Goal: Task Accomplishment & Management: Use online tool/utility

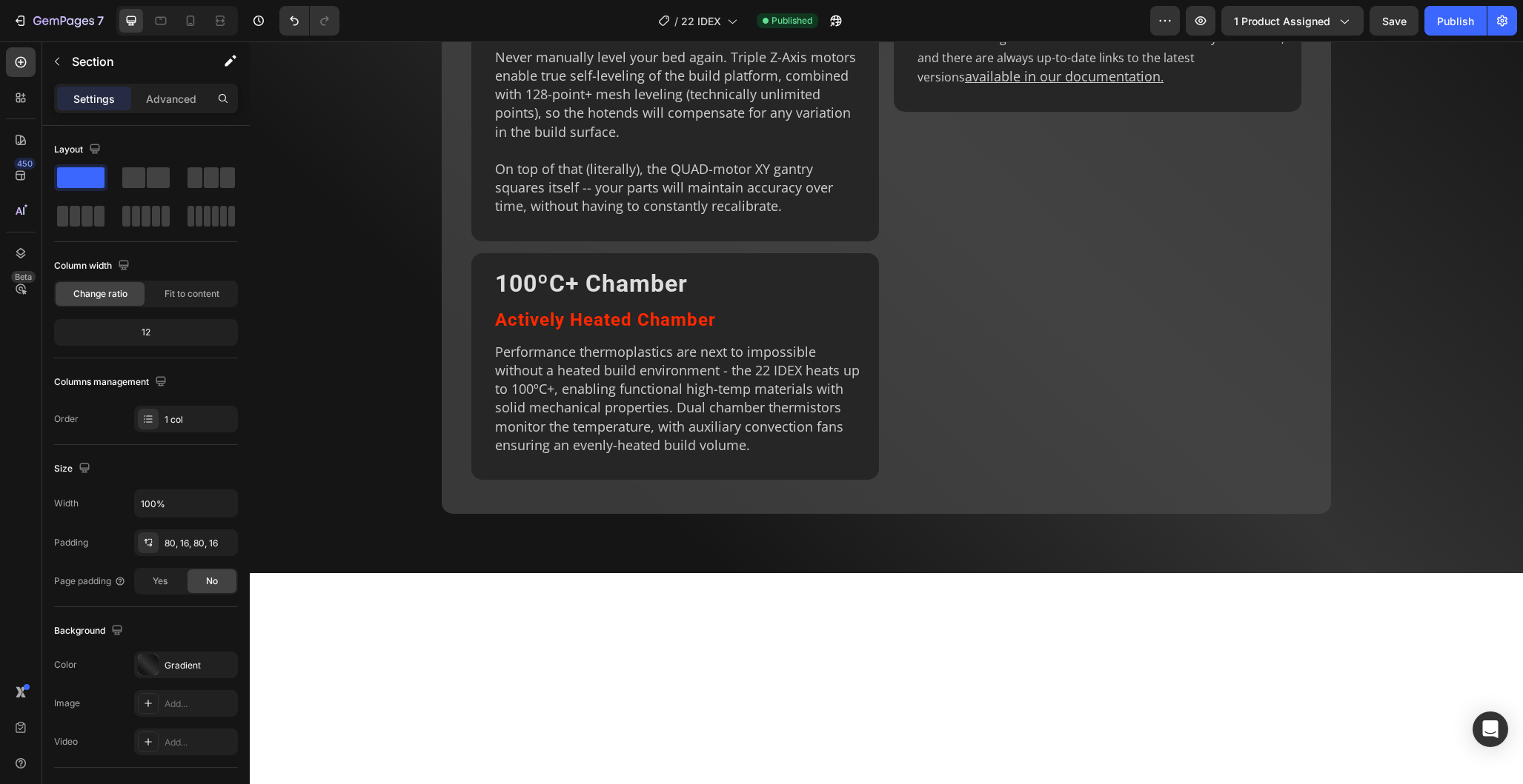
scroll to position [3760, 0]
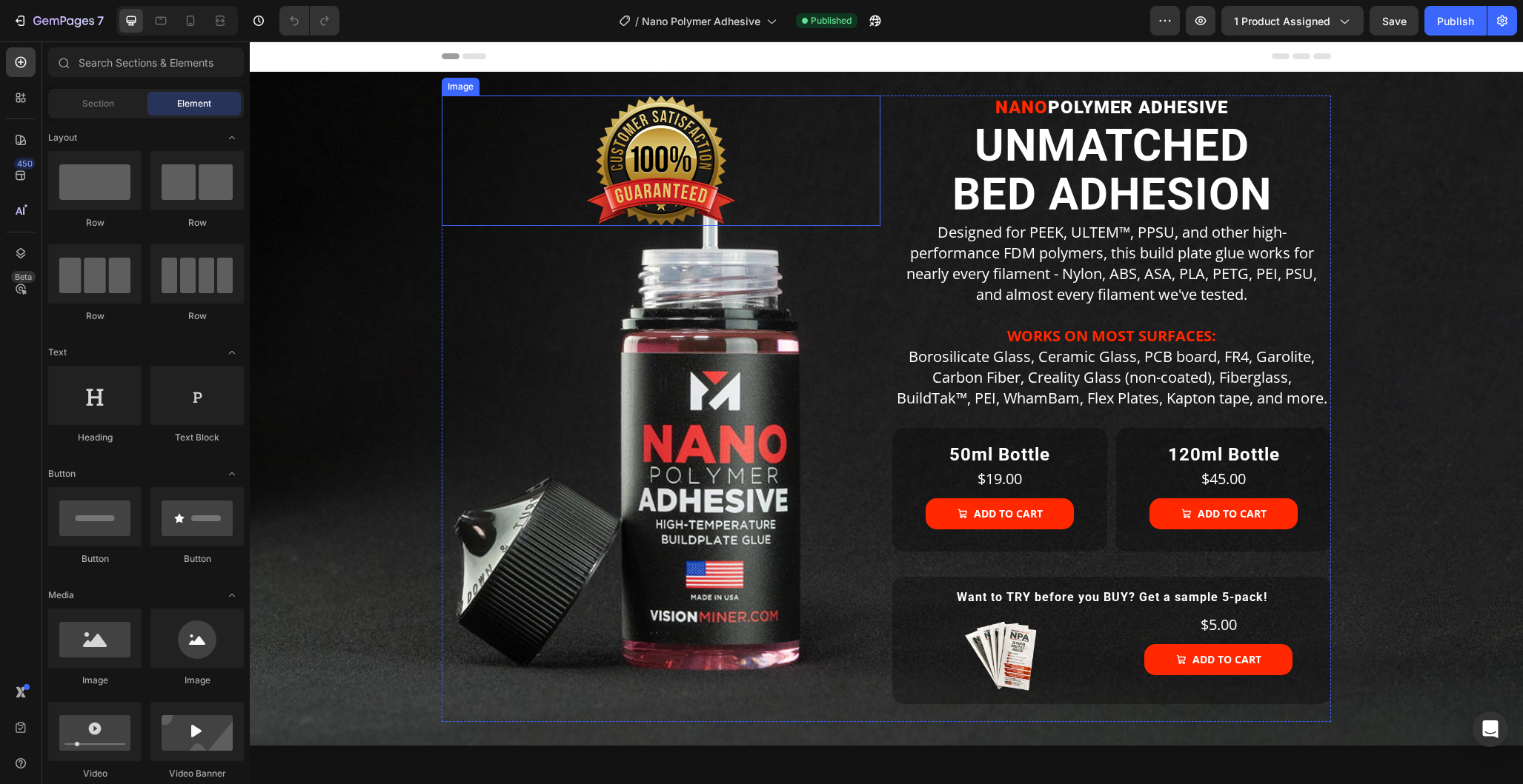
click at [653, 176] on img at bounding box center [662, 160] width 148 height 130
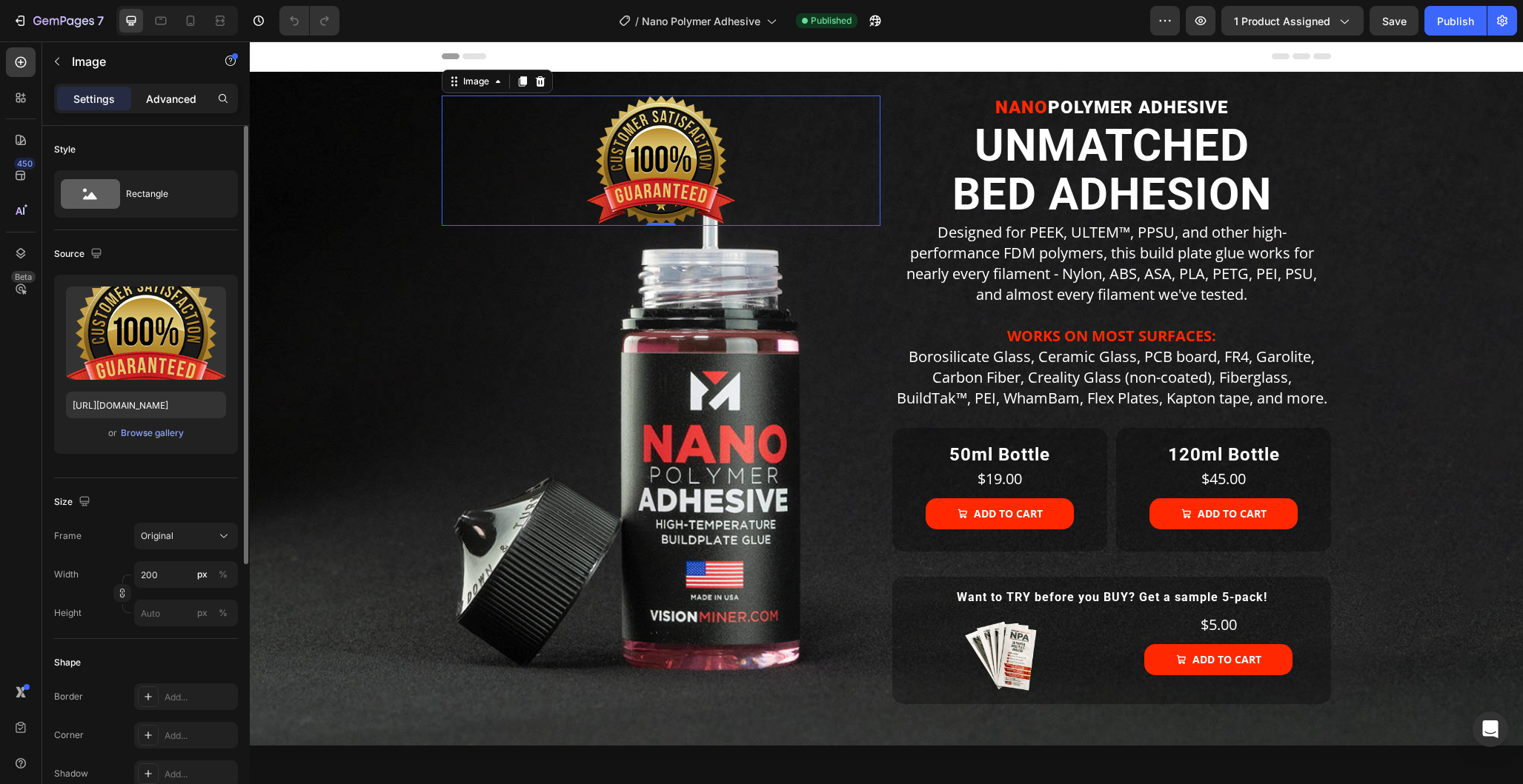
click at [182, 97] on p "Advanced" at bounding box center [172, 98] width 51 height 16
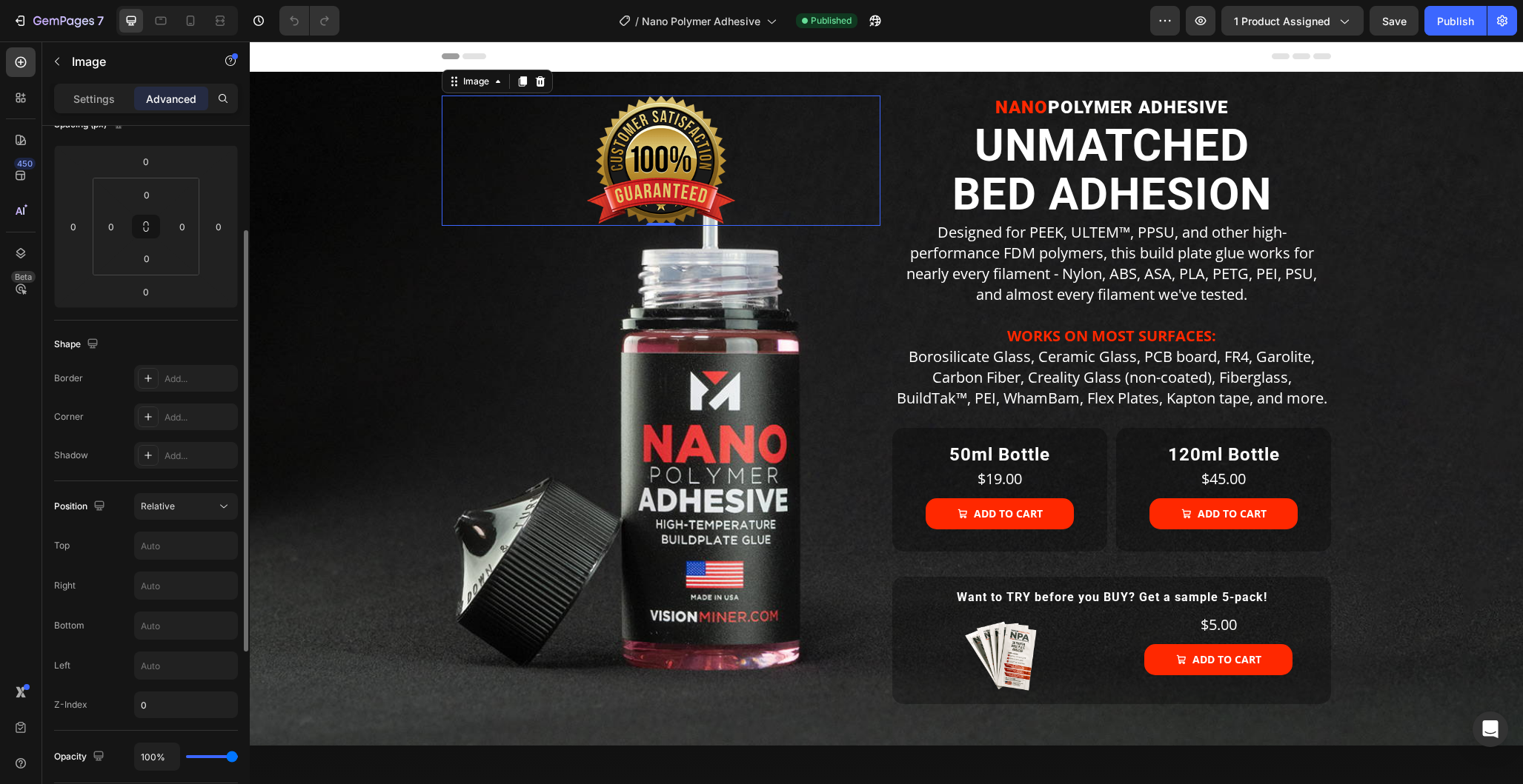
scroll to position [188, 0]
click at [162, 667] on input "text" at bounding box center [186, 664] width 102 height 26
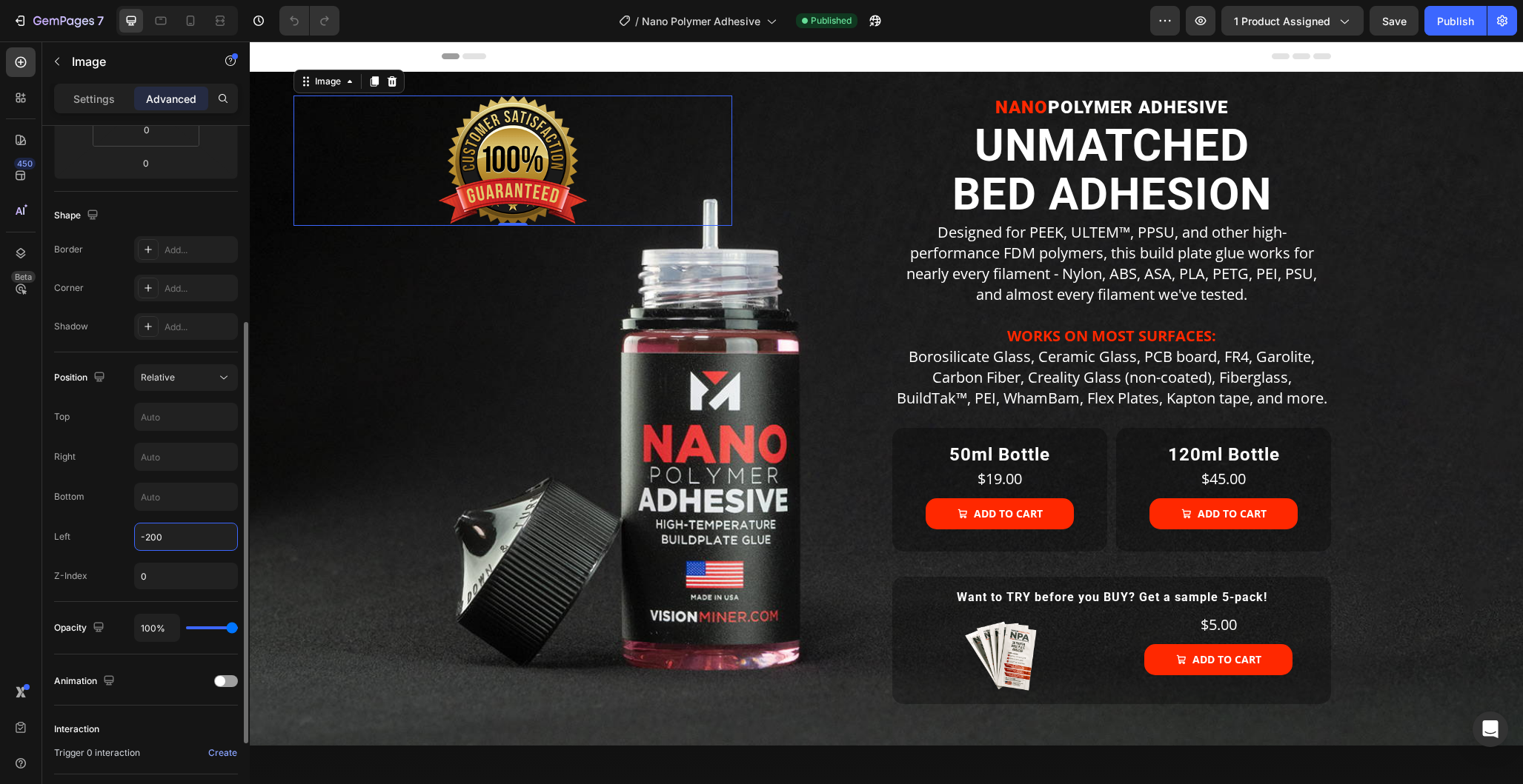
scroll to position [319, 0]
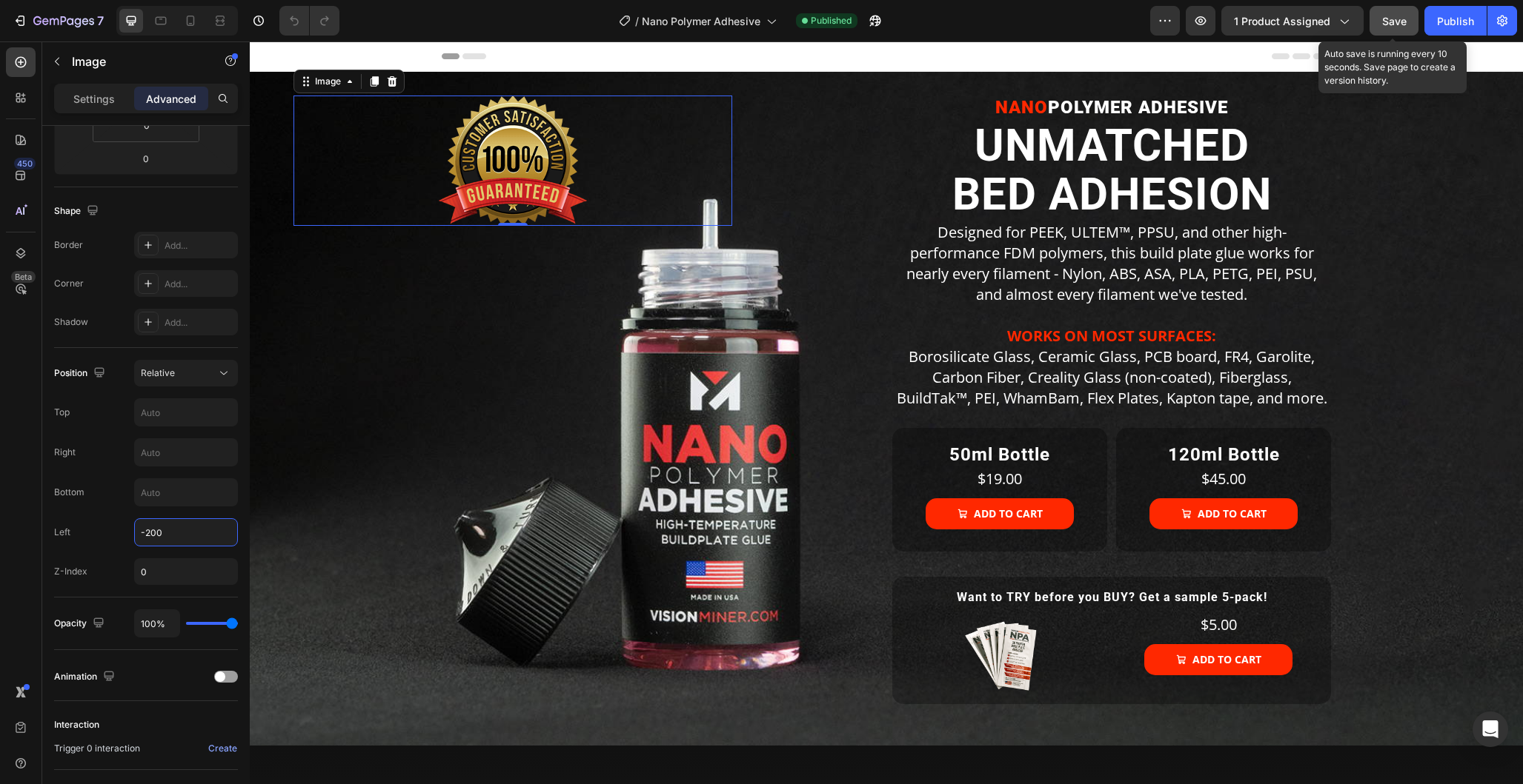
type input "-200"
click at [1398, 21] on span "Save" at bounding box center [1394, 21] width 24 height 12
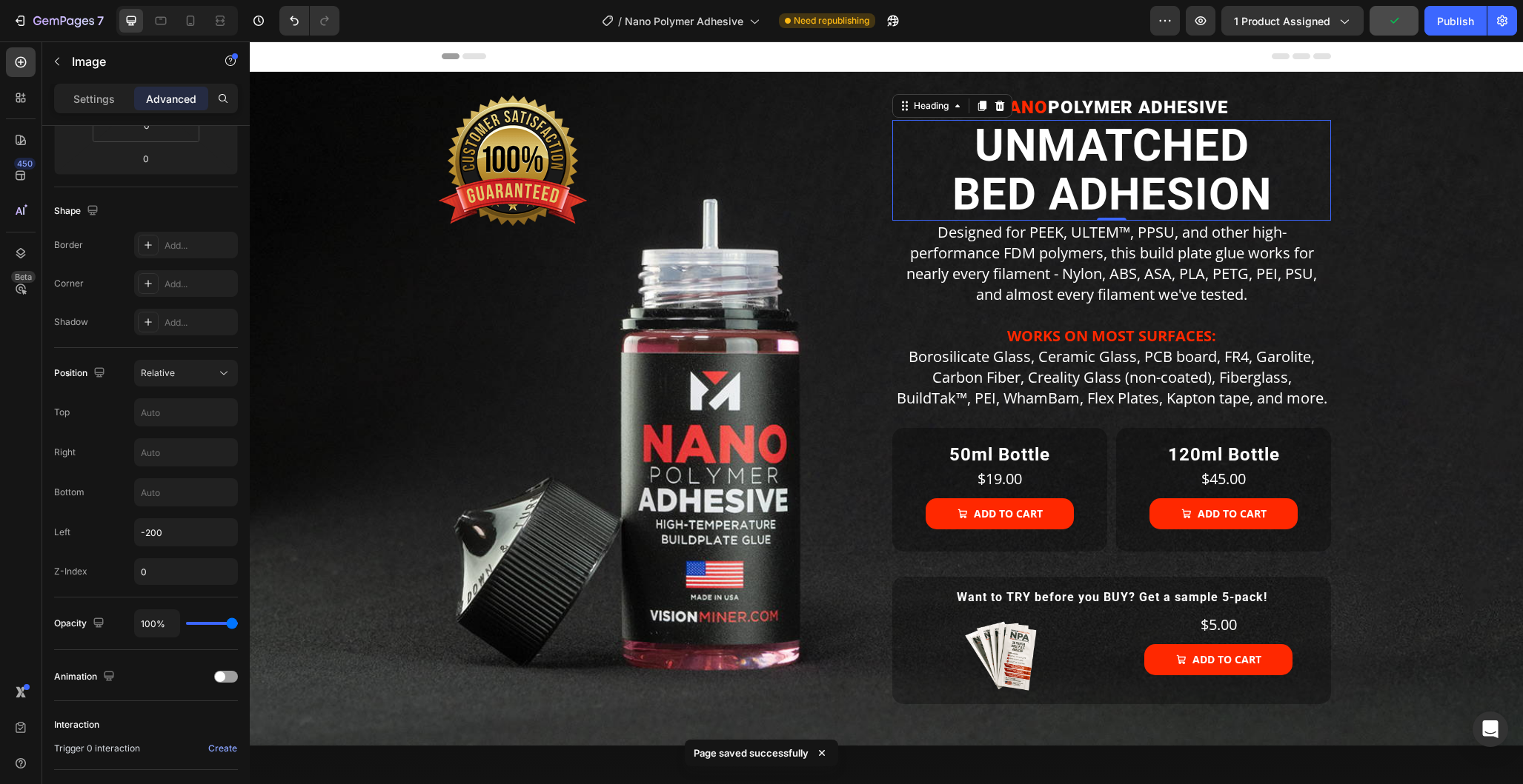
click at [1150, 157] on h2 "UNMATCHED BED ADHESION" at bounding box center [1112, 170] width 439 height 100
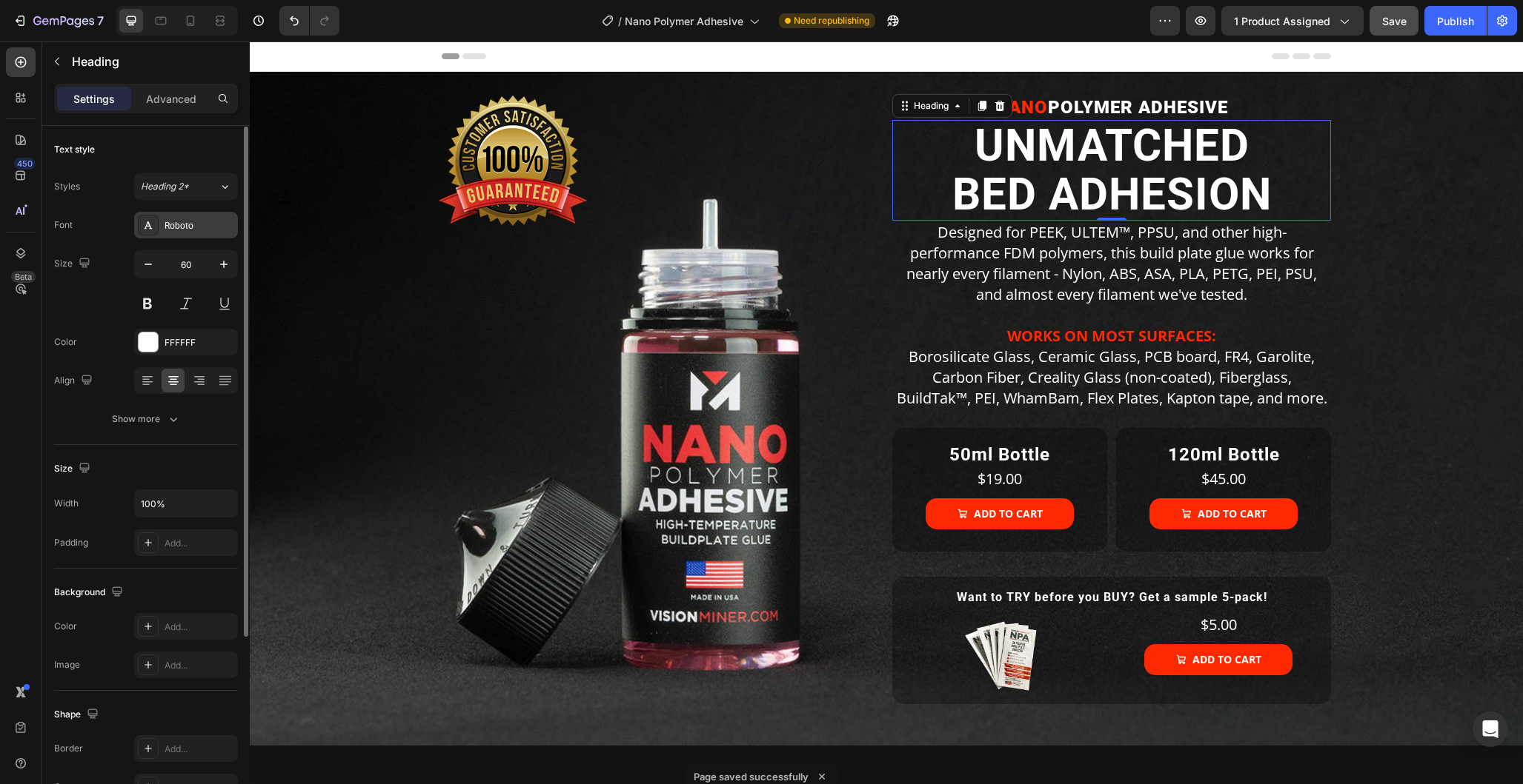
scroll to position [0, 0]
click at [160, 425] on div "Show more" at bounding box center [145, 419] width 69 height 15
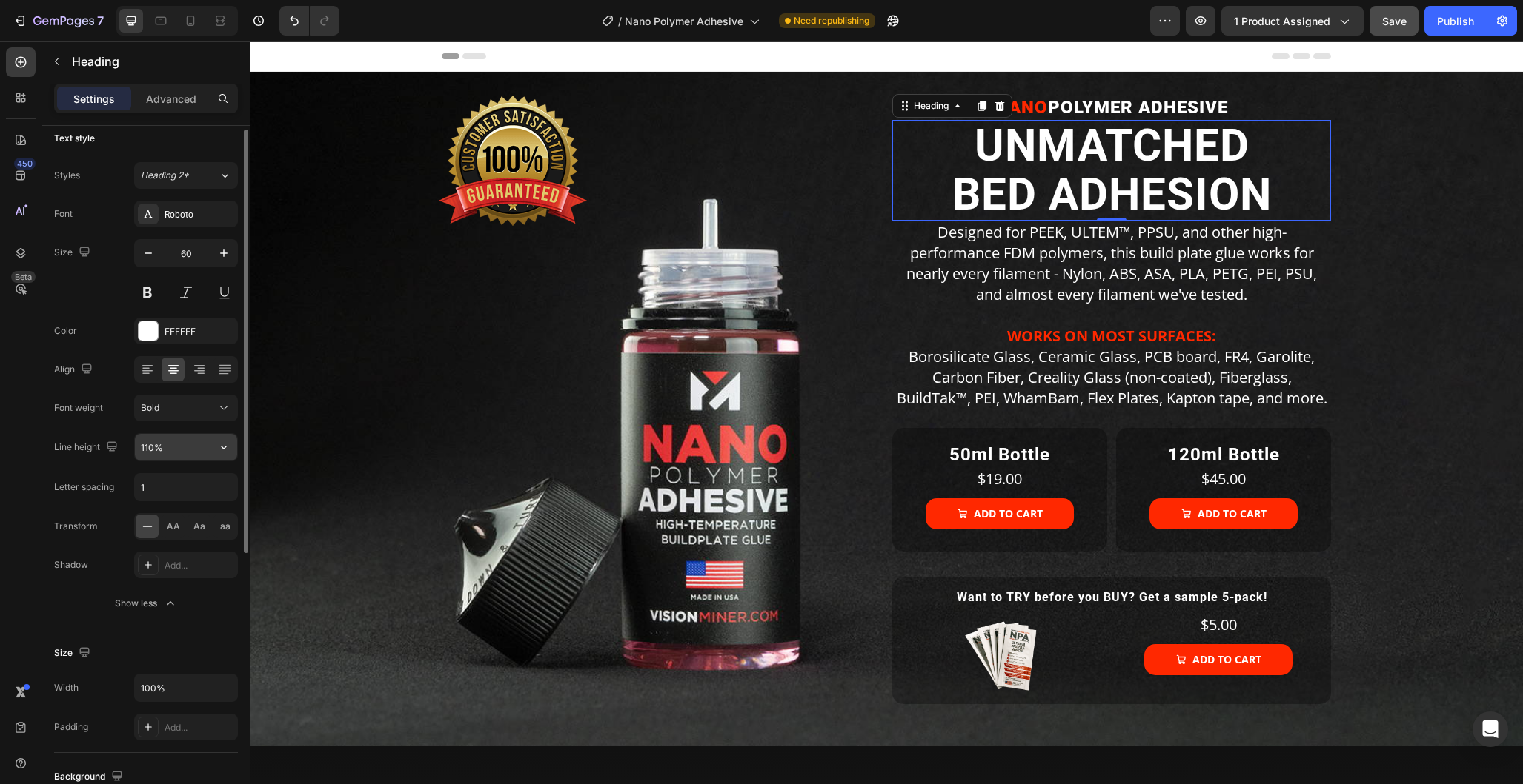
click at [150, 448] on input "110%" at bounding box center [186, 447] width 102 height 26
click at [222, 450] on icon "button" at bounding box center [224, 447] width 15 height 15
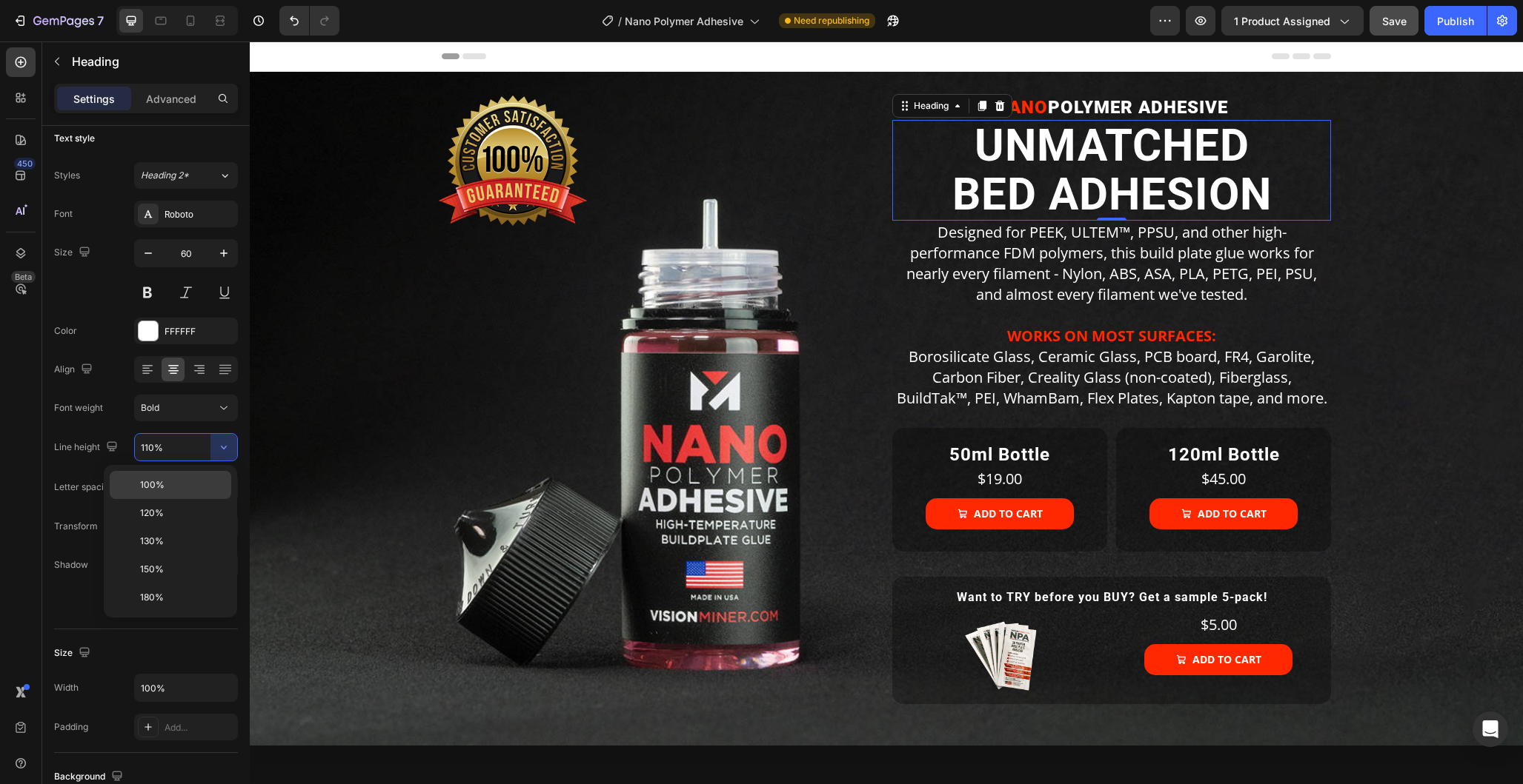
click at [175, 484] on p "100%" at bounding box center [182, 485] width 84 height 13
type input "100%"
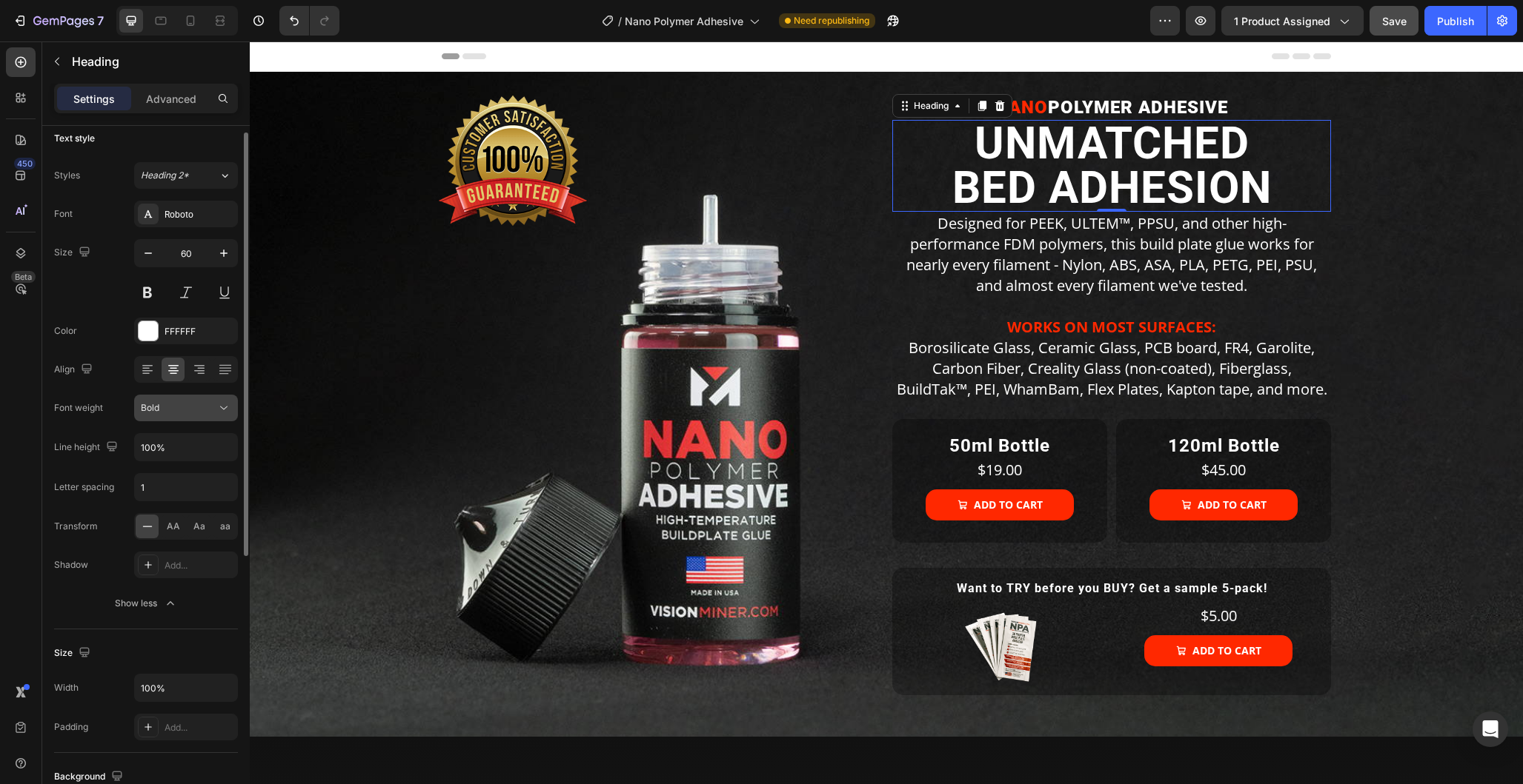
click at [171, 411] on div "Bold" at bounding box center [178, 408] width 76 height 13
click at [171, 566] on span "Extra Bold" at bounding box center [162, 562] width 43 height 13
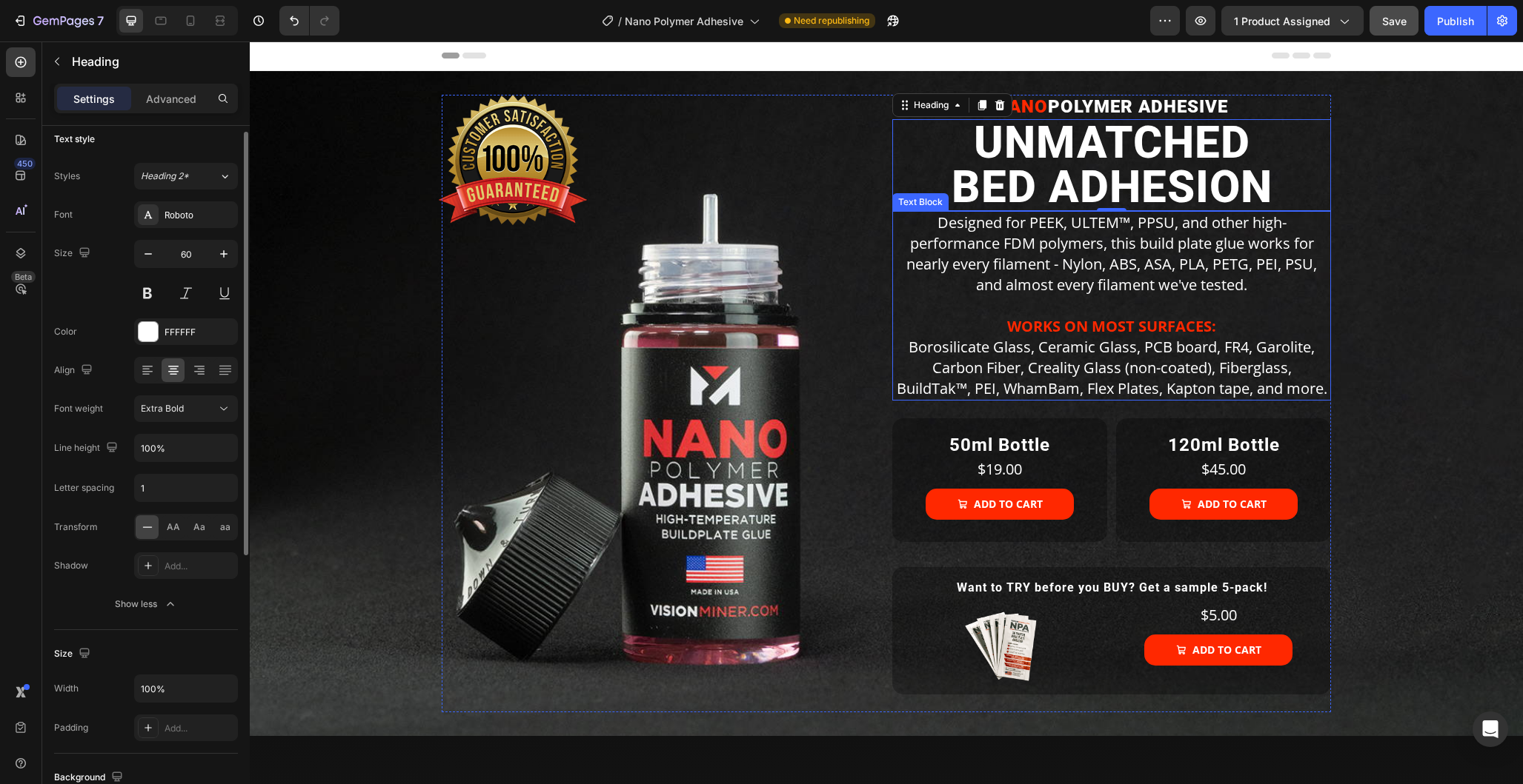
click at [1144, 256] on p "Designed for PEEK, ULTEM™, PPSU, and other high-performance FDM polymers, this …" at bounding box center [1112, 254] width 435 height 83
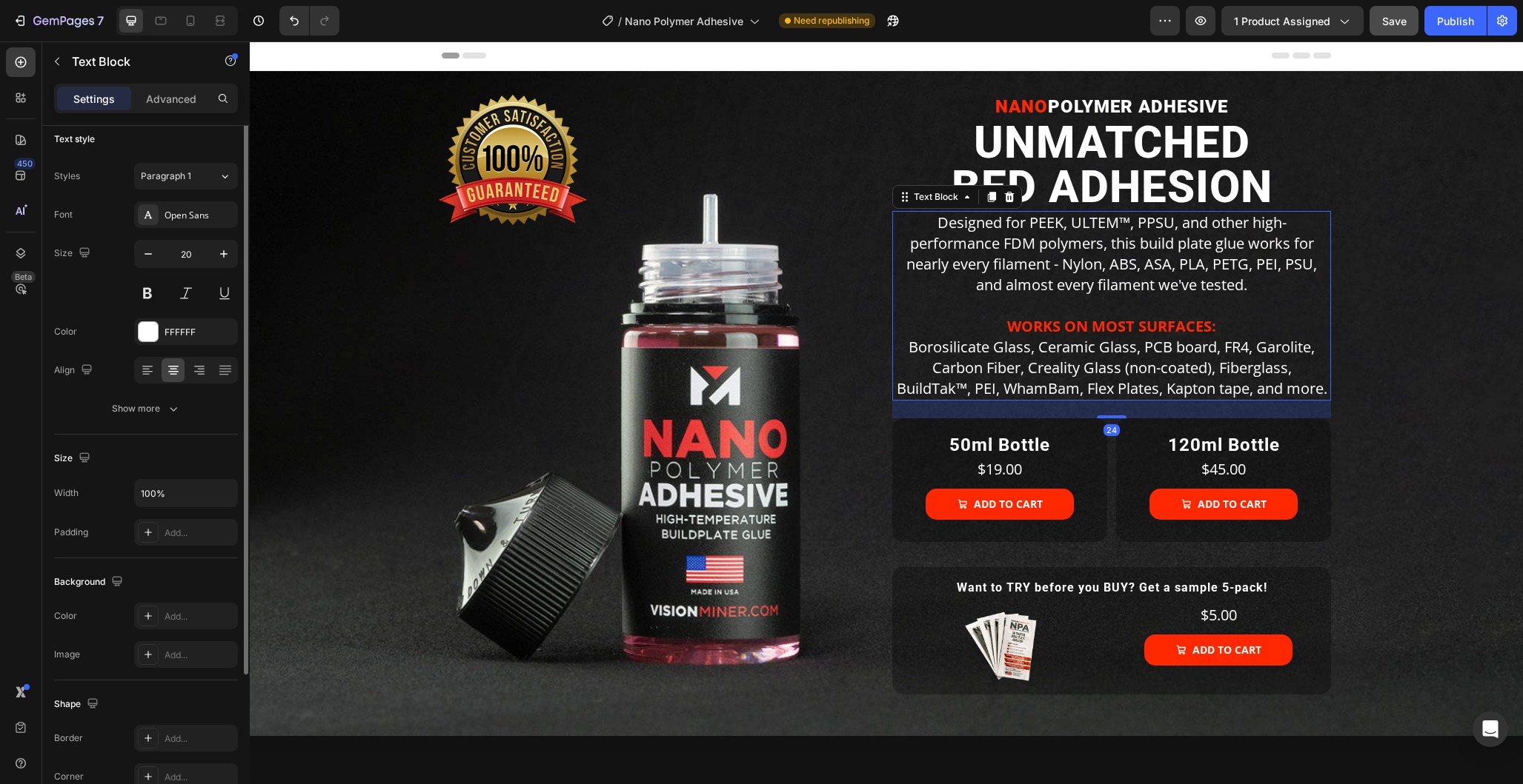
scroll to position [0, 0]
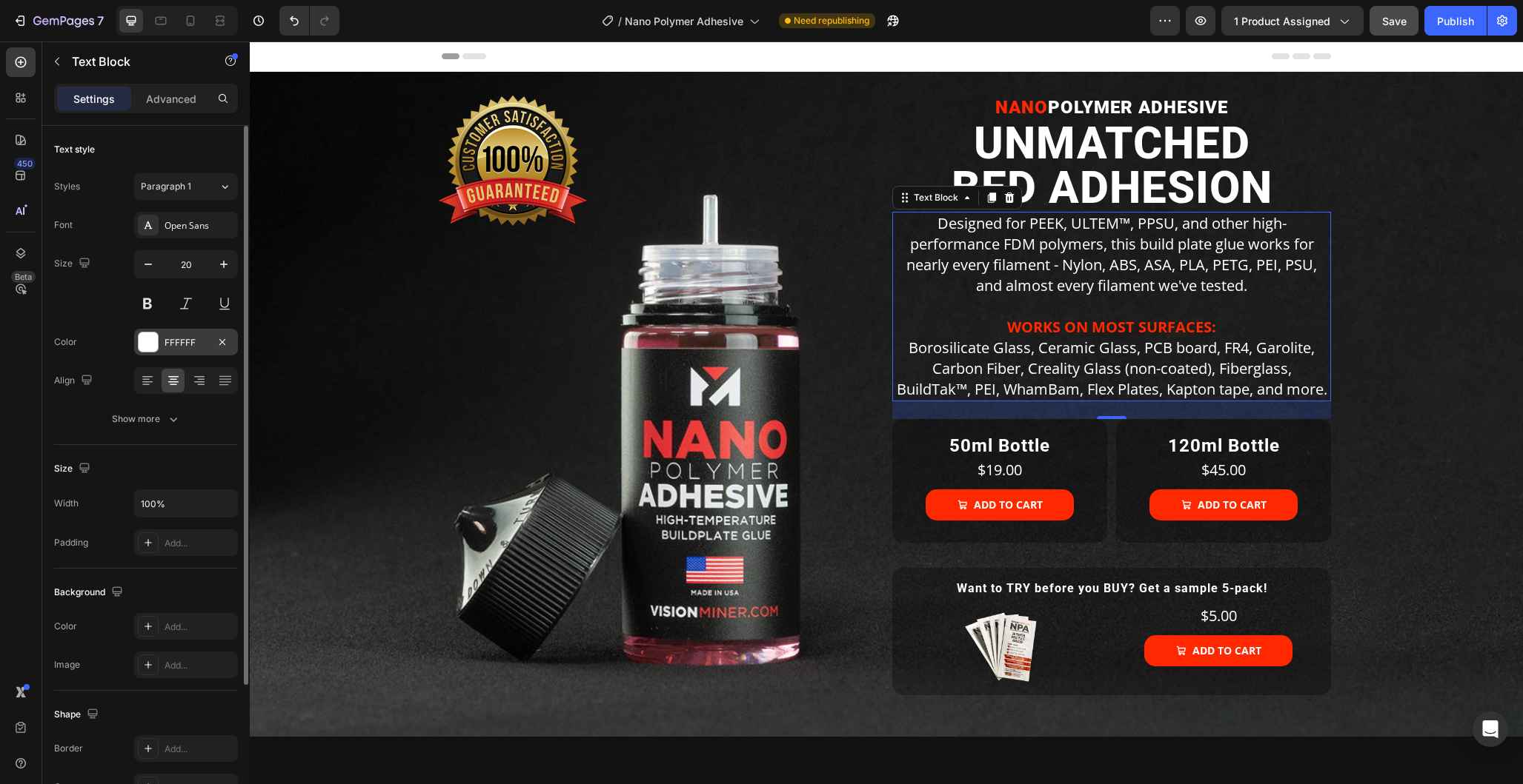
click at [154, 344] on div at bounding box center [148, 342] width 20 height 20
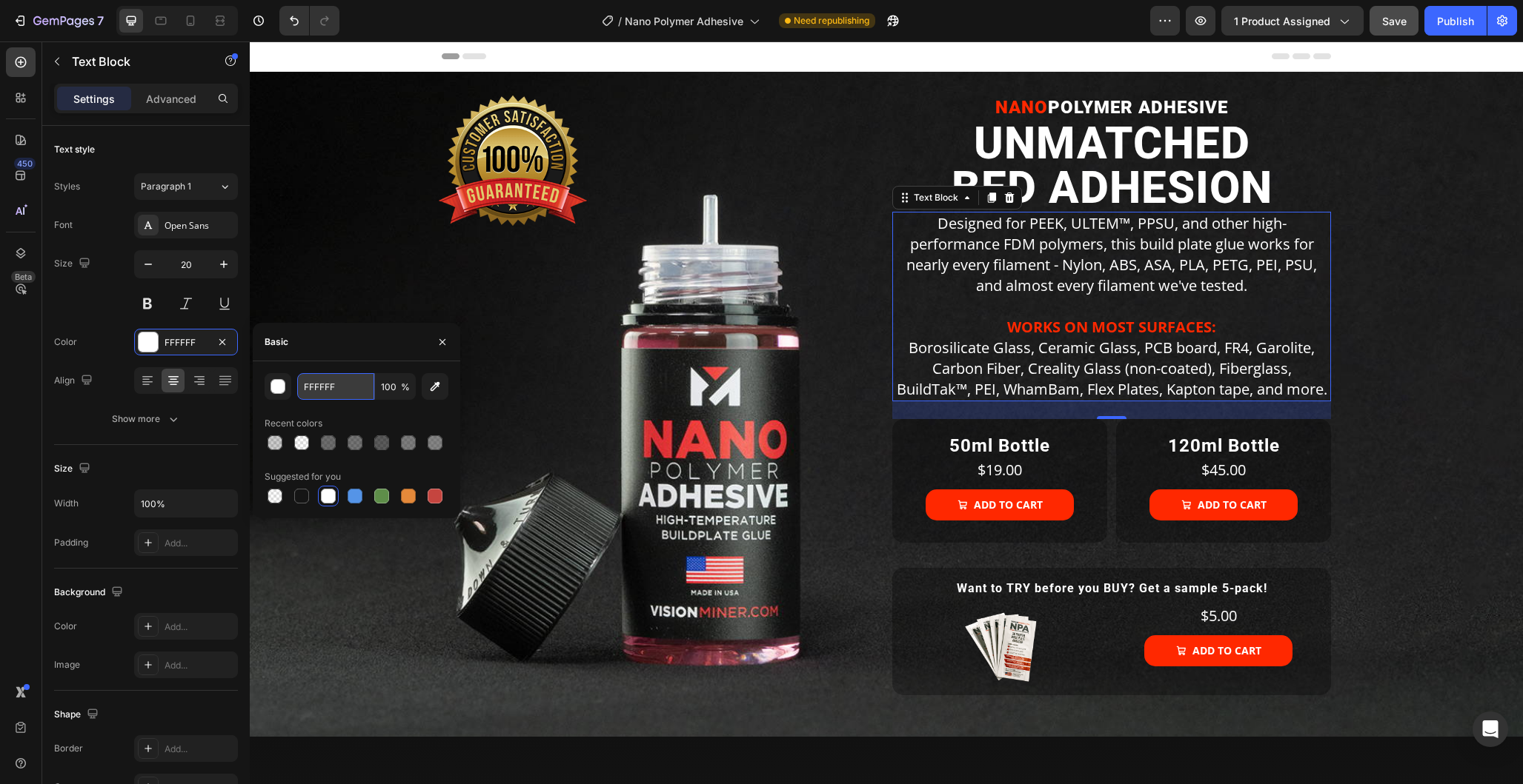
click at [325, 385] on input "FFFFFF" at bounding box center [336, 386] width 77 height 26
click at [289, 385] on button "button" at bounding box center [278, 386] width 26 height 26
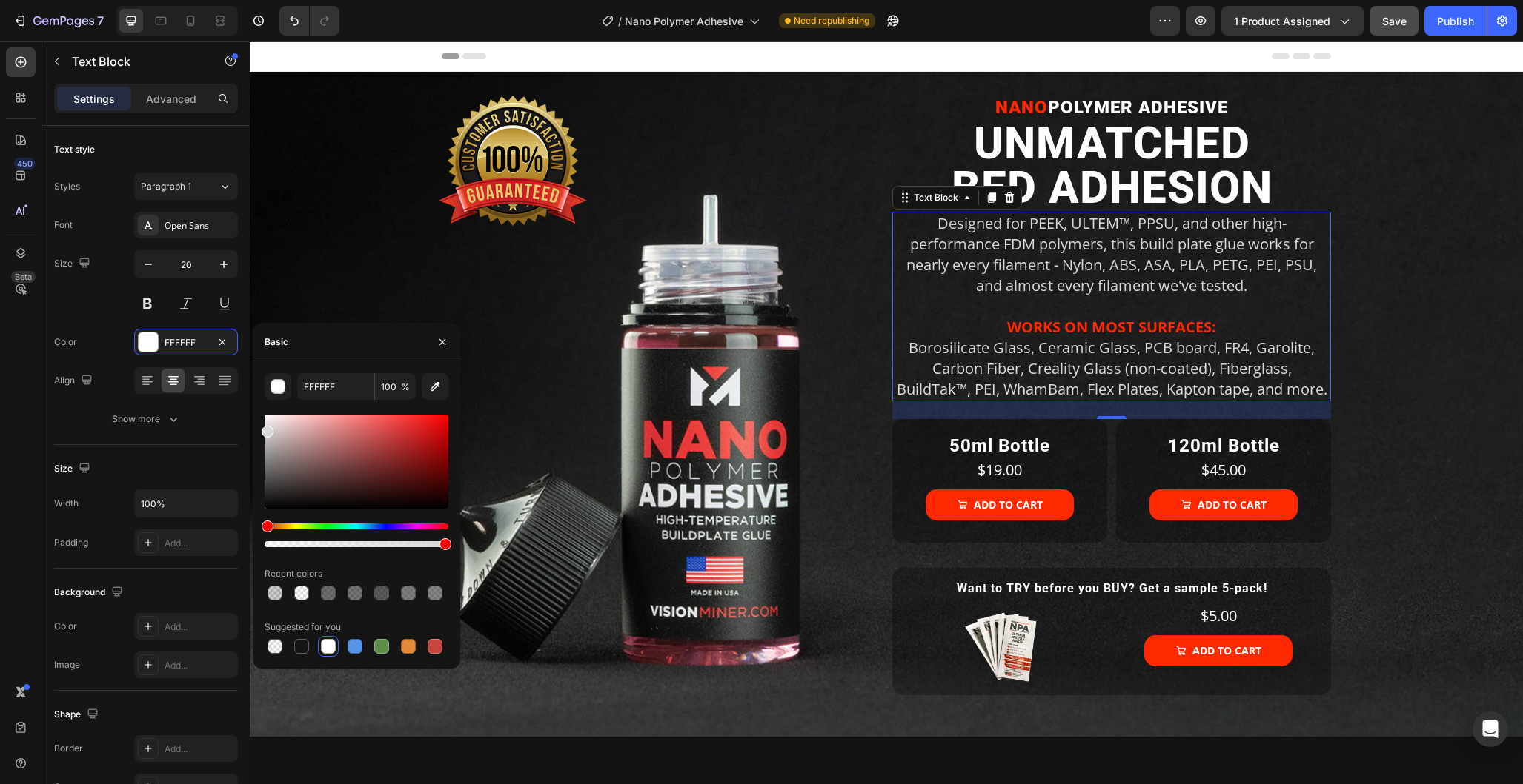
drag, startPoint x: 281, startPoint y: 429, endPoint x: 258, endPoint y: 429, distance: 23.0
click at [258, 429] on div "FFFFFF 100 % Recent colors Suggested for you" at bounding box center [356, 515] width 207 height 283
type input "D8D8D8"
click at [759, 121] on div "Image" at bounding box center [662, 404] width 439 height 618
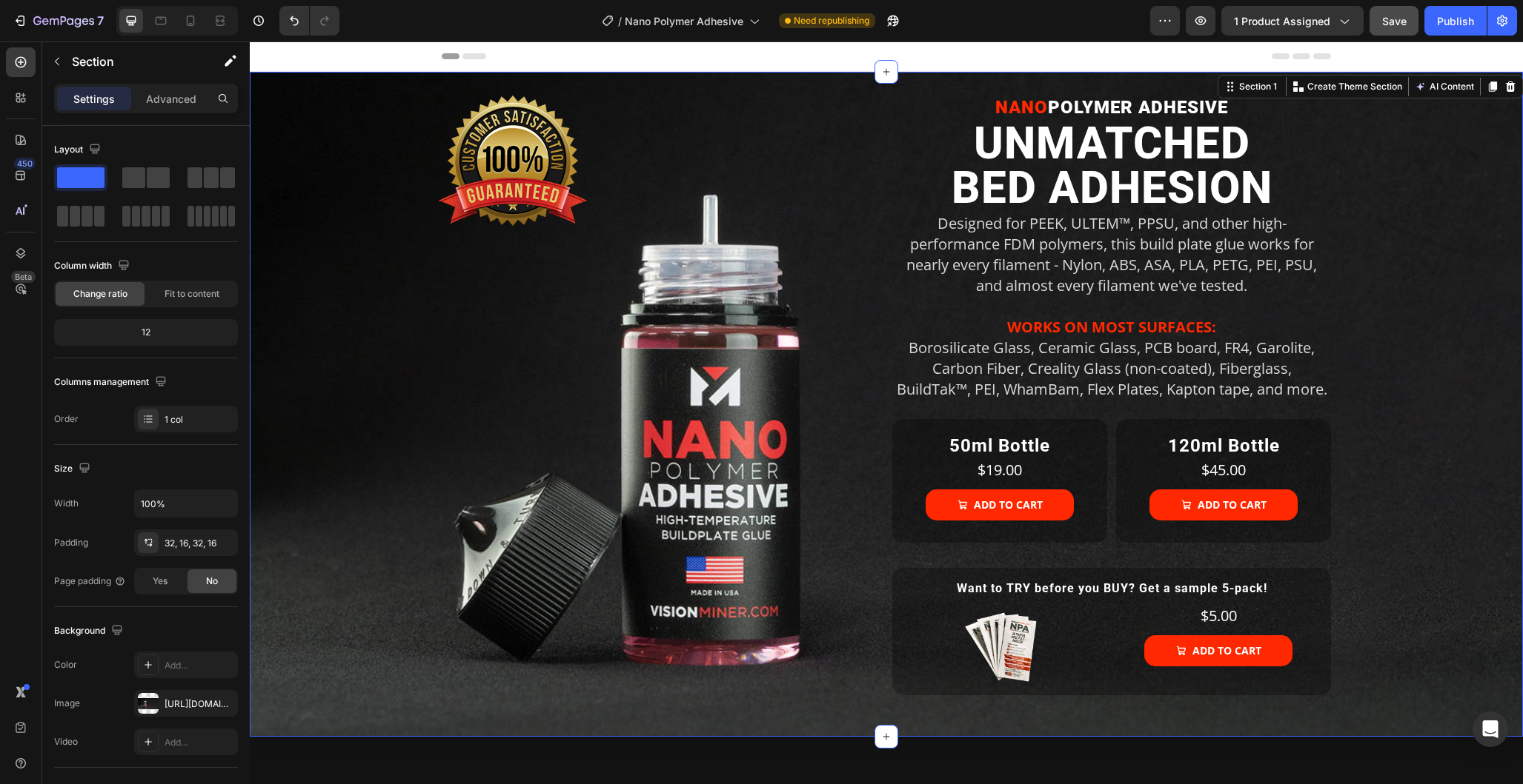
click at [1382, 232] on div "Image NANO POLYMER ADHESIVE Heading UNMATCHED BED ADHESION Heading Designed for…" at bounding box center [887, 404] width 1250 height 618
click at [1099, 360] on p "Borosilicate Glass, Ceramic Glass, PCB board, FR4, Garolite, Carbon Fiber, Crea…" at bounding box center [1112, 369] width 435 height 62
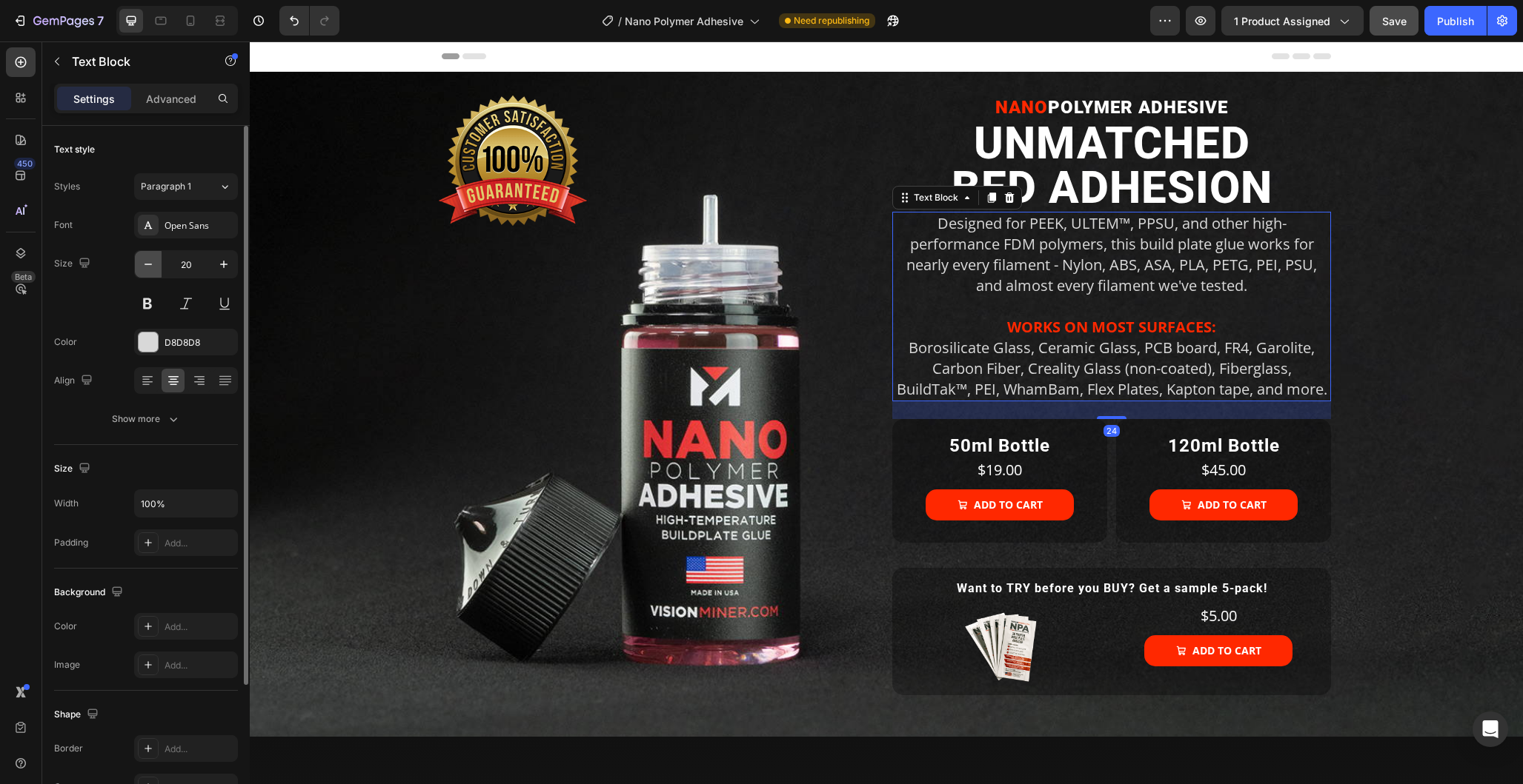
click at [152, 266] on icon "button" at bounding box center [148, 264] width 15 height 15
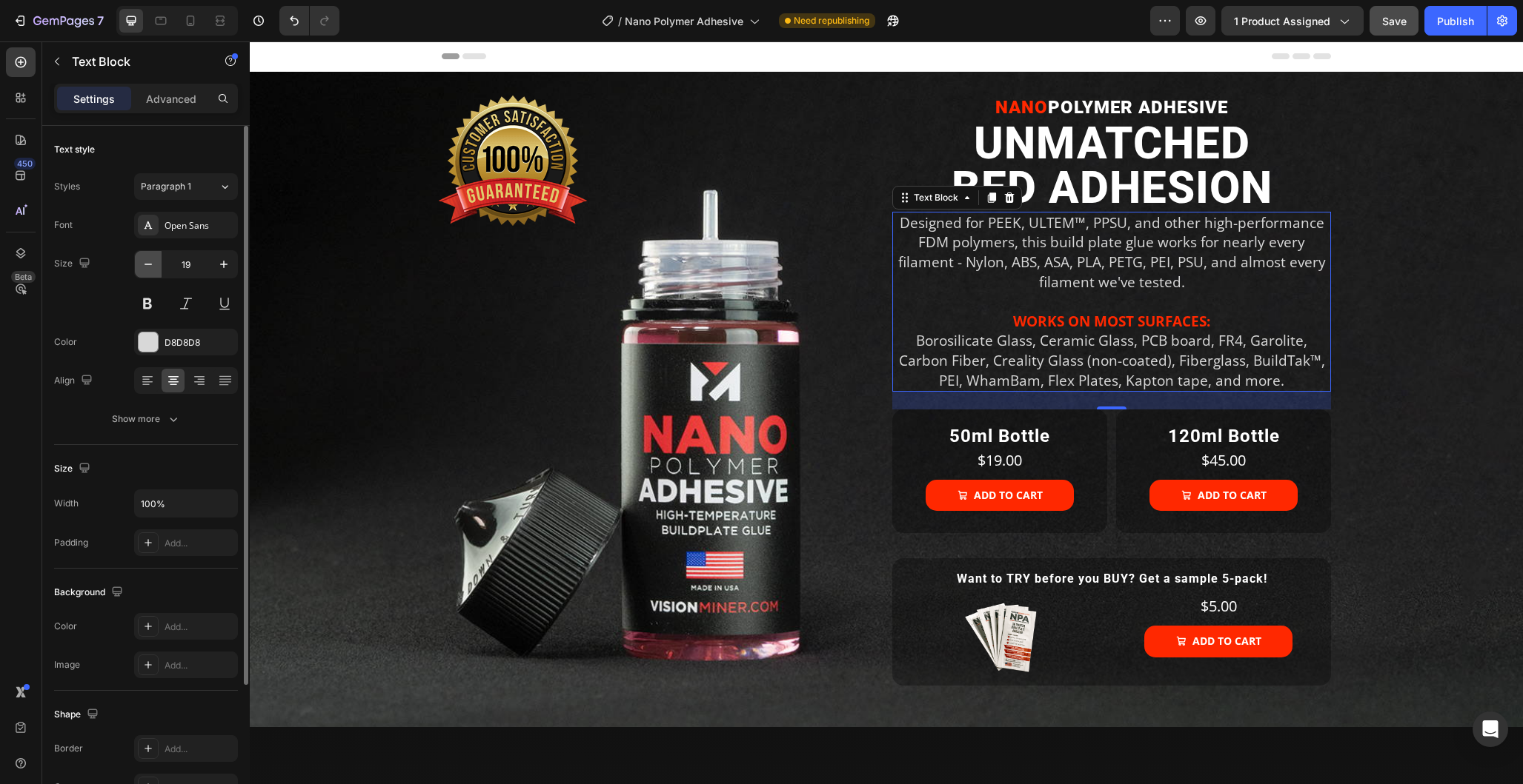
type input "18"
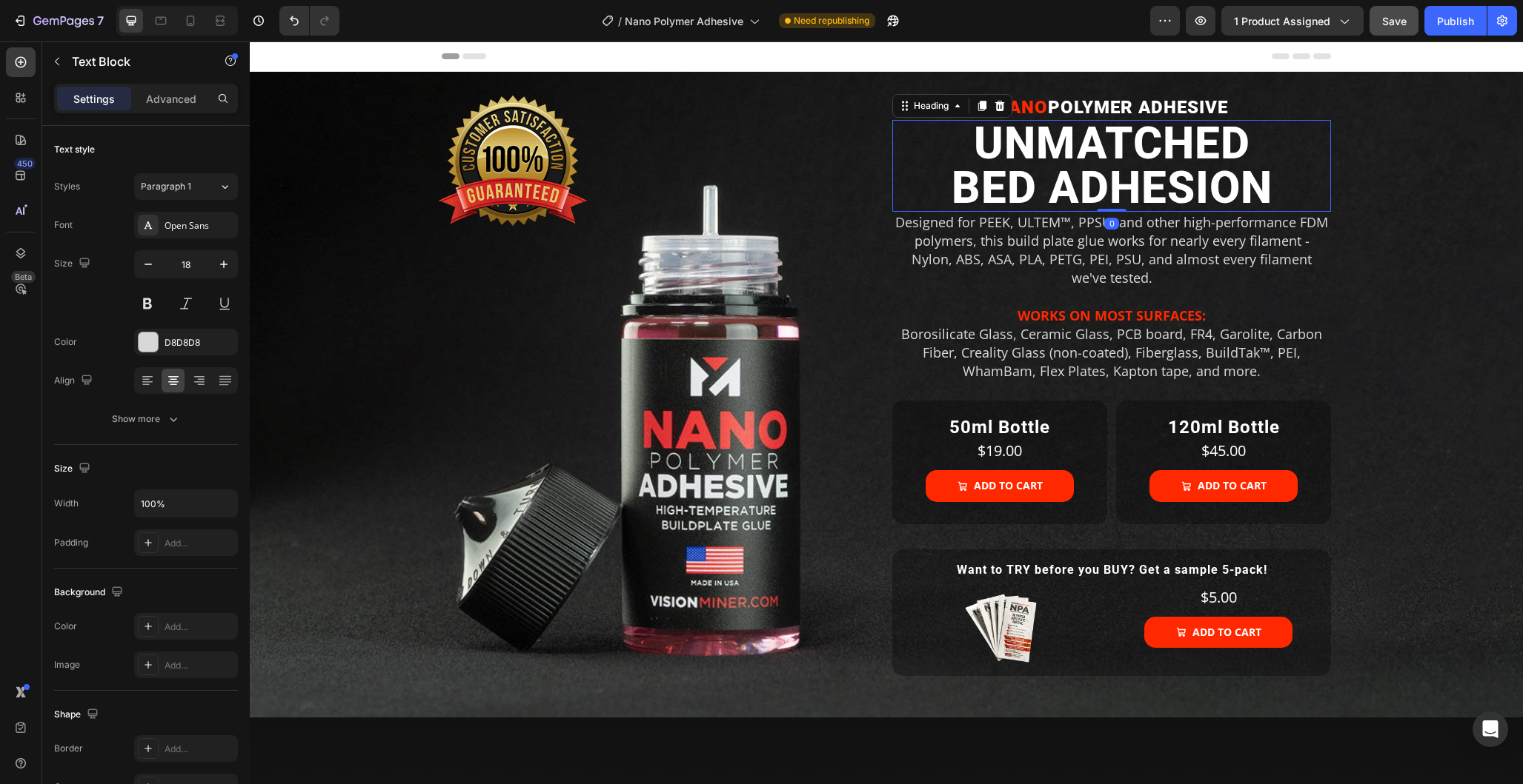
click at [1083, 183] on h2 "UNMATCHED BED ADHESION" at bounding box center [1112, 166] width 439 height 92
click at [183, 94] on p "Advanced" at bounding box center [172, 98] width 51 height 16
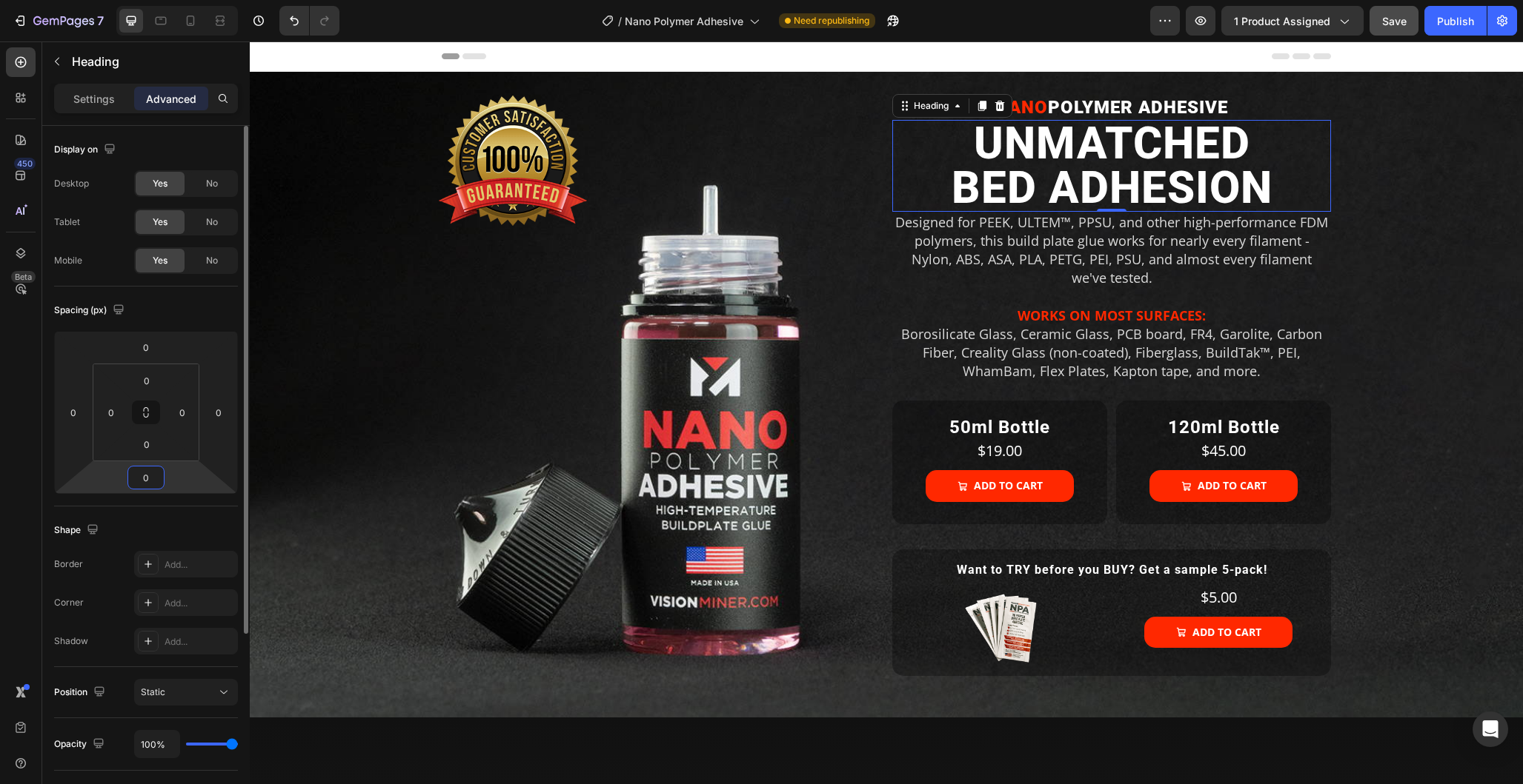
click at [147, 477] on input "0" at bounding box center [146, 478] width 30 height 23
type input "20"
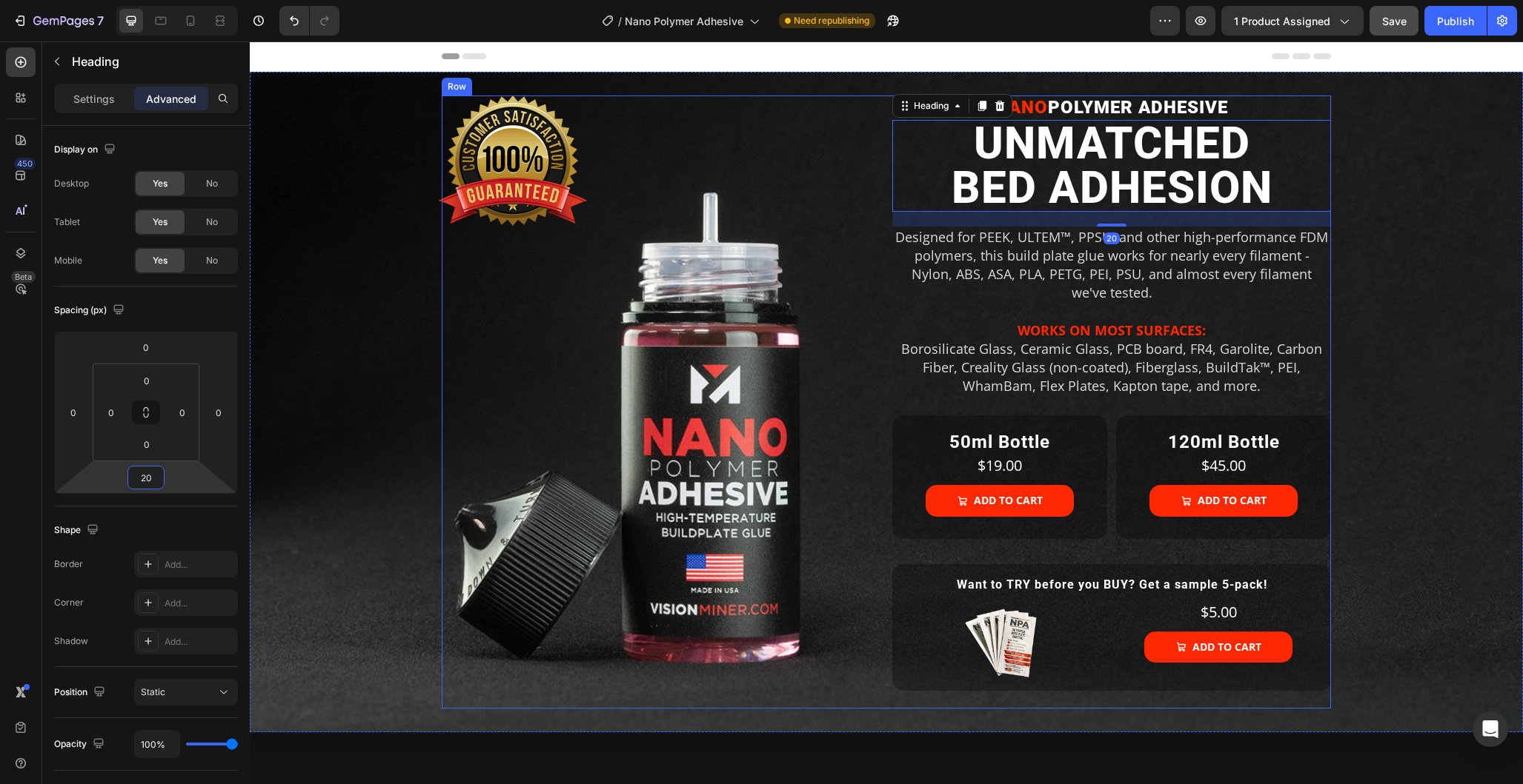
click at [764, 104] on div "Image" at bounding box center [662, 402] width 439 height 613
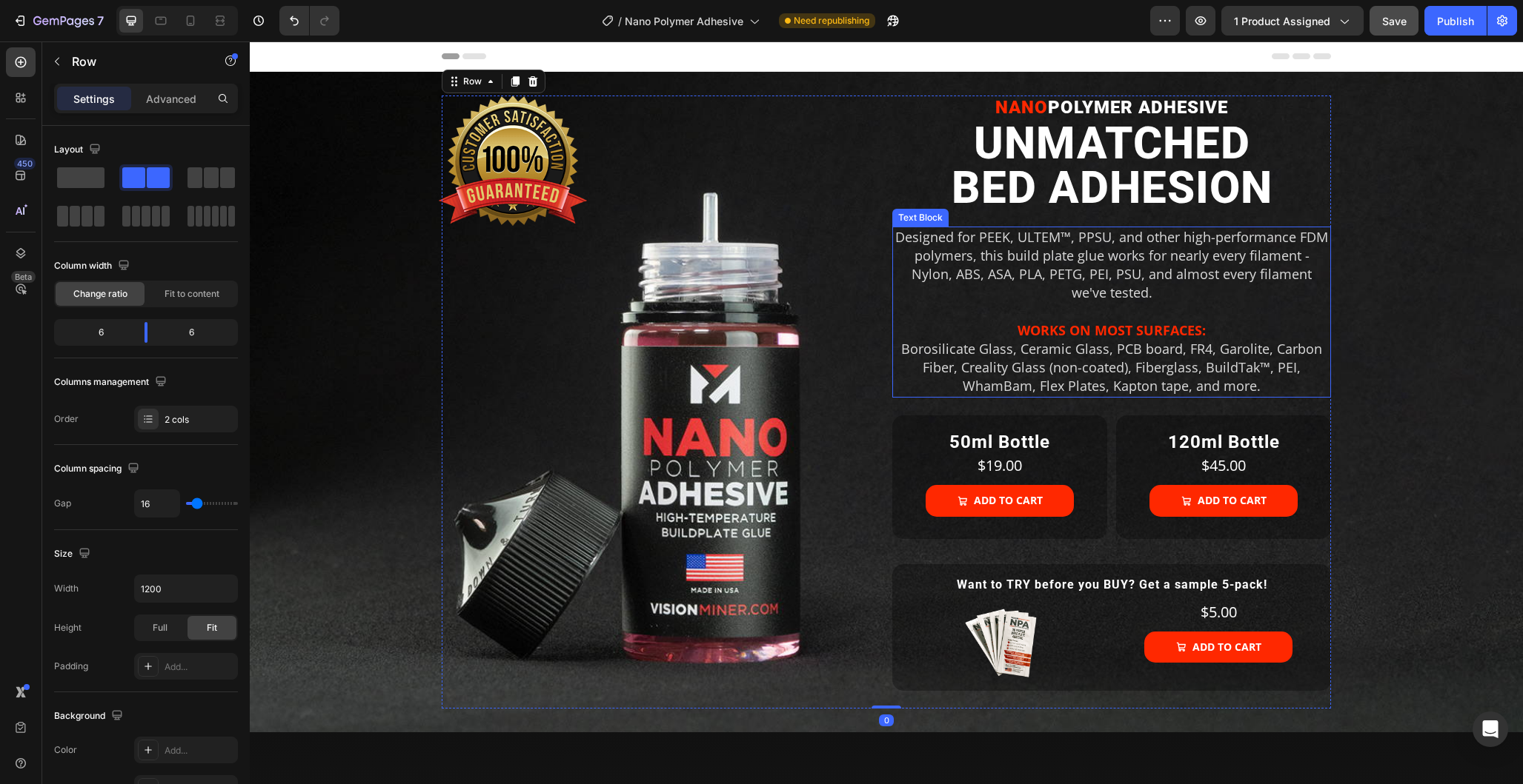
click at [1190, 297] on p "Designed for PEEK, ULTEM™, PPSU, and other high-performance FDM polymers, this …" at bounding box center [1112, 265] width 435 height 75
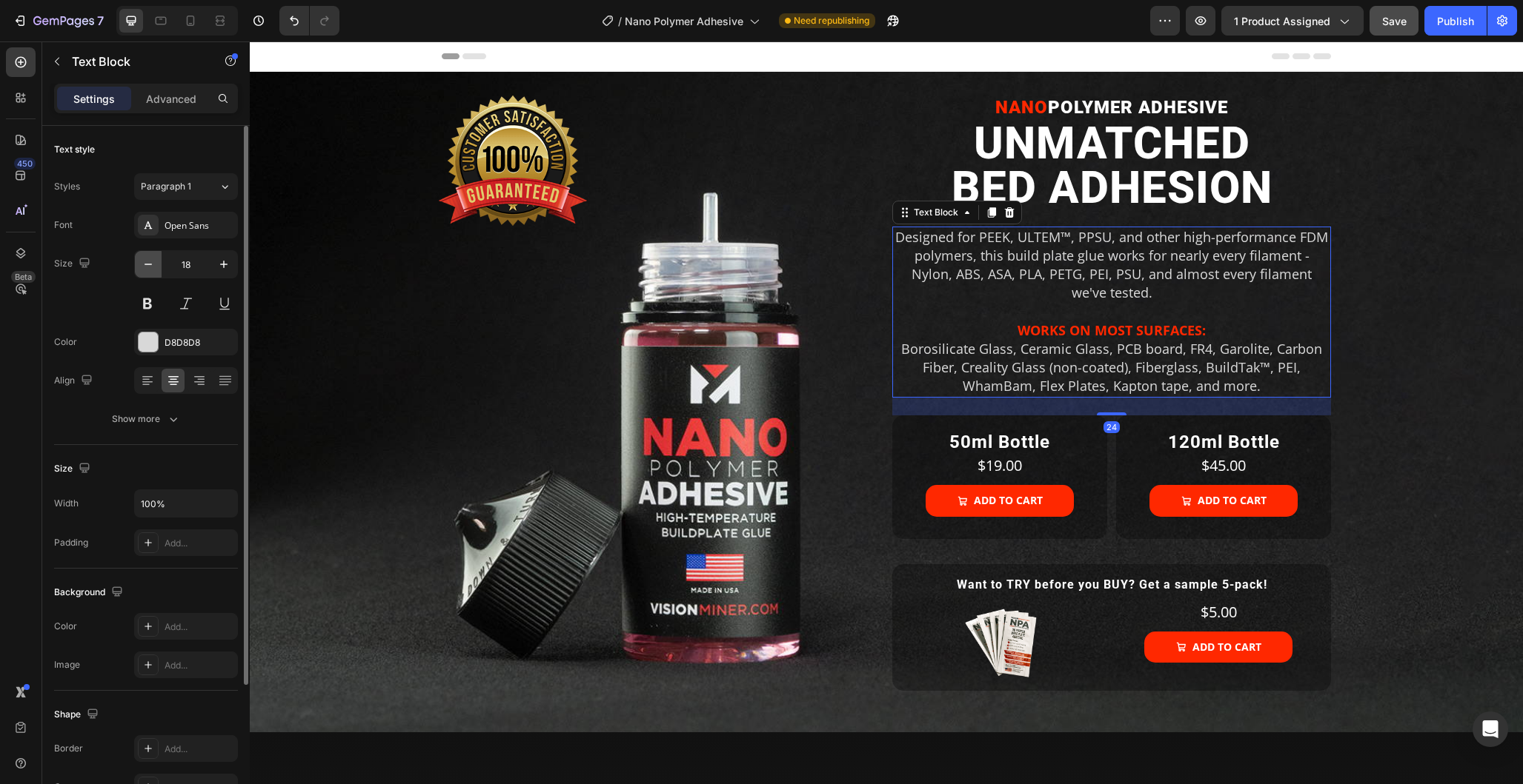
click at [143, 266] on icon "button" at bounding box center [148, 264] width 15 height 15
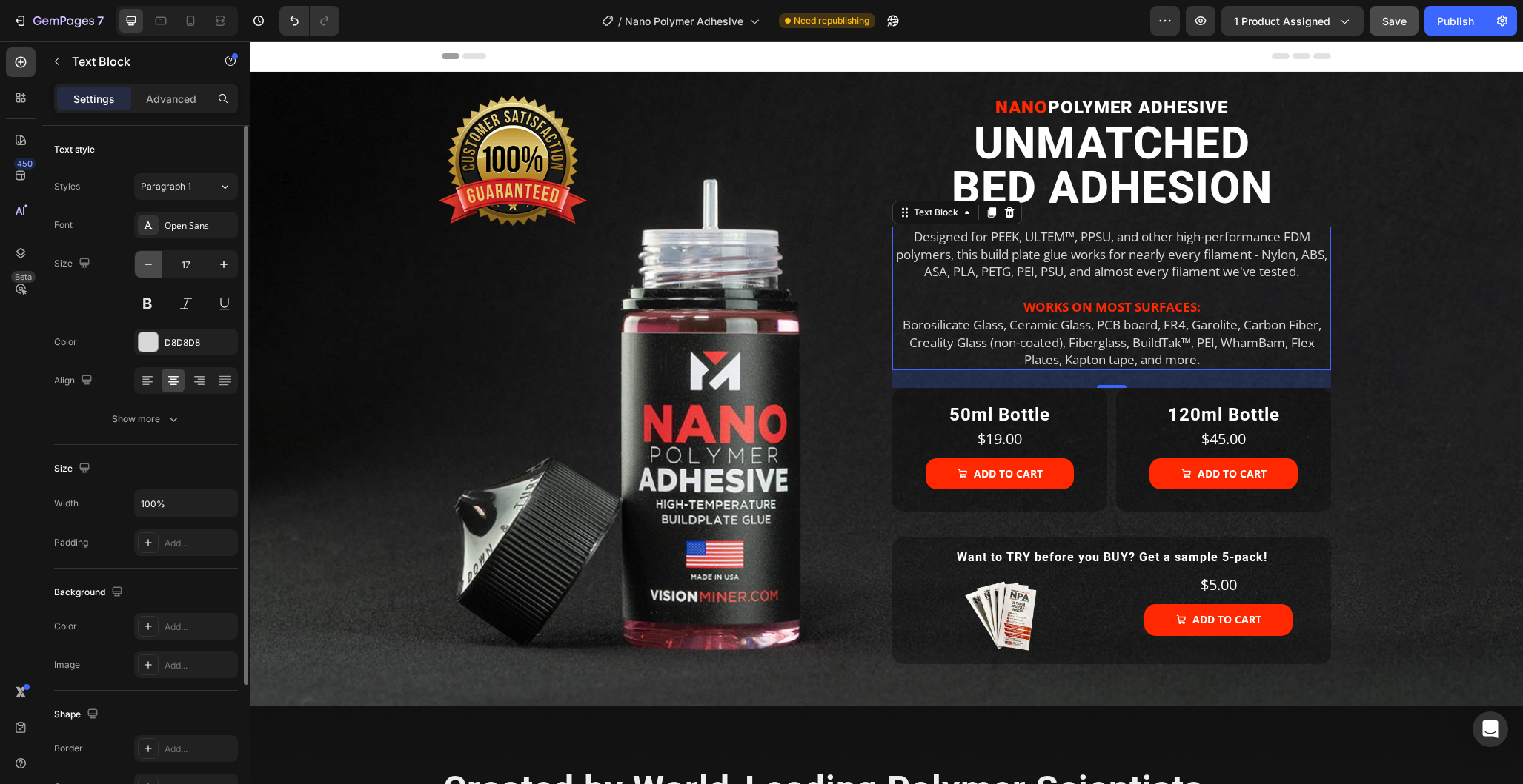
click at [146, 265] on icon "button" at bounding box center [148, 264] width 15 height 15
type input "16"
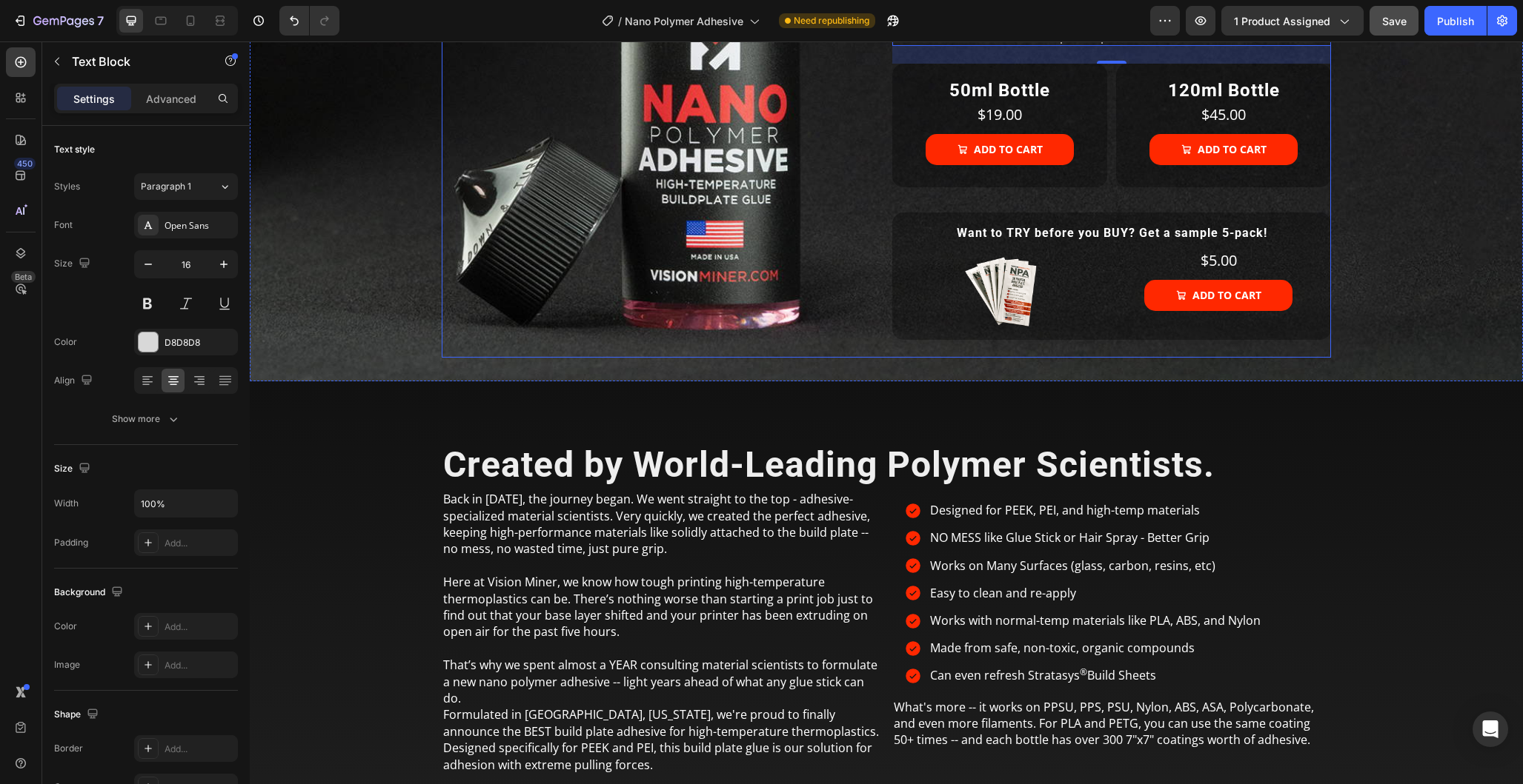
scroll to position [317, 0]
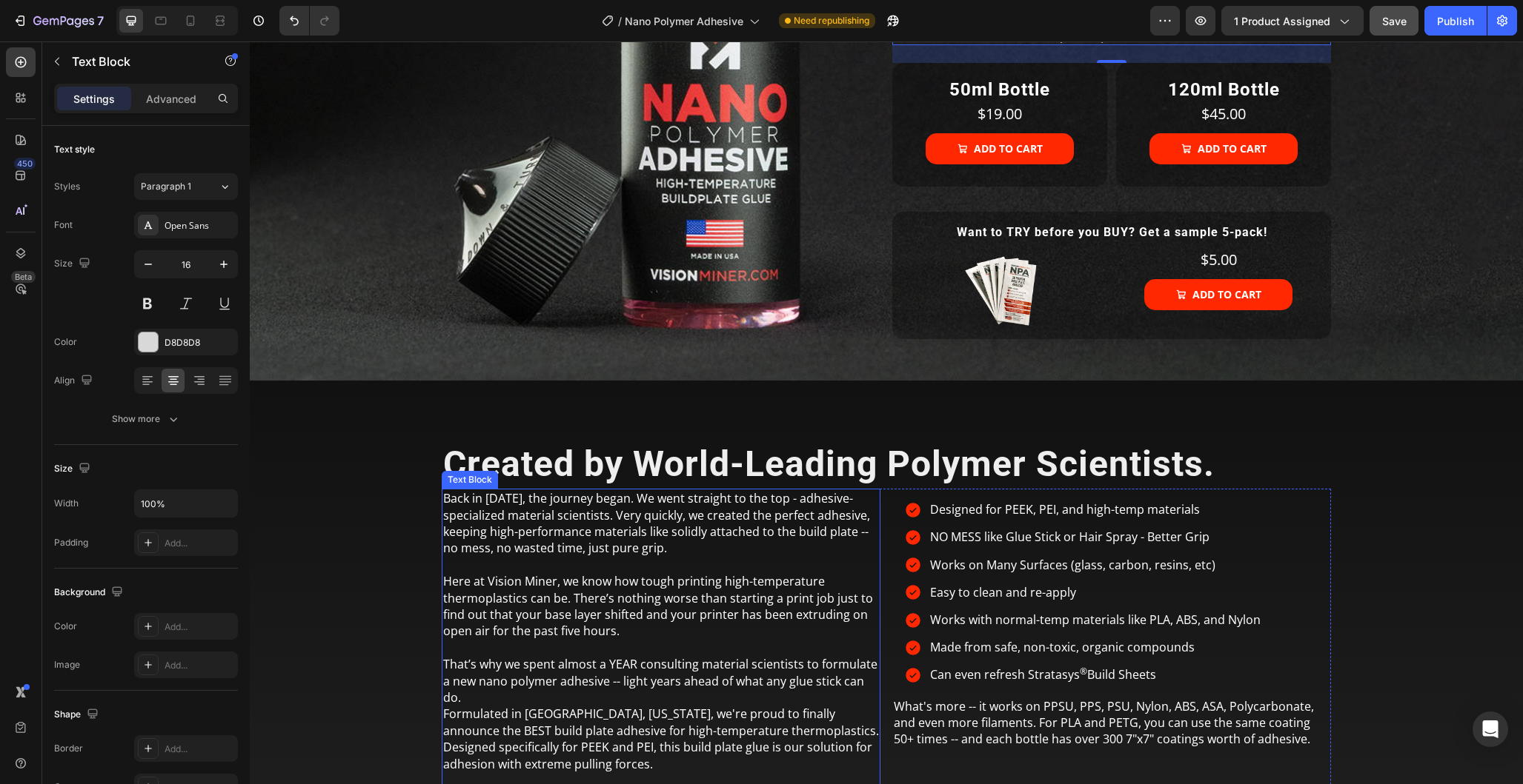
click at [722, 573] on span "Here at Vision Miner, we know how tough printing high-temperature thermoplastic…" at bounding box center [658, 606] width 430 height 66
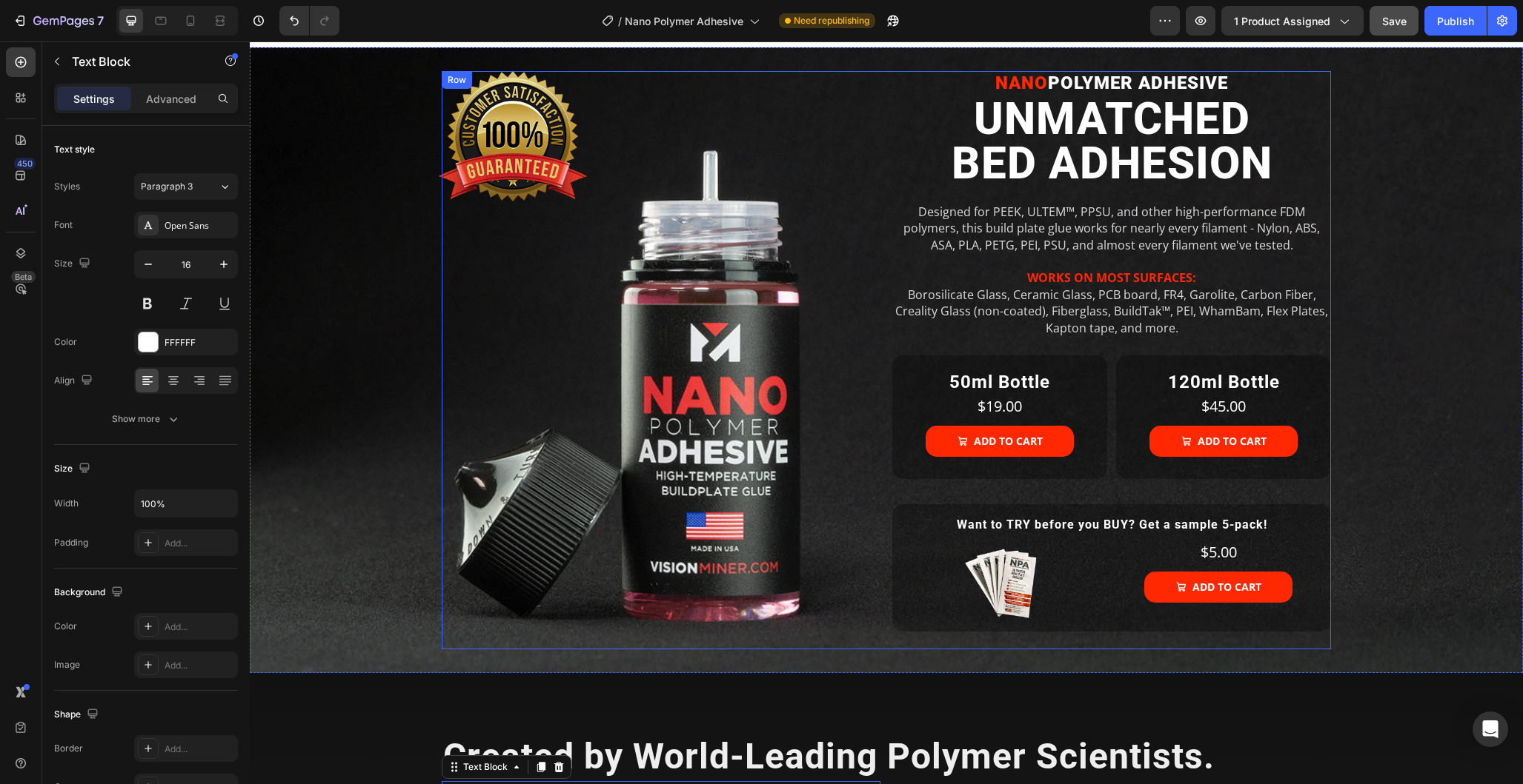
scroll to position [0, 0]
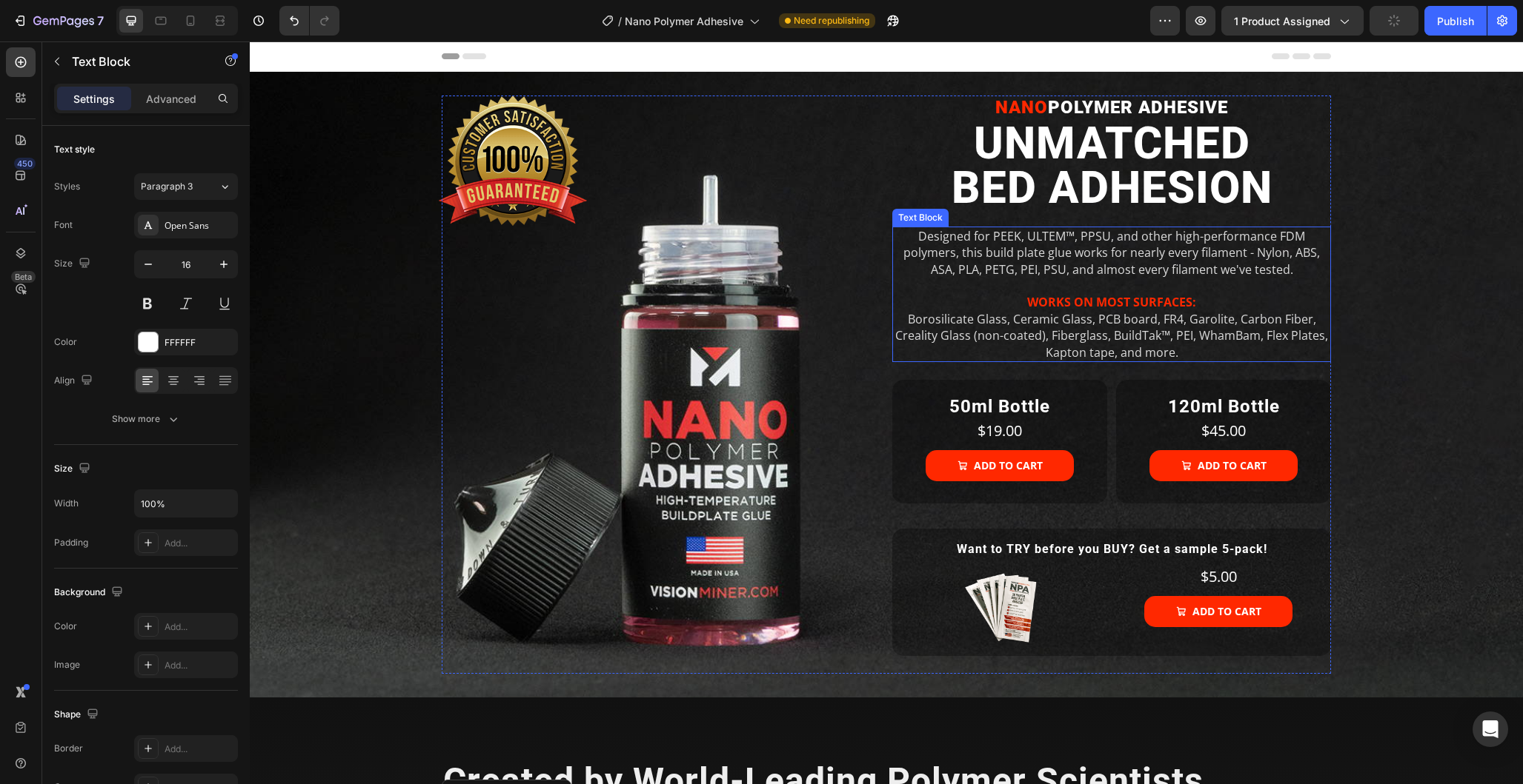
click at [1153, 265] on p "Designed for PEEK, ULTEM™, PPSU, and other high-performance FDM polymers, this …" at bounding box center [1112, 252] width 435 height 50
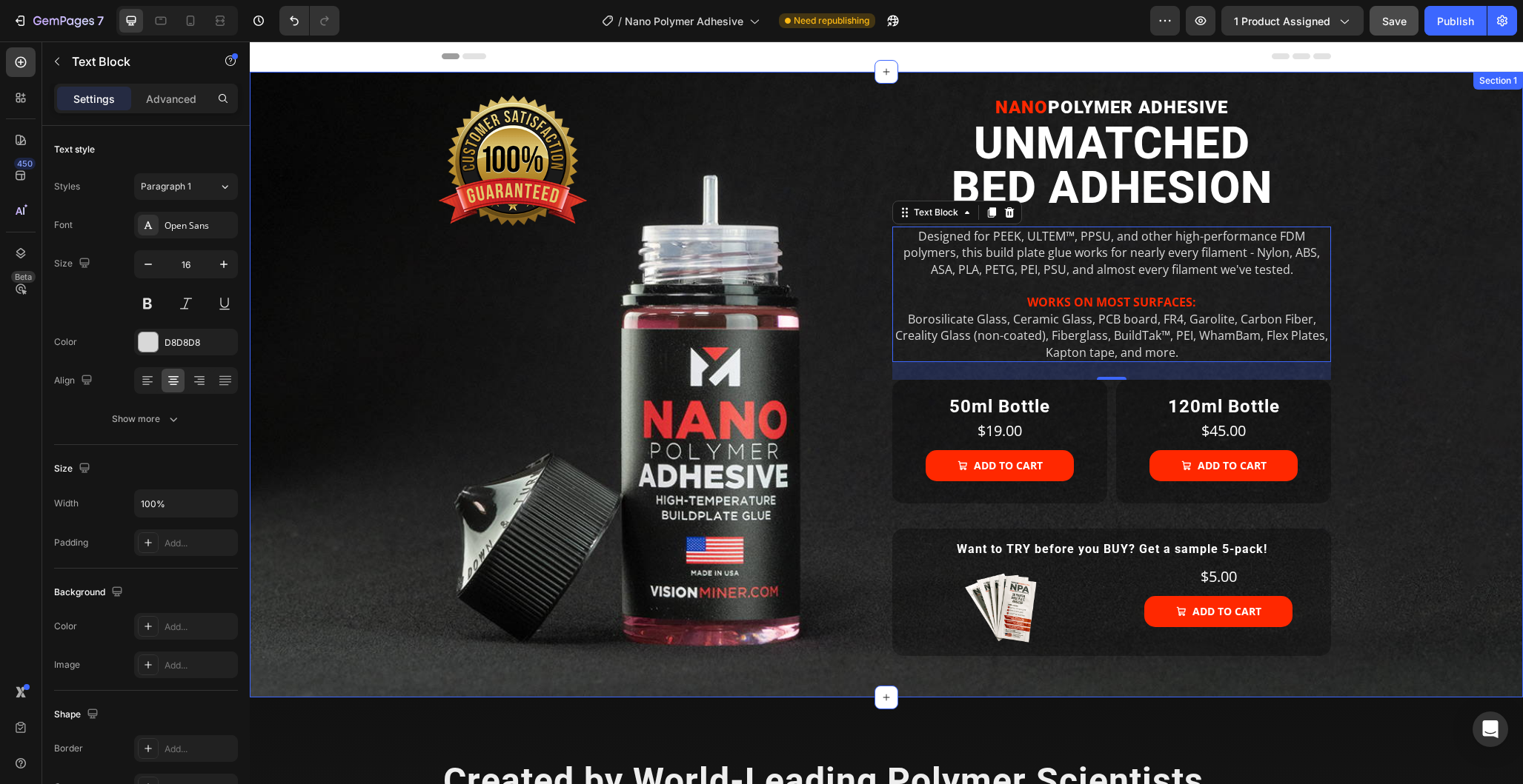
click at [1418, 483] on div "Image NANO POLYMER ADHESIVE Heading UNMATCHED BED ADHESION Heading Designed for…" at bounding box center [887, 384] width 1250 height 579
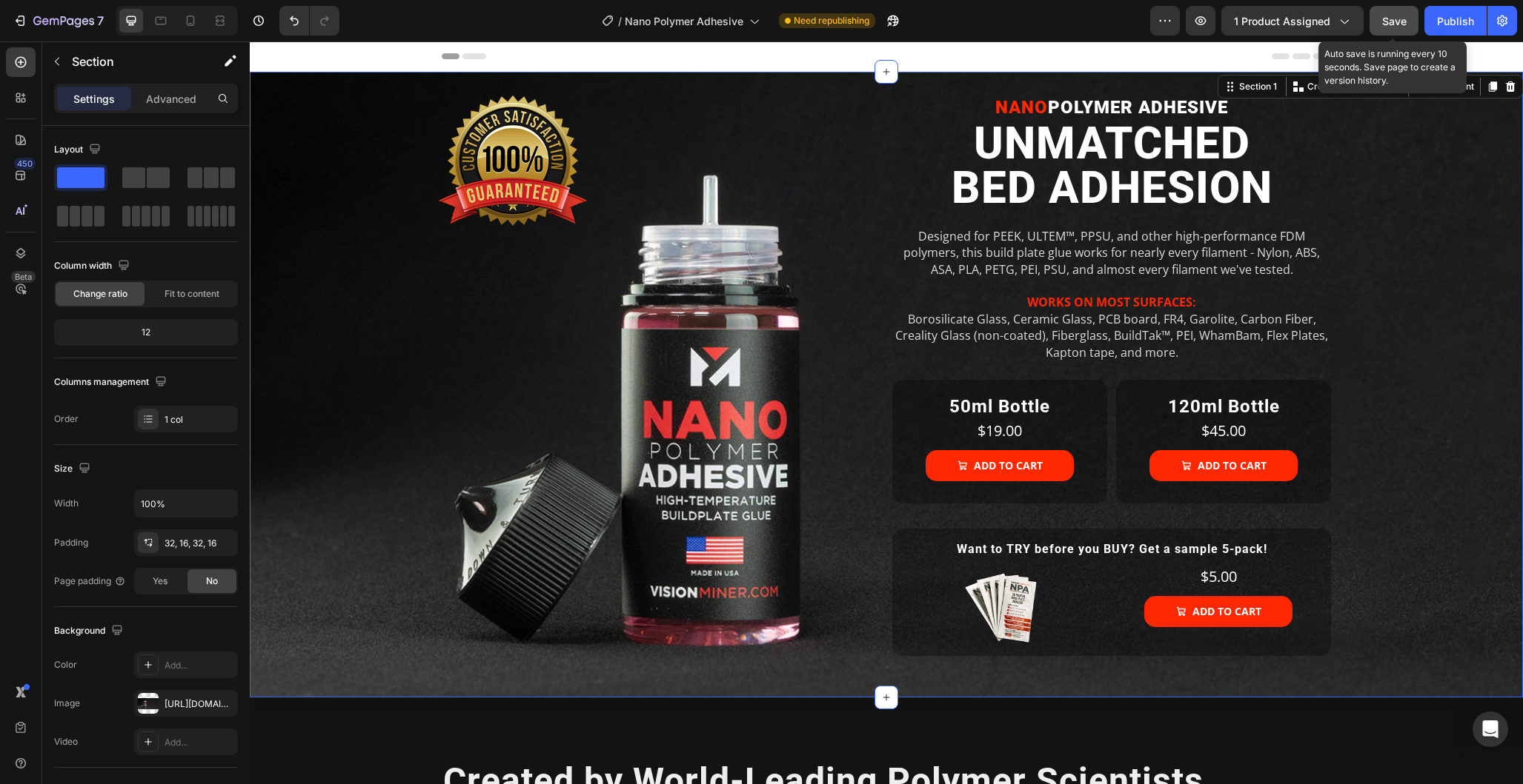
click at [1394, 24] on span "Save" at bounding box center [1394, 21] width 24 height 12
click at [1440, 23] on div "Publish" at bounding box center [1454, 21] width 37 height 16
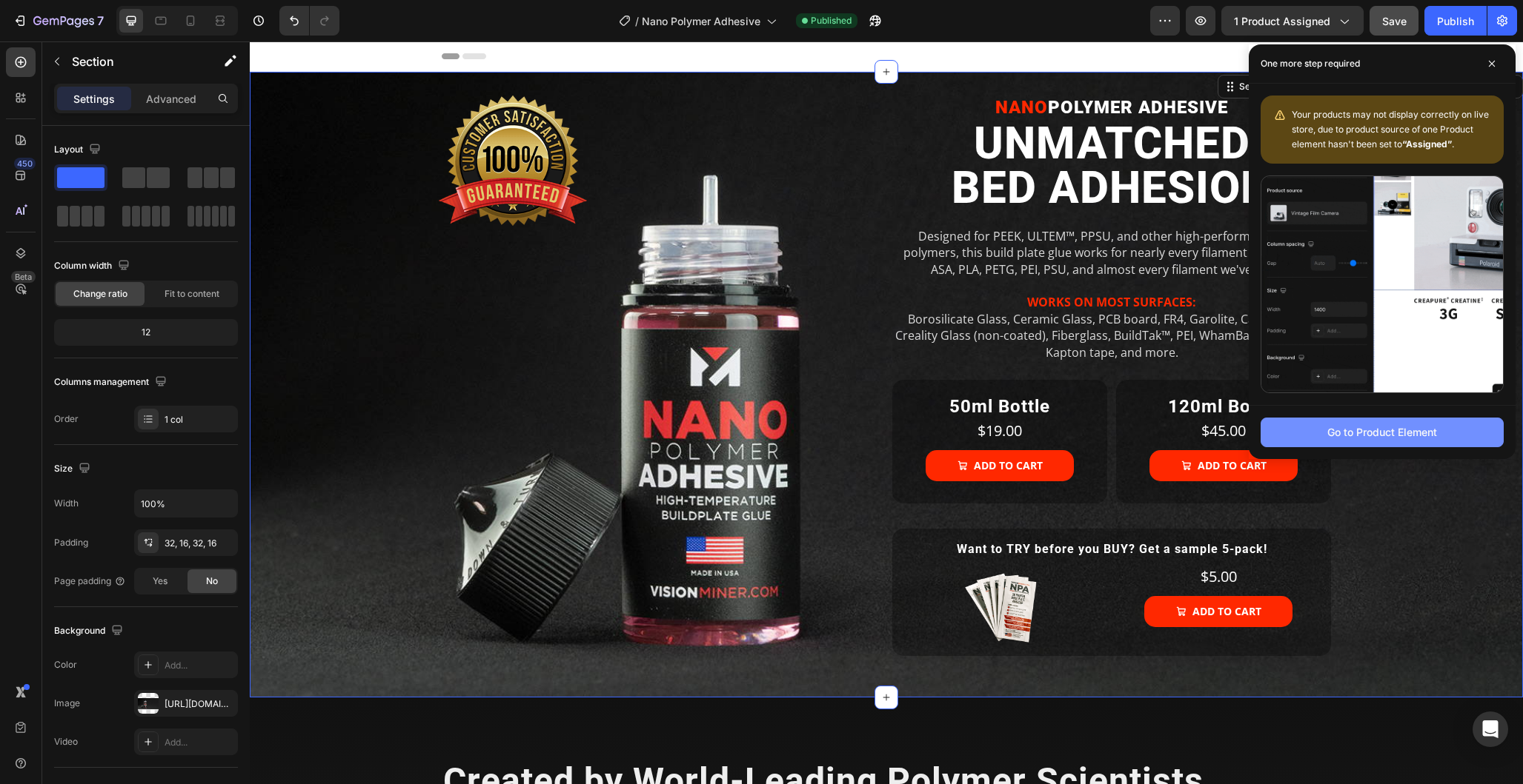
click at [1364, 433] on div "Go to Product Element" at bounding box center [1382, 432] width 110 height 16
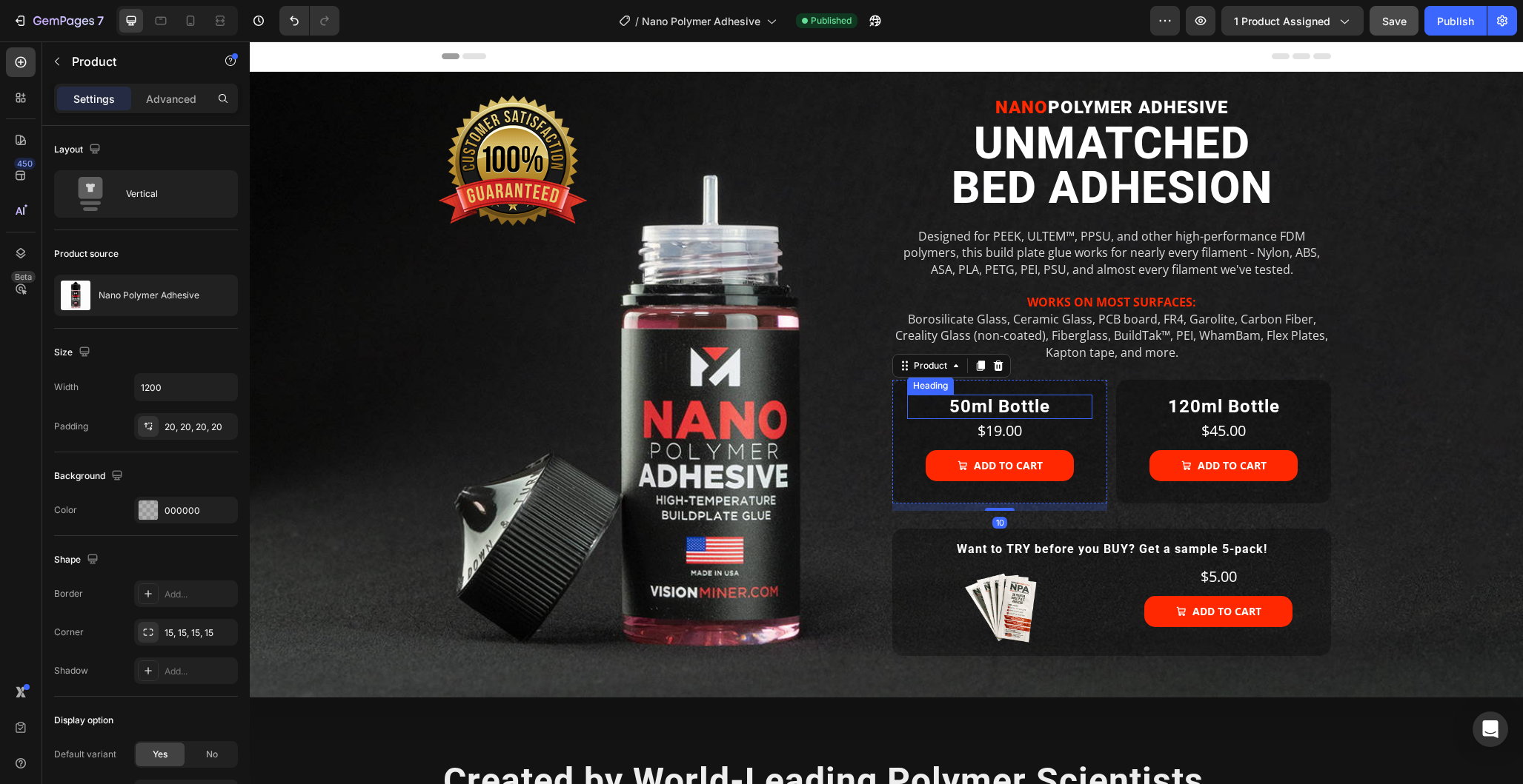
click at [1062, 400] on h2 "50ml Bottle" at bounding box center [999, 407] width 185 height 24
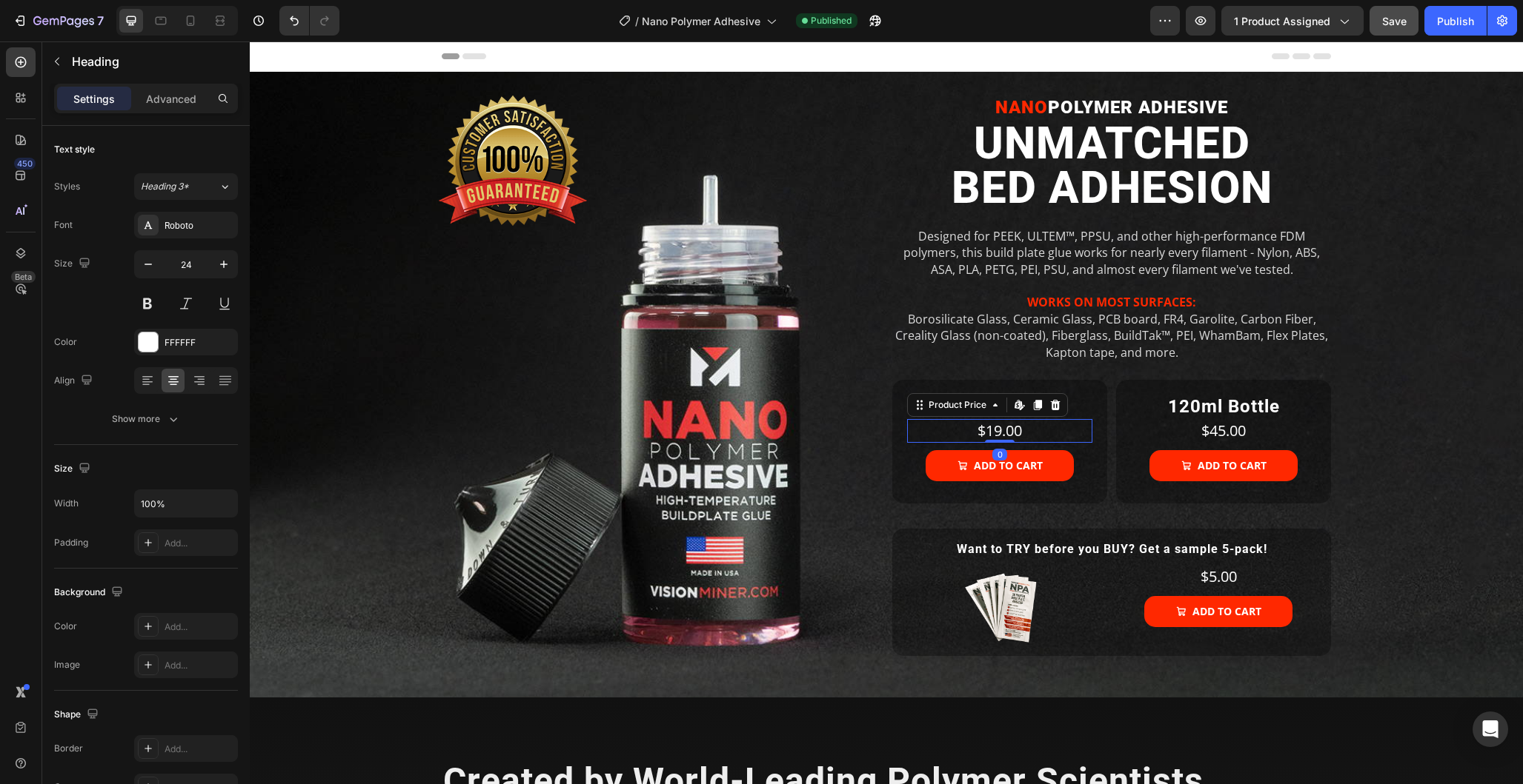
click at [1059, 433] on div "$19.00" at bounding box center [999, 430] width 185 height 23
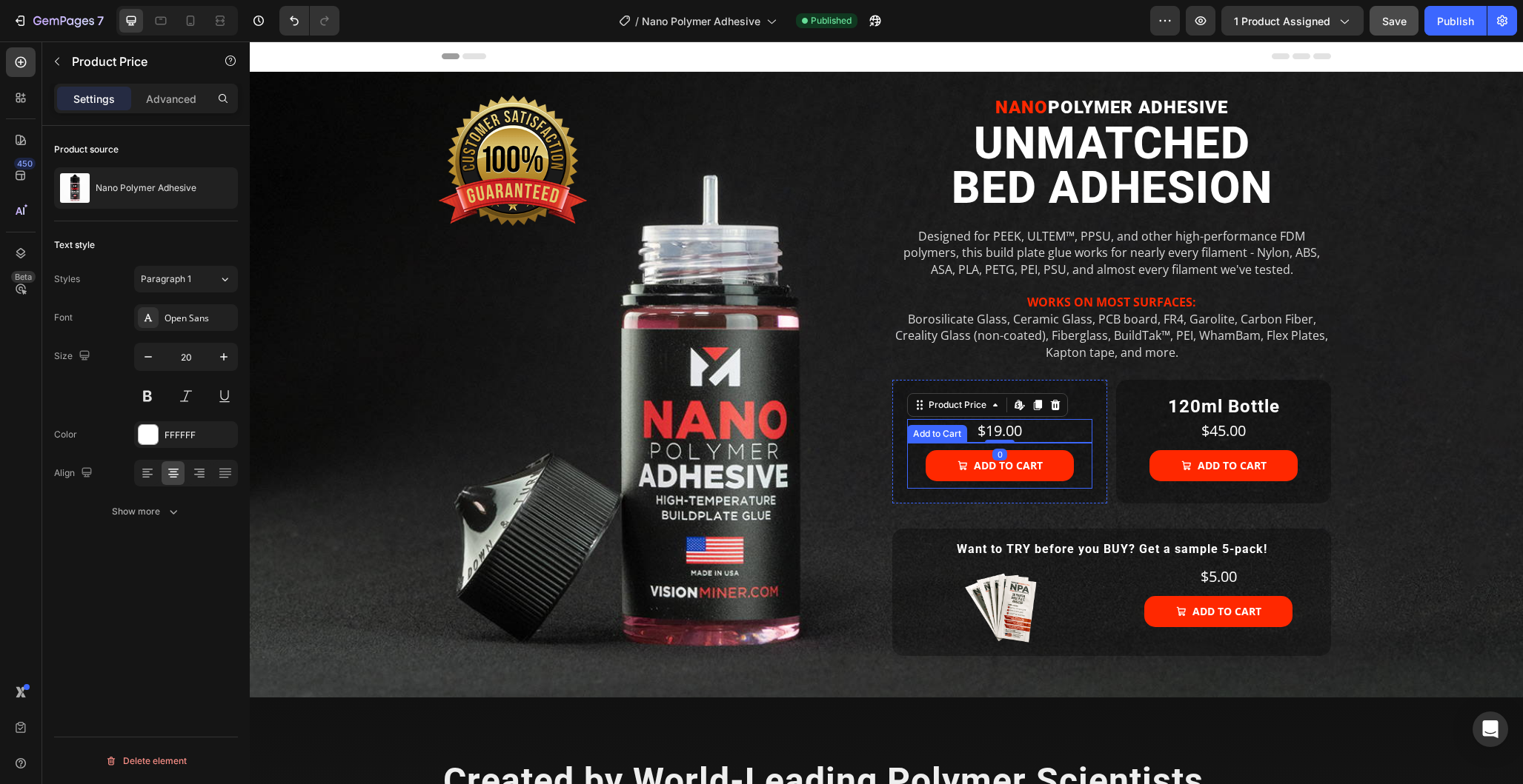
click at [1084, 459] on div "Add to cart Add to Cart" at bounding box center [999, 465] width 185 height 46
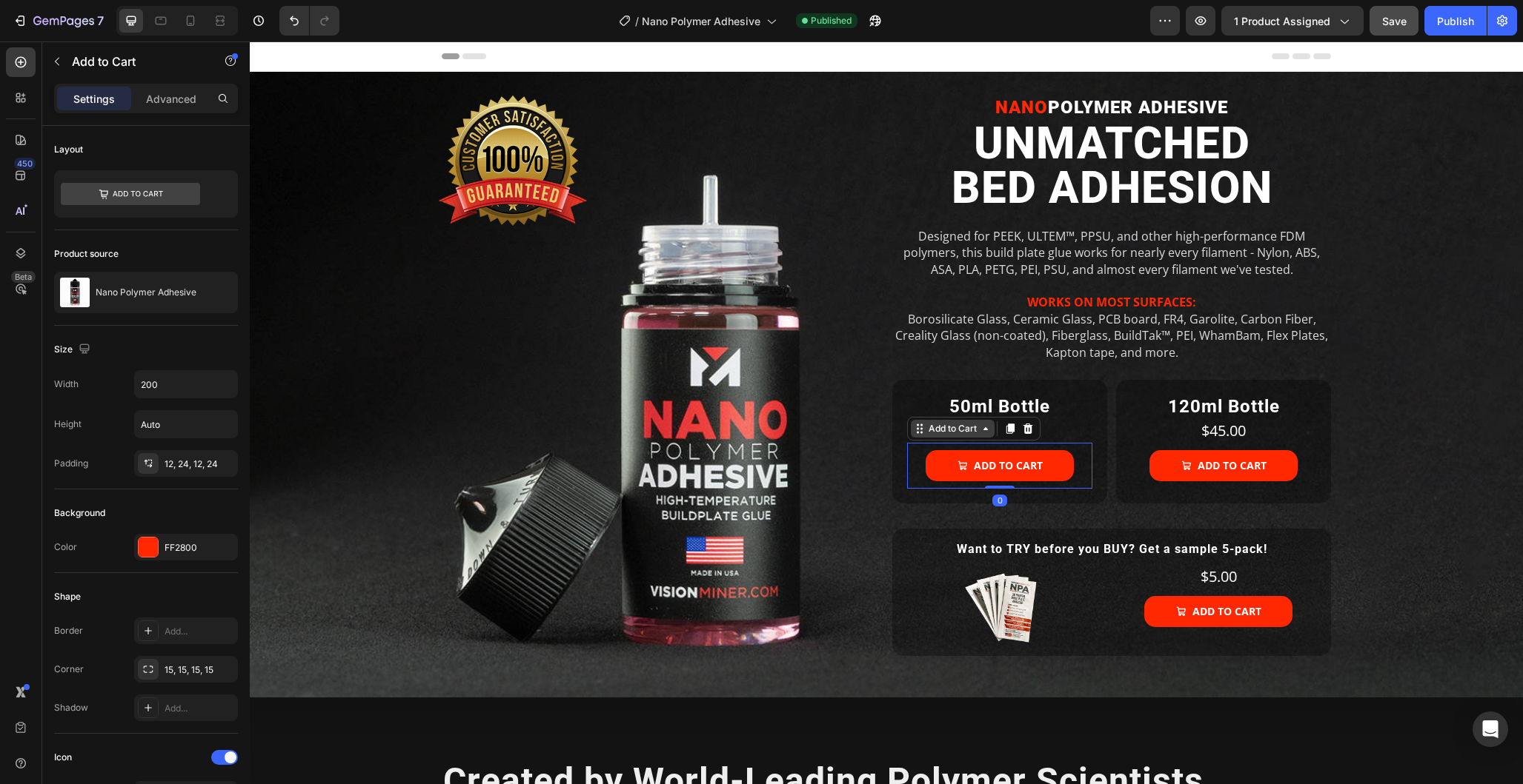
click at [955, 425] on div "Add to Cart" at bounding box center [952, 429] width 54 height 13
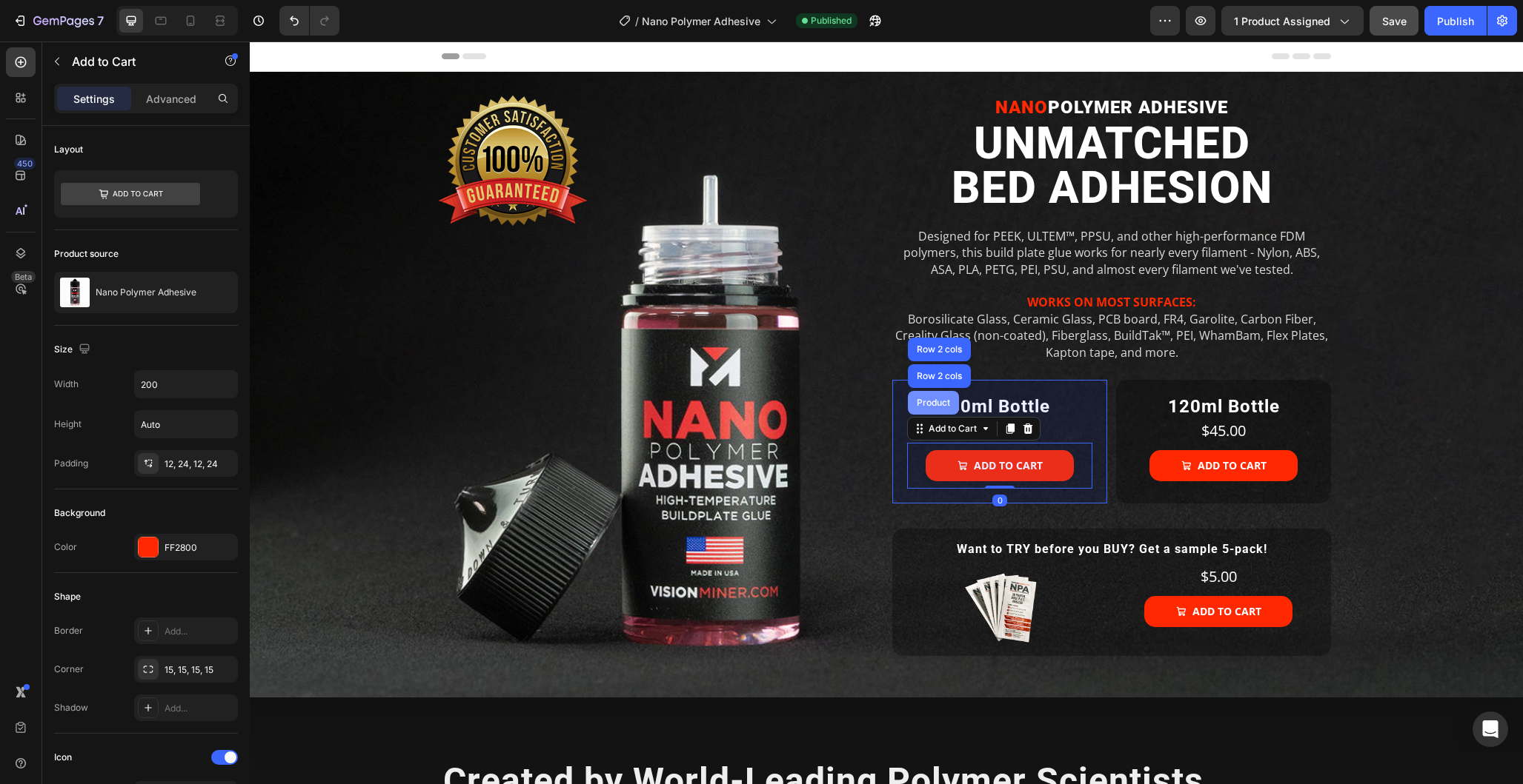
click at [936, 401] on div "Product" at bounding box center [934, 402] width 39 height 8
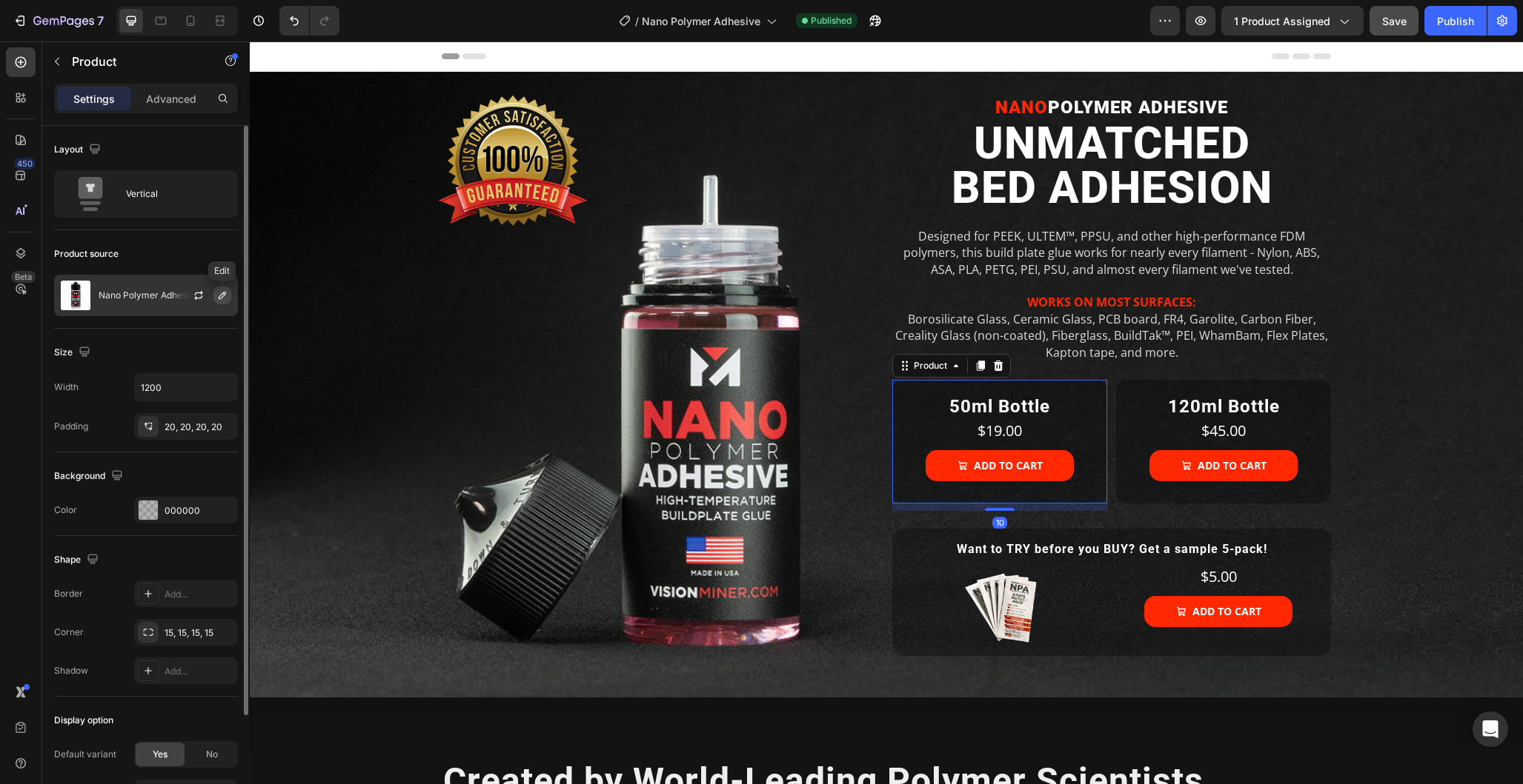
click at [224, 294] on icon "button" at bounding box center [222, 295] width 8 height 8
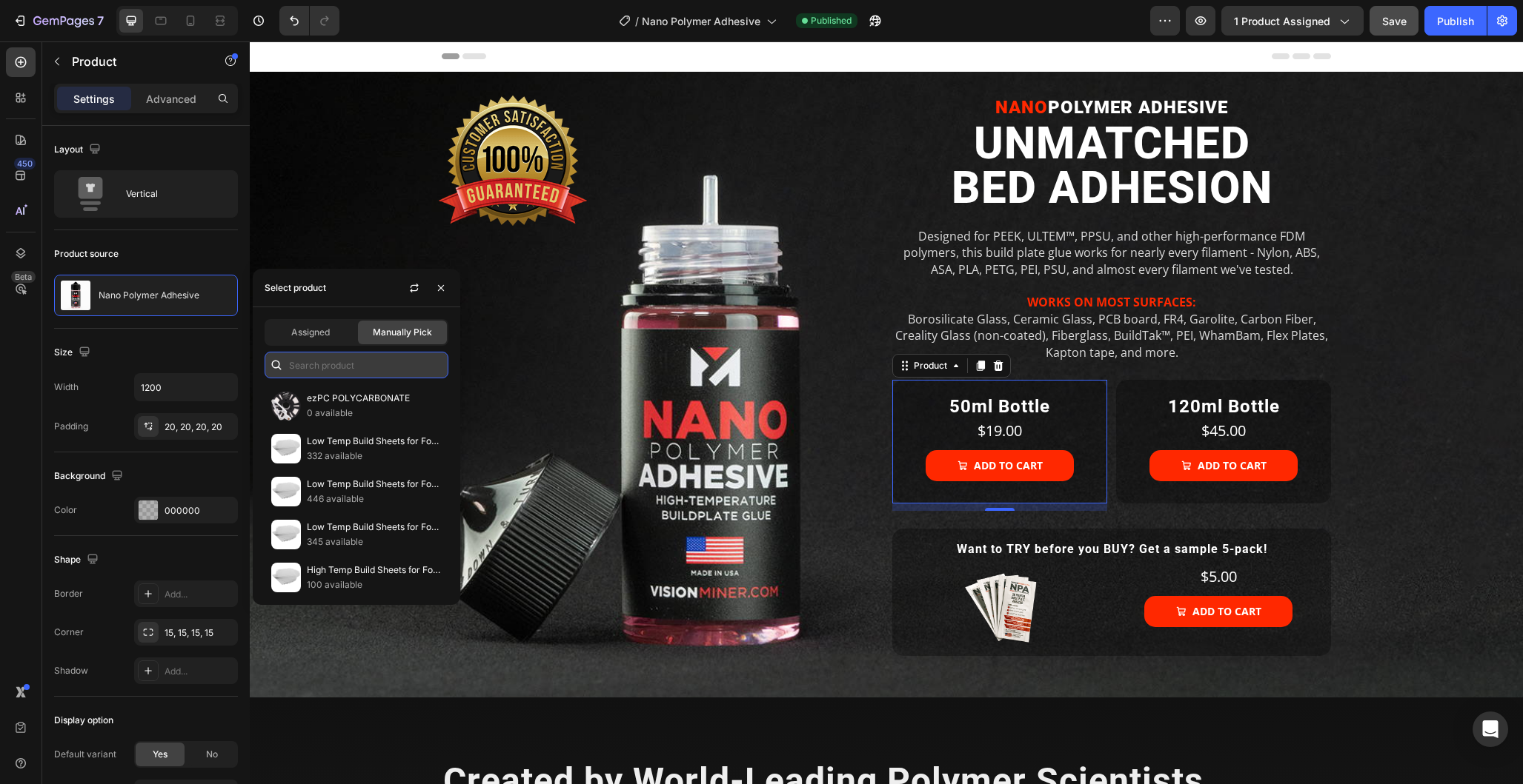
click at [347, 364] on input "text" at bounding box center [357, 365] width 184 height 26
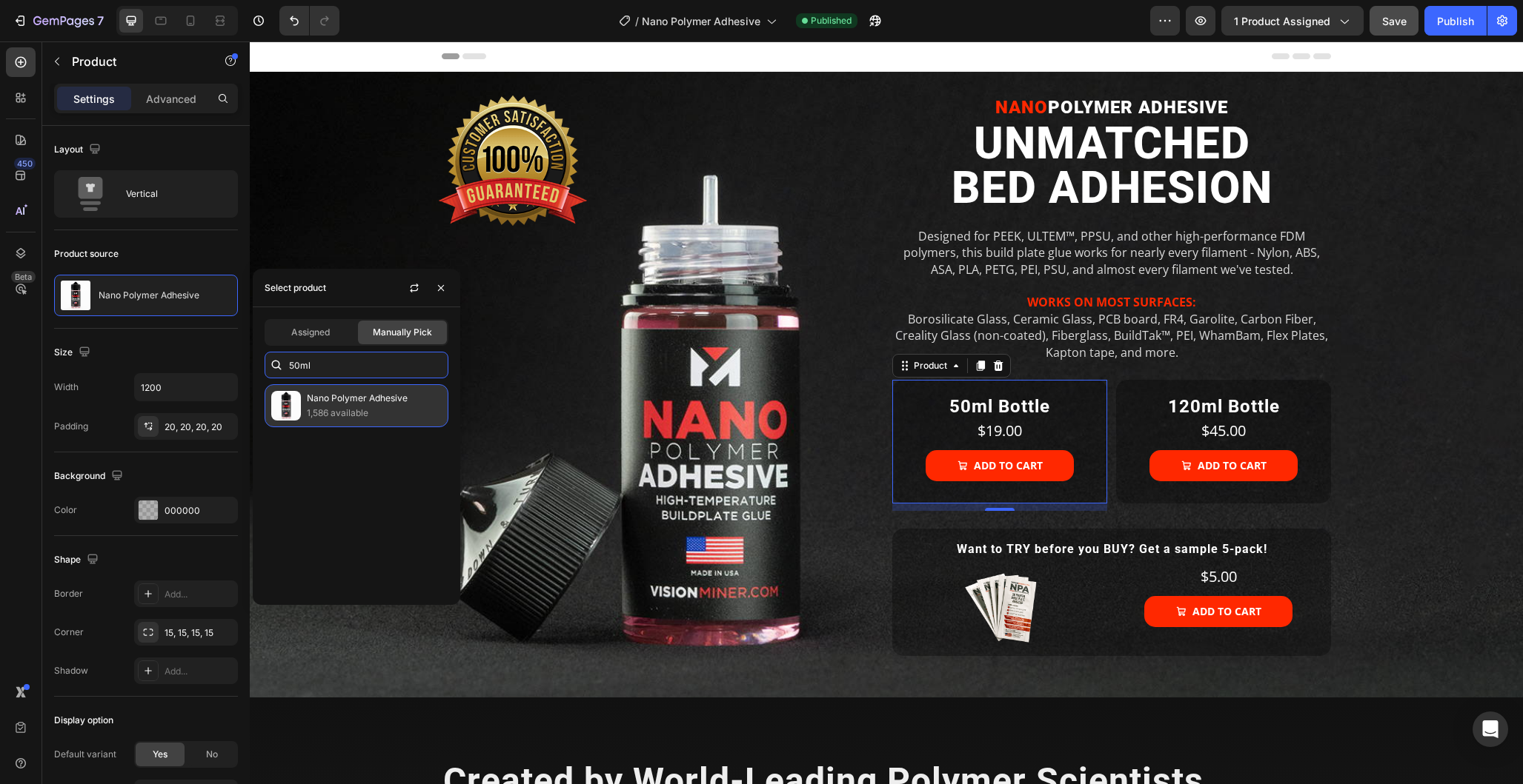
type input "50ml"
click at [340, 410] on p "1,586 available" at bounding box center [374, 414] width 135 height 15
click at [304, 403] on div "Nano Polymer Adhesive 1,586 available" at bounding box center [357, 406] width 184 height 43
click at [289, 404] on img at bounding box center [286, 406] width 30 height 30
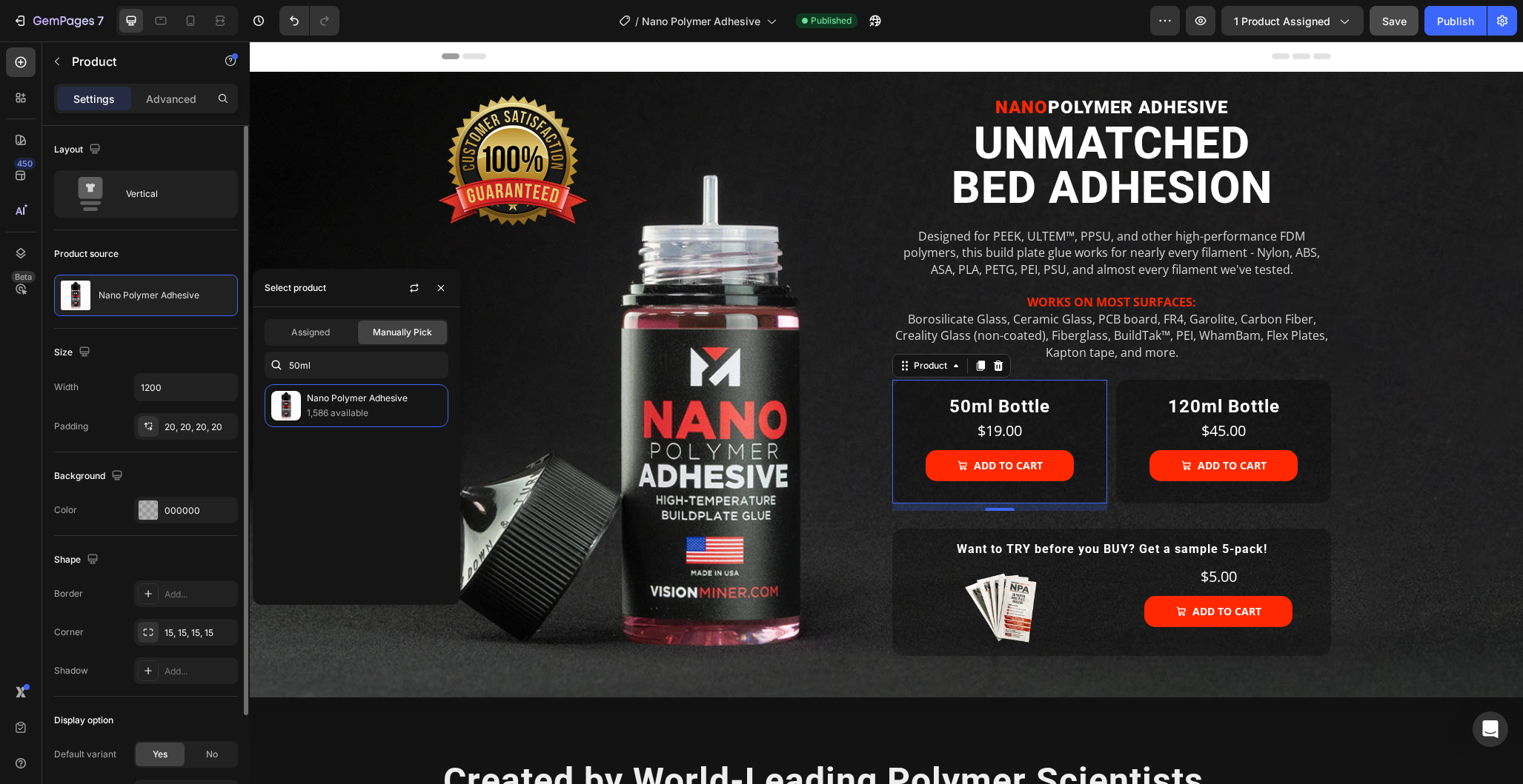
click at [192, 342] on div "Size" at bounding box center [146, 352] width 184 height 23
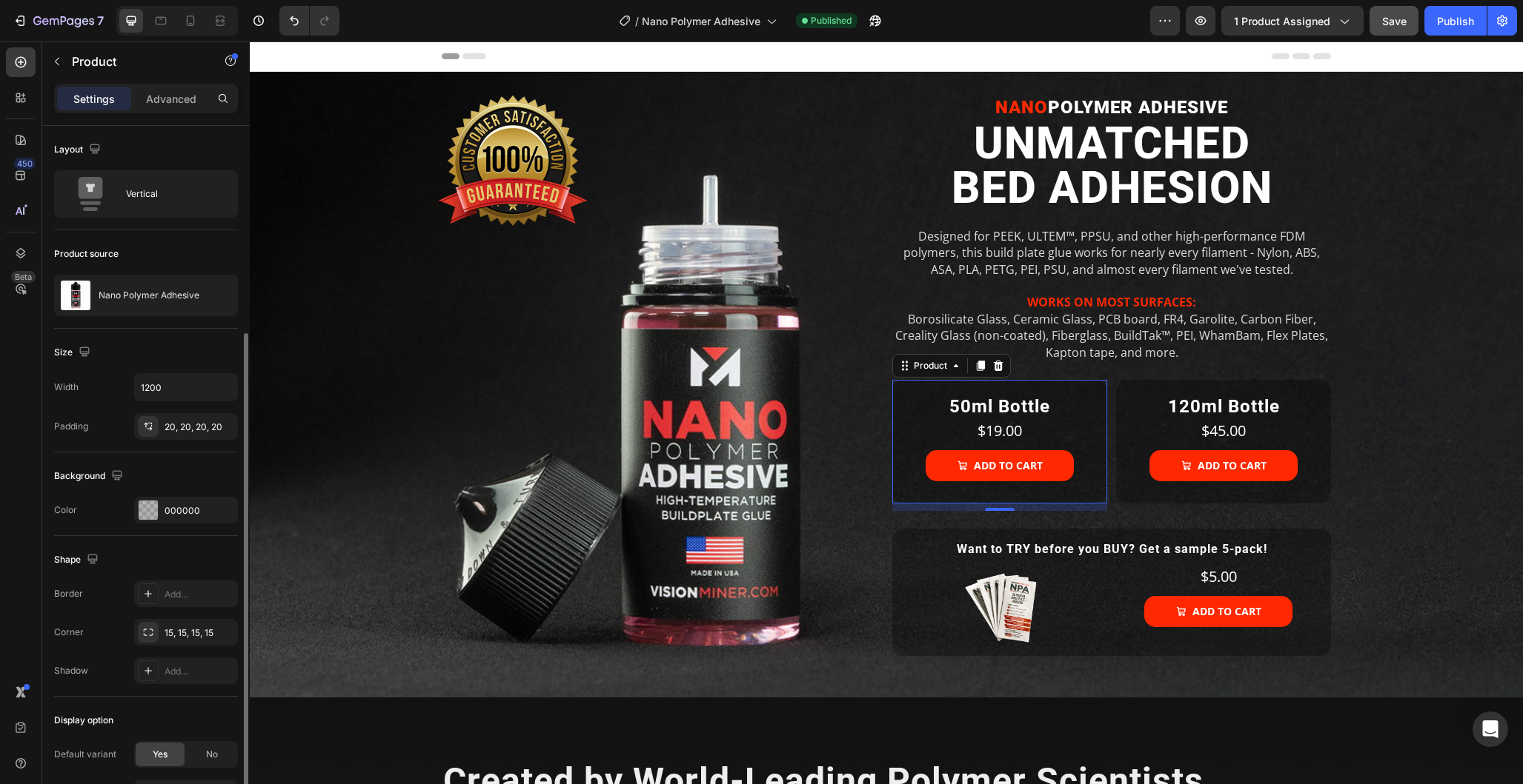
scroll to position [132, 0]
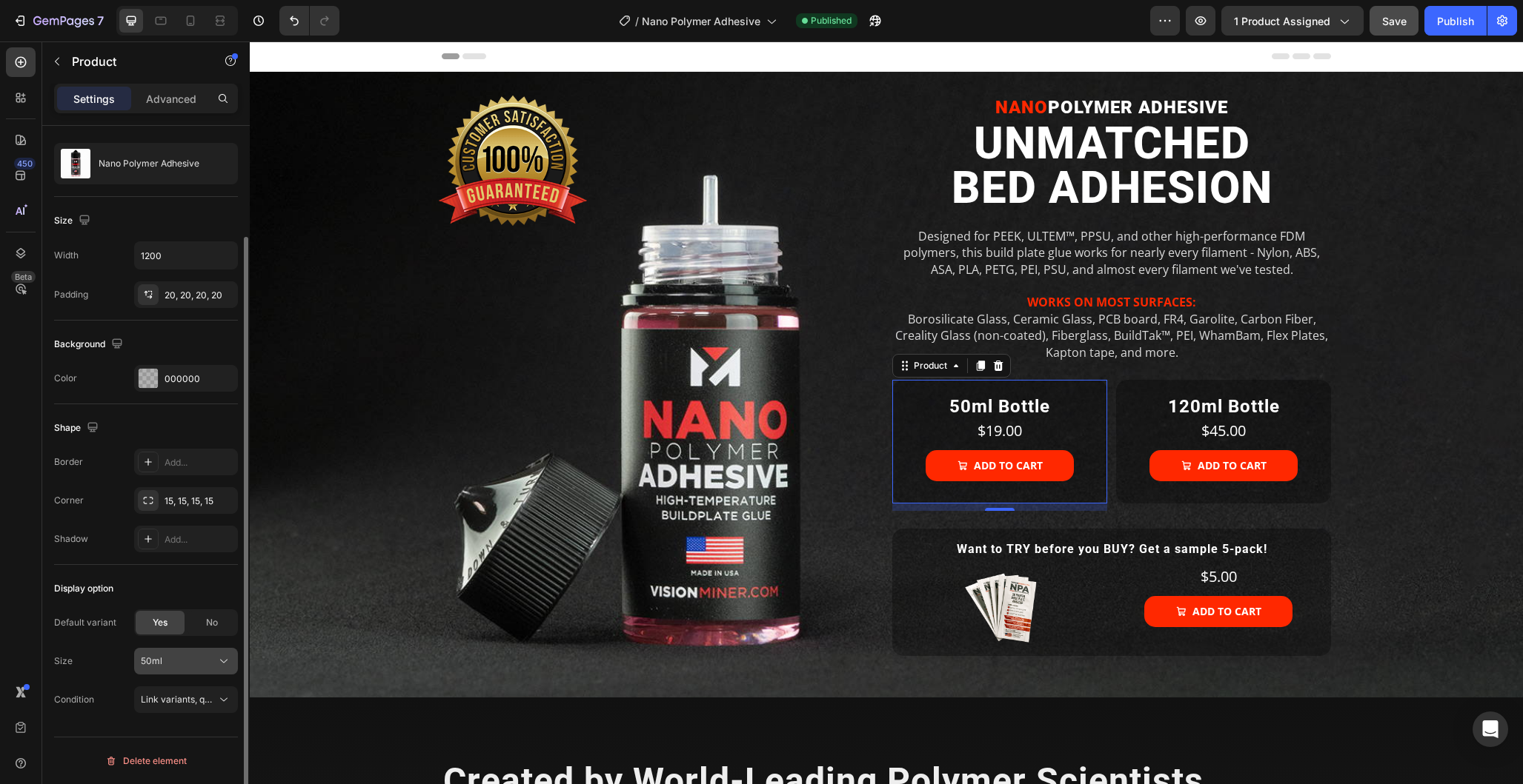
click at [177, 656] on div "50ml" at bounding box center [176, 661] width 72 height 13
click at [80, 652] on div "Size 50ml" at bounding box center [146, 661] width 184 height 26
click at [198, 704] on span "Link variants, quantity <br> between same products" at bounding box center [250, 700] width 219 height 11
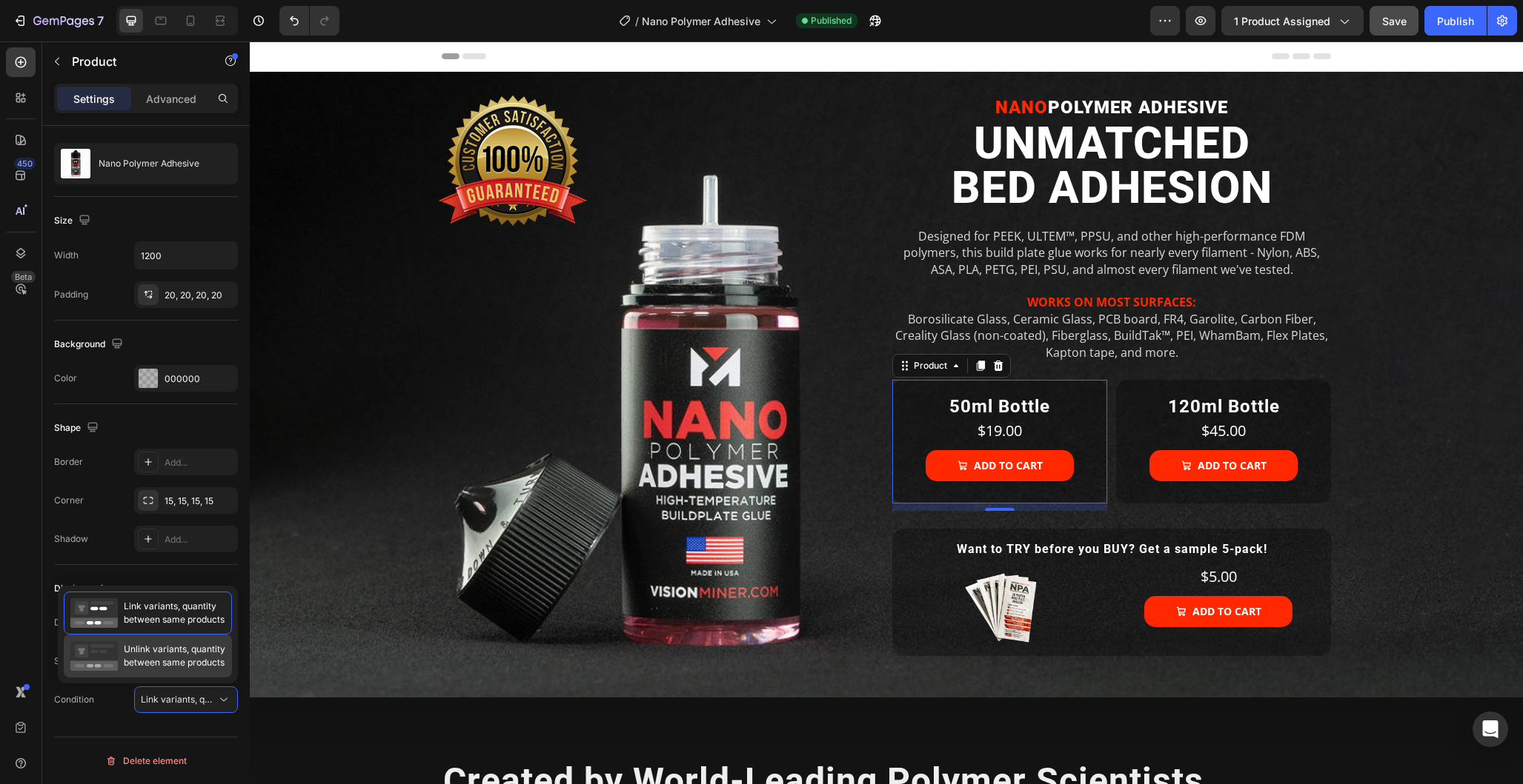
click at [168, 650] on span "Unlink variants, quantity between same products" at bounding box center [175, 656] width 101 height 26
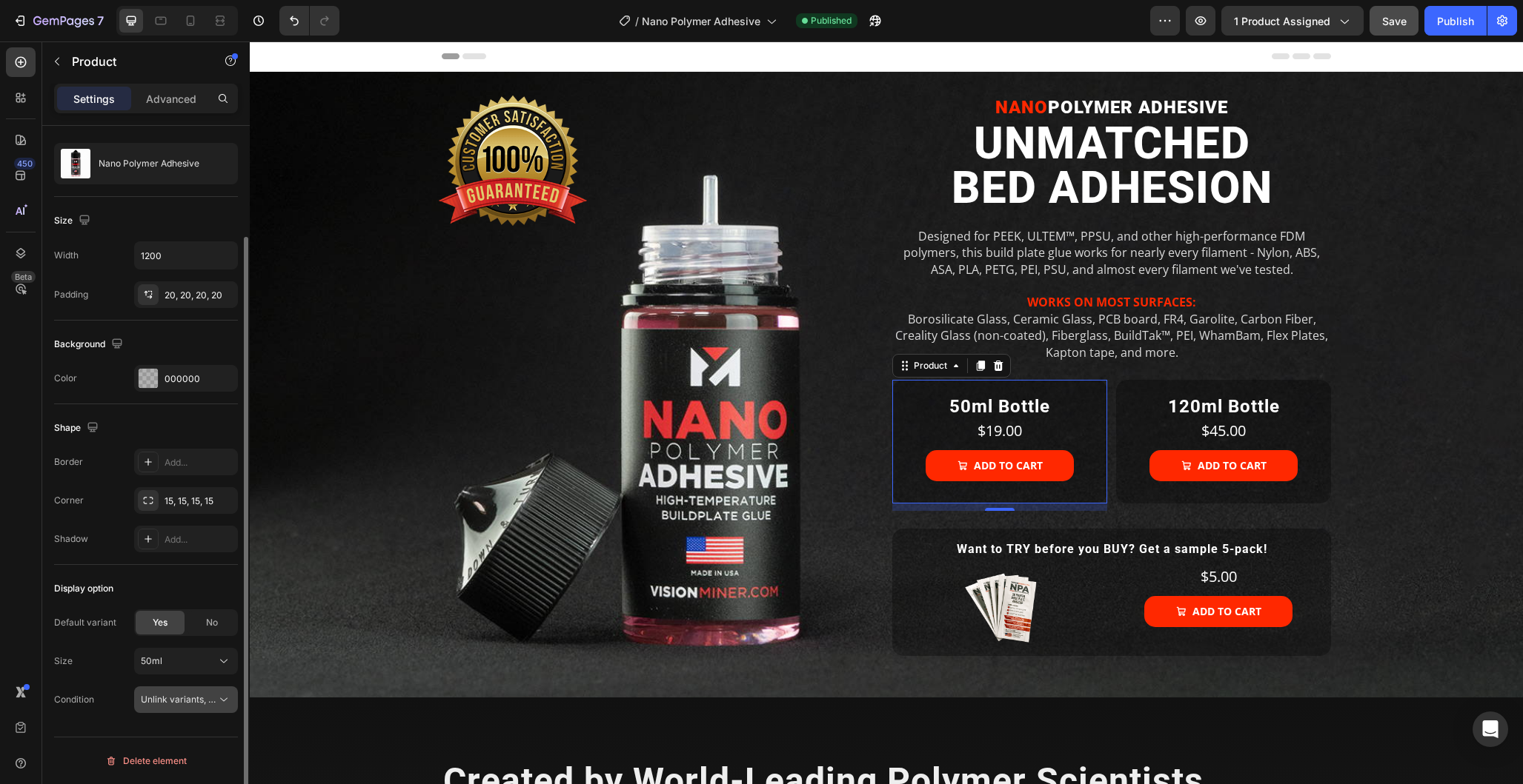
click at [216, 703] on span "Unlink variants, quantity <br> between same products" at bounding box center [254, 700] width 227 height 11
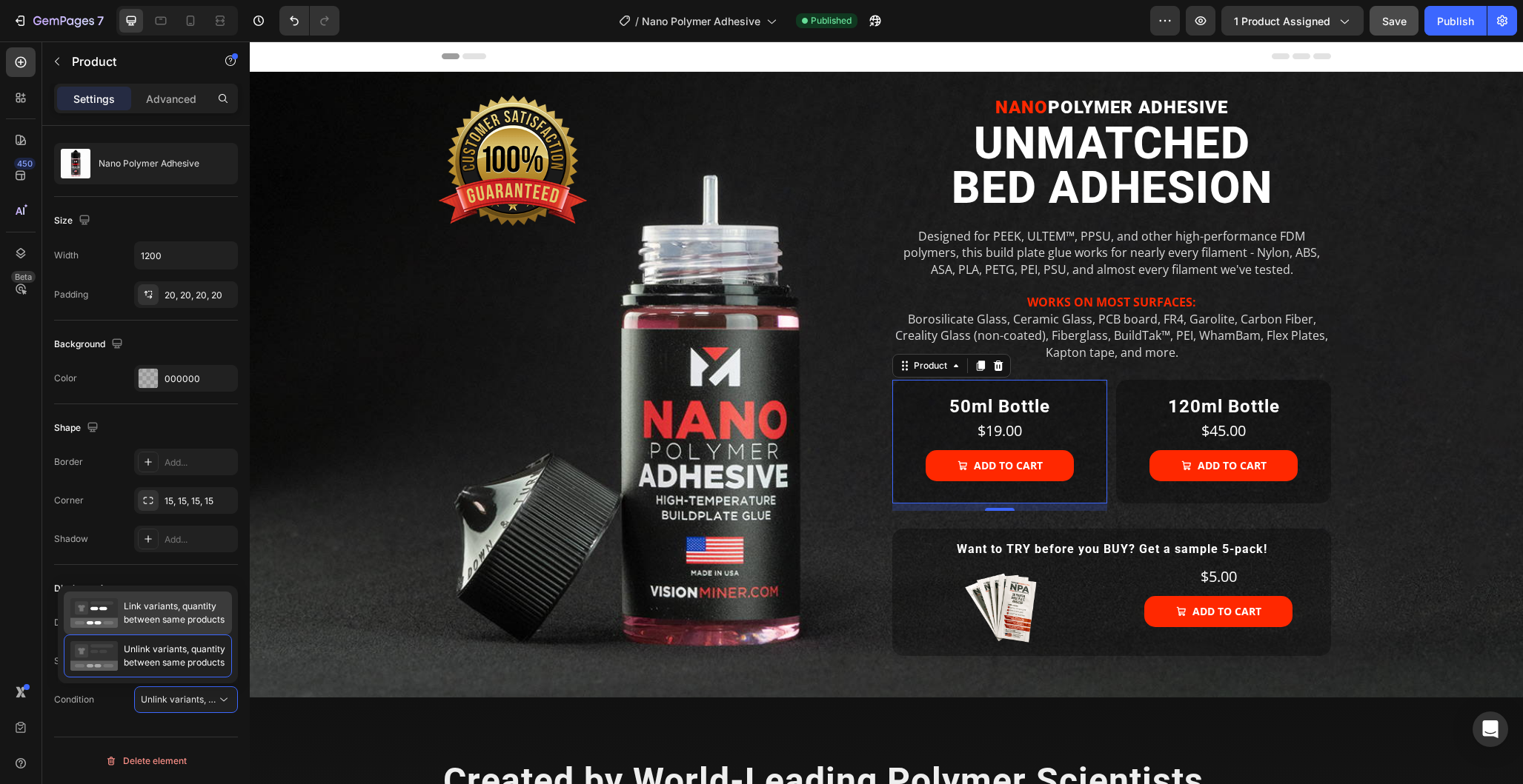
click at [164, 621] on span "Link variants, quantity between same products" at bounding box center [174, 613] width 100 height 26
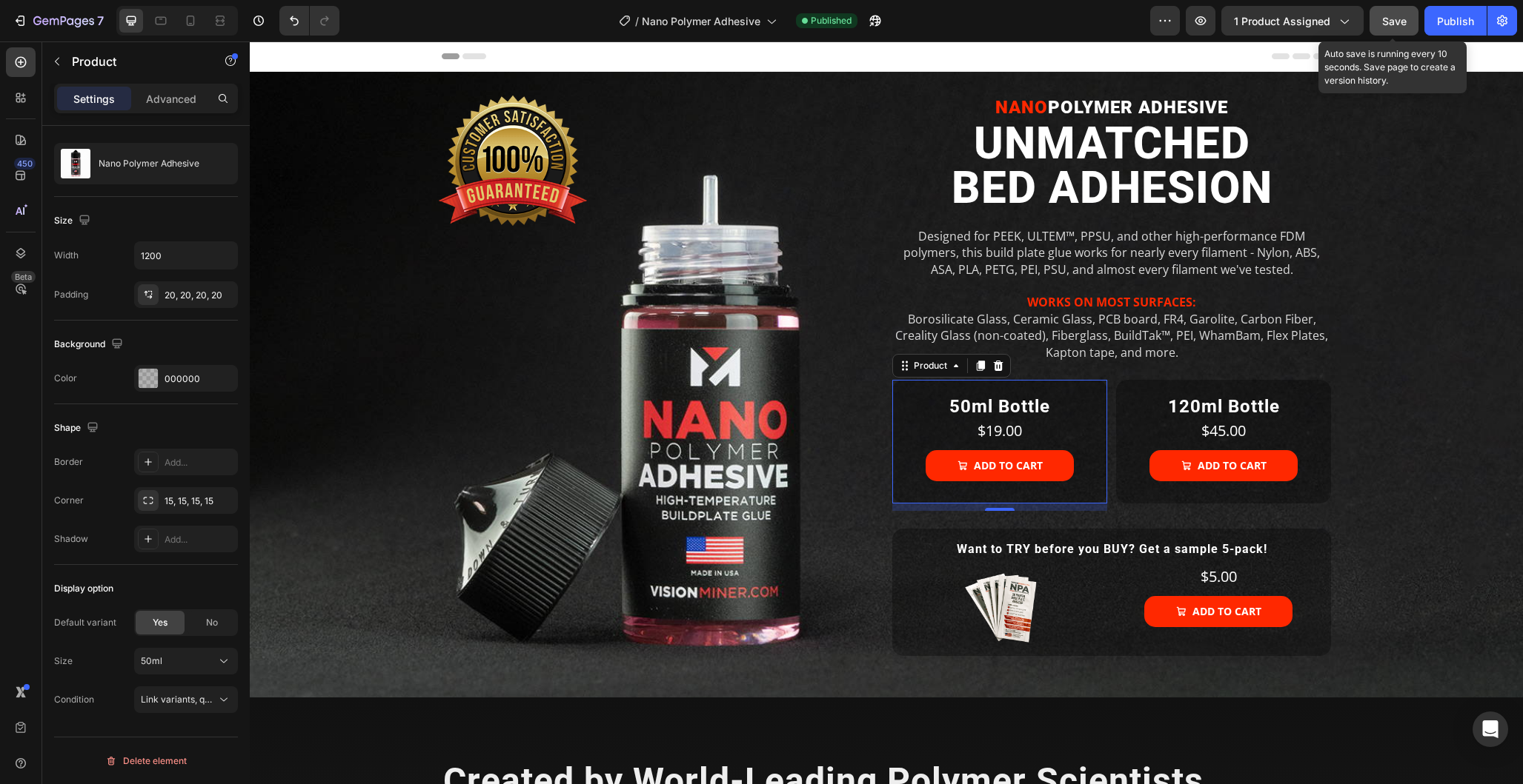
click at [1401, 20] on span "Save" at bounding box center [1394, 21] width 24 height 12
click at [1465, 22] on div "Publish" at bounding box center [1454, 21] width 37 height 16
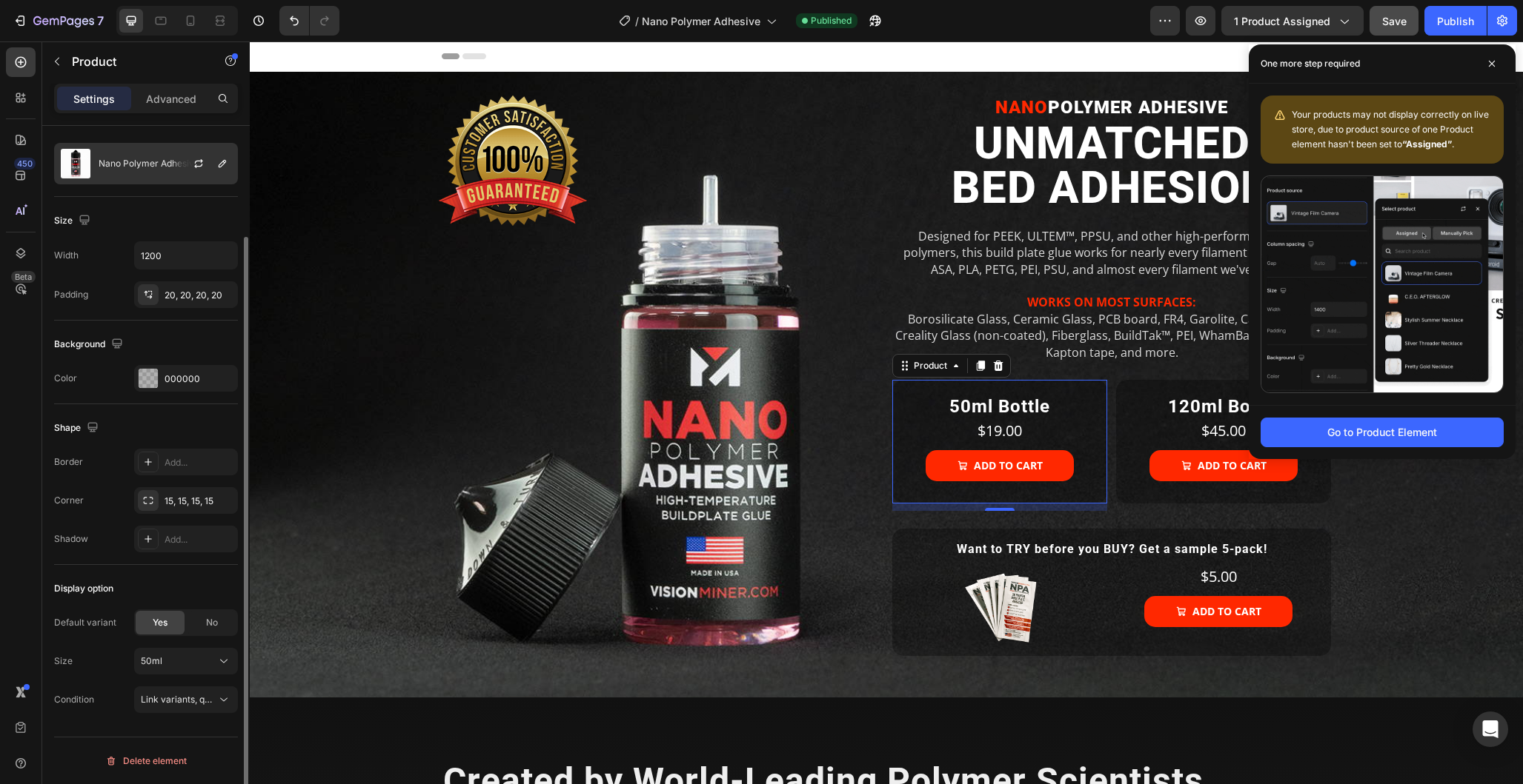
click at [171, 171] on div "Nano Polymer Adhesive" at bounding box center [146, 163] width 184 height 41
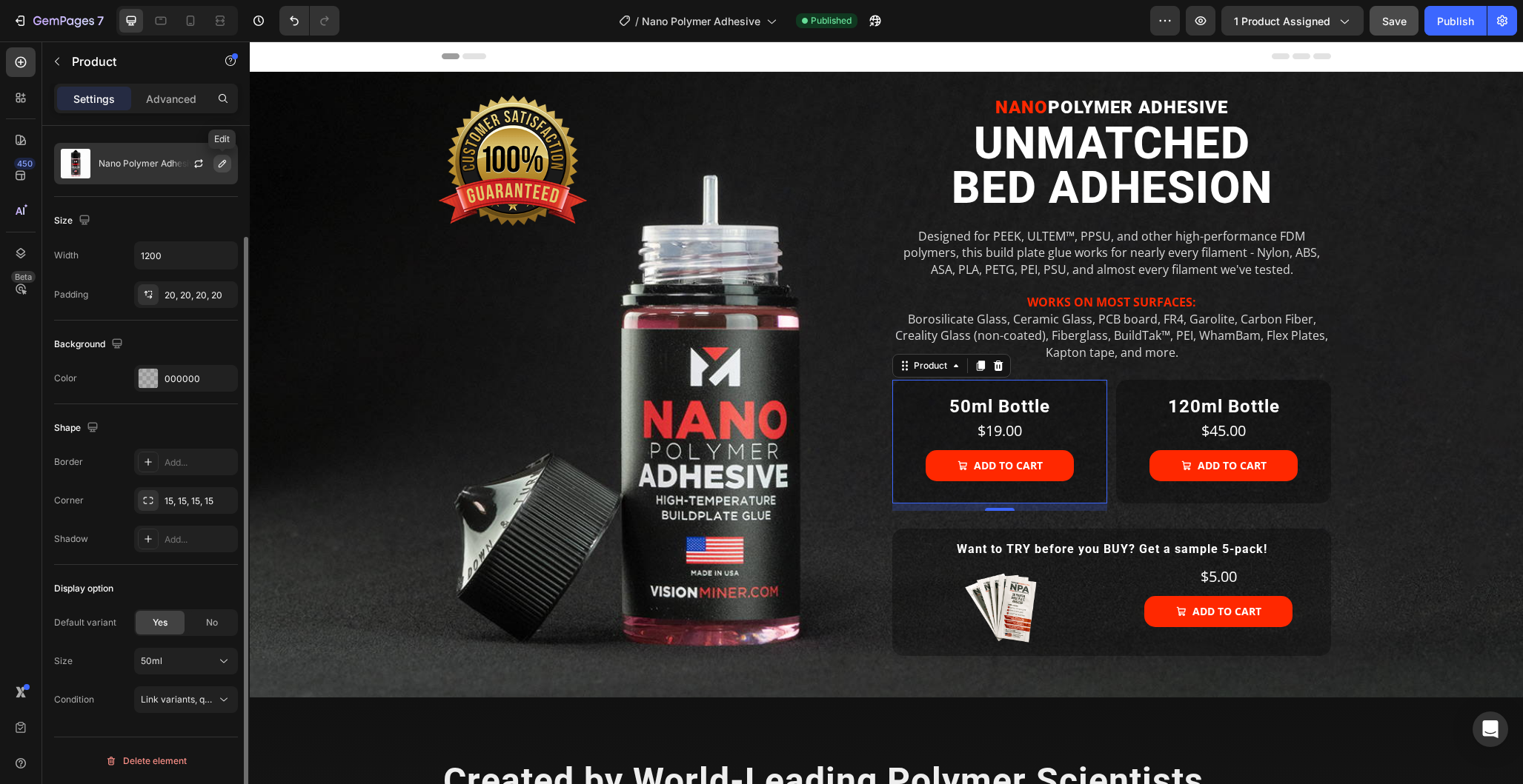
click at [228, 164] on button "button" at bounding box center [221, 163] width 18 height 18
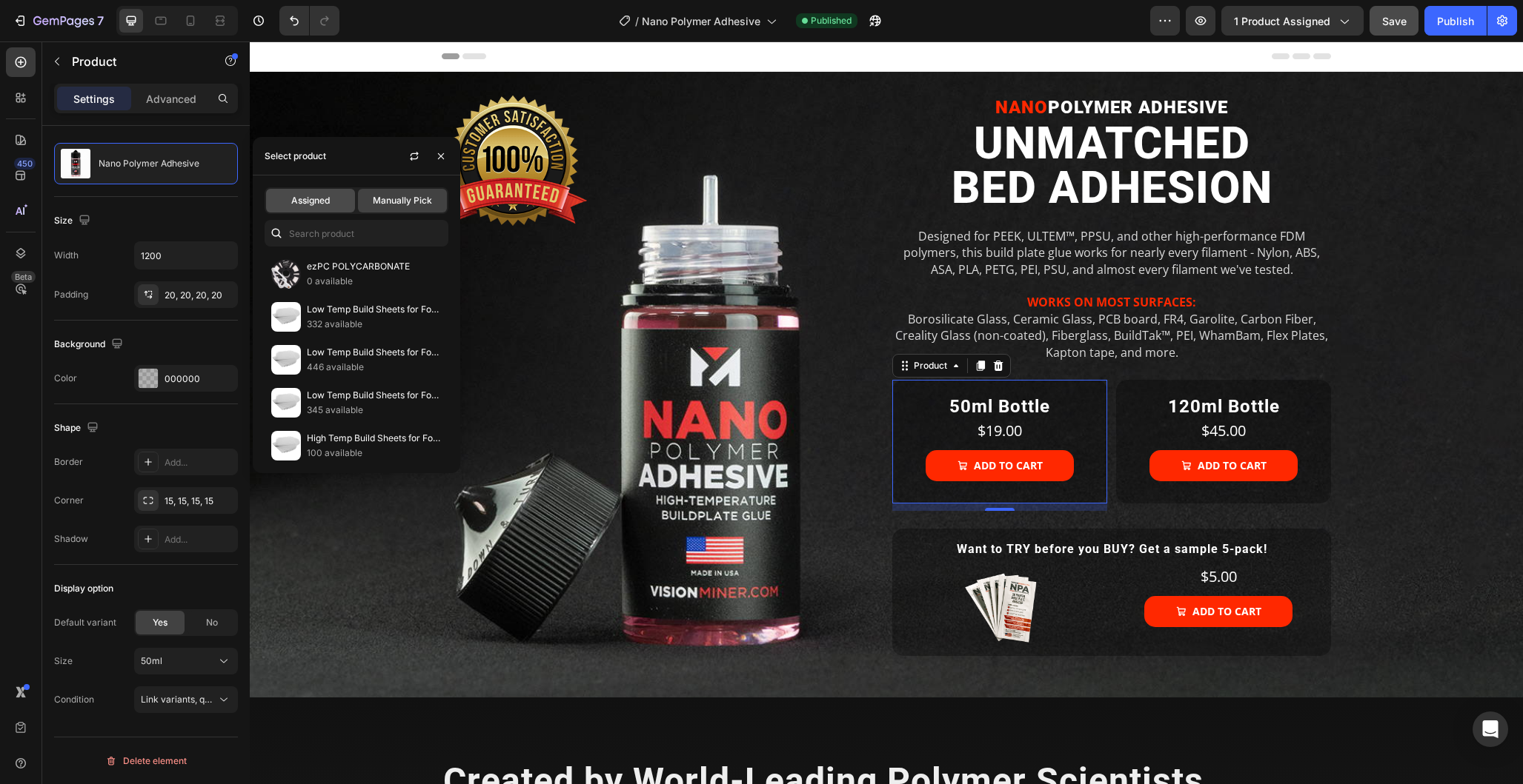
click at [336, 199] on div "Assigned" at bounding box center [311, 200] width 89 height 23
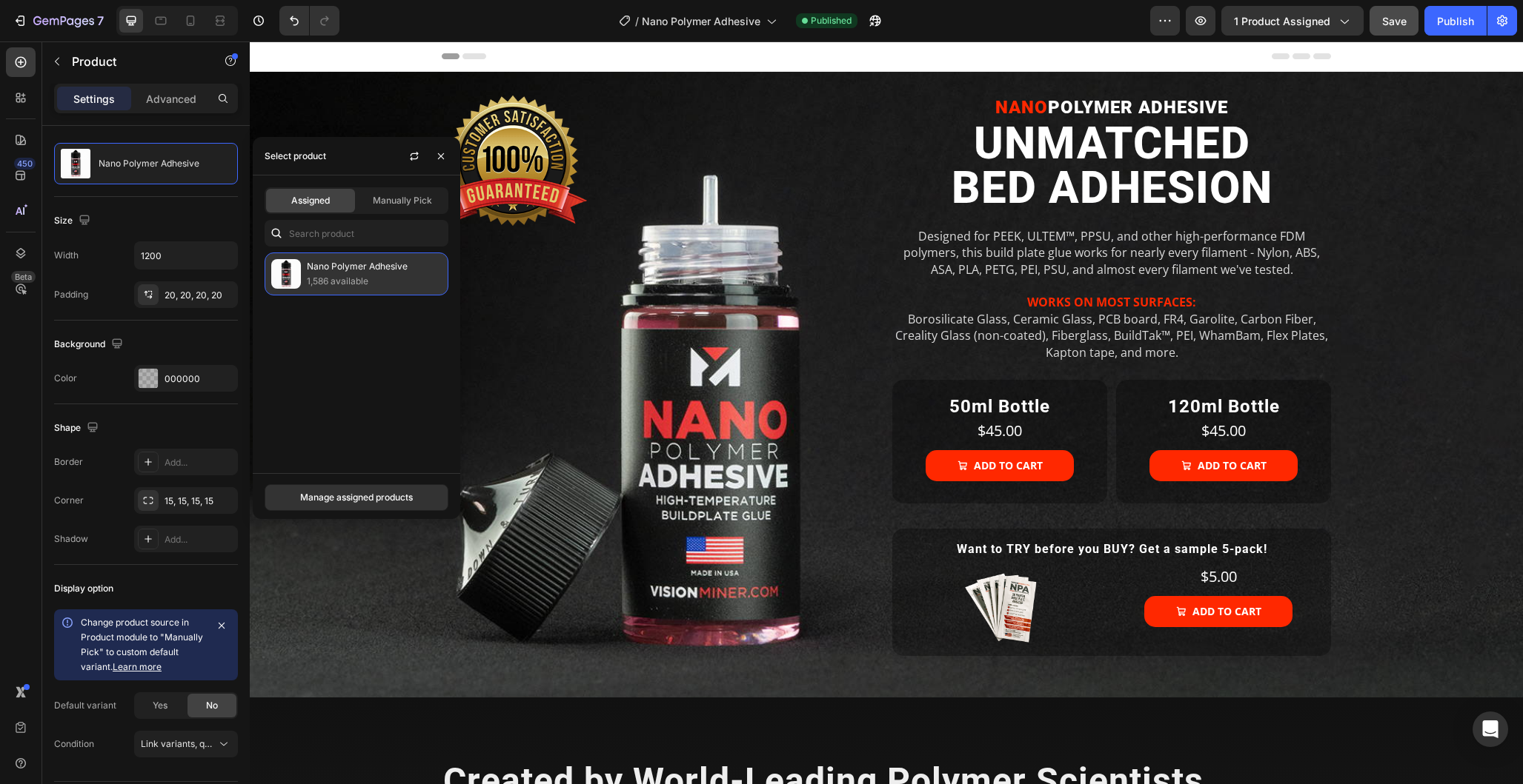
click at [357, 275] on p "1,586 available" at bounding box center [374, 281] width 135 height 15
click at [375, 343] on div "Nano Polymer Adhesive 1,586 available" at bounding box center [356, 356] width 207 height 209
click at [332, 291] on div "Nano Polymer Adhesive 1,586 available" at bounding box center [357, 274] width 184 height 43
drag, startPoint x: 301, startPoint y: 269, endPoint x: 291, endPoint y: 271, distance: 10.2
click at [301, 269] on div "Nano Polymer Adhesive 1,586 available" at bounding box center [357, 274] width 184 height 43
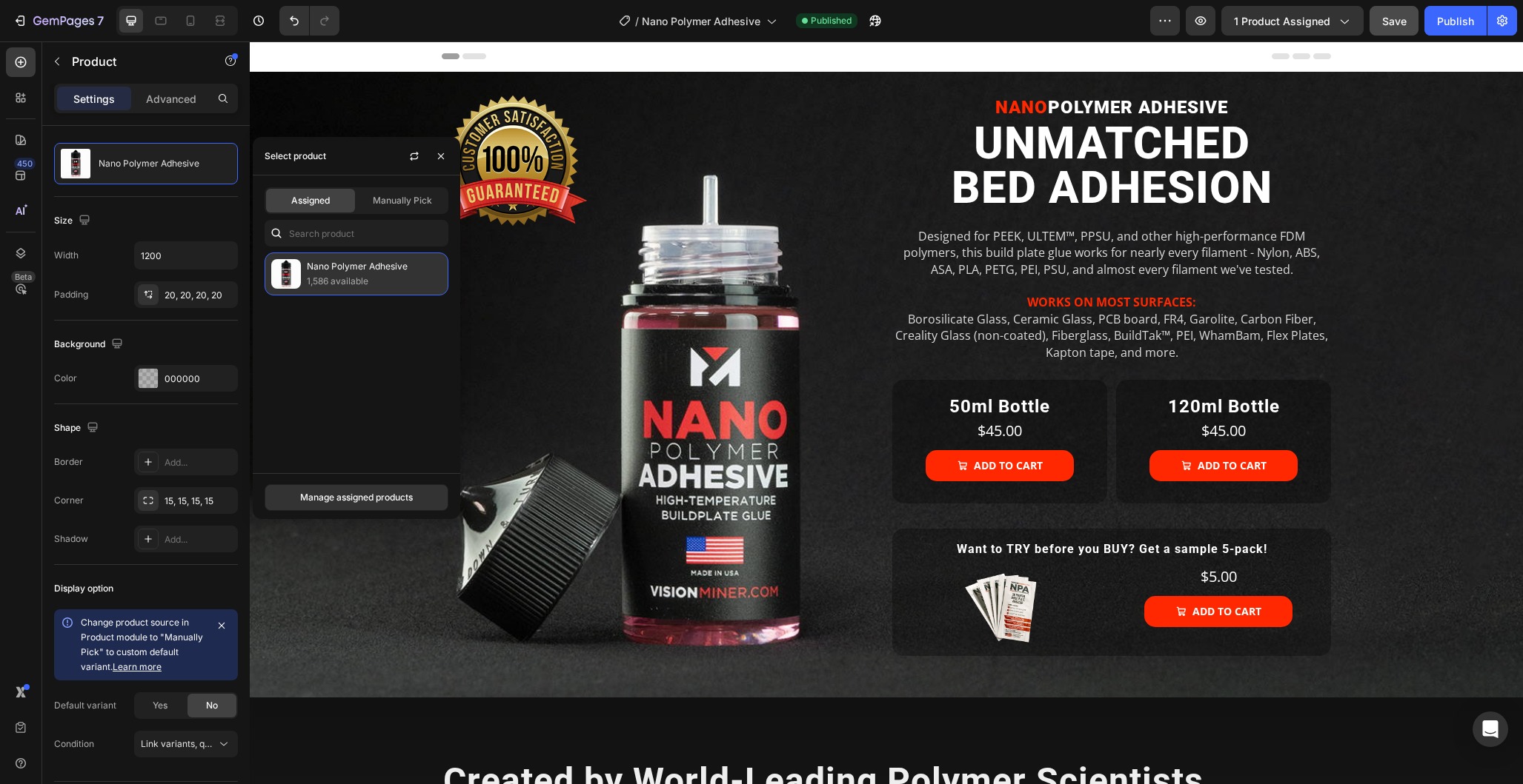
drag, startPoint x: 290, startPoint y: 271, endPoint x: 323, endPoint y: 269, distance: 33.1
click at [290, 271] on img at bounding box center [286, 274] width 30 height 30
click at [324, 269] on p "Nano Polymer Adhesive" at bounding box center [374, 266] width 135 height 15
click at [352, 499] on div "Manage assigned products" at bounding box center [357, 498] width 113 height 13
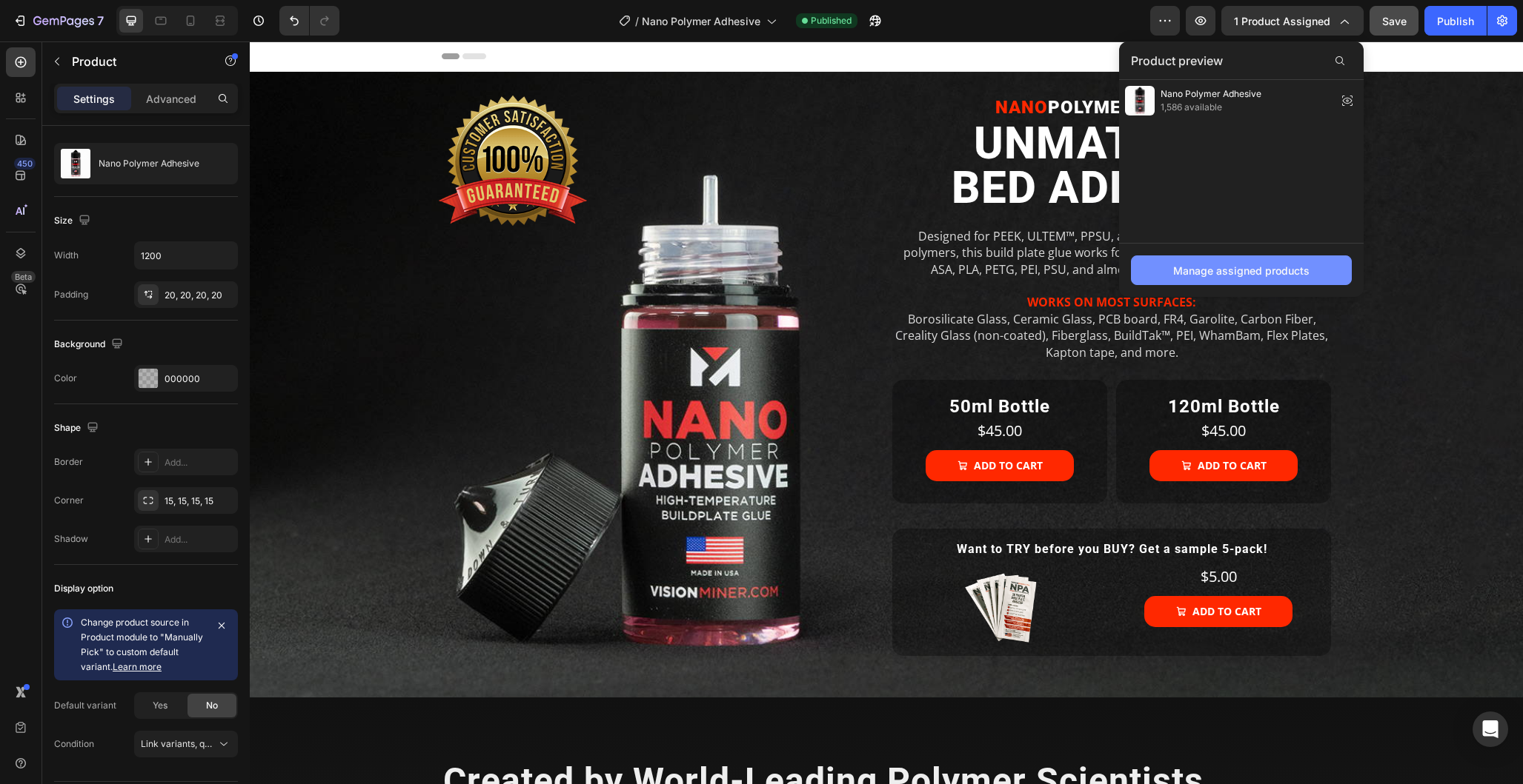
click at [1244, 269] on div "Manage assigned products" at bounding box center [1241, 270] width 136 height 16
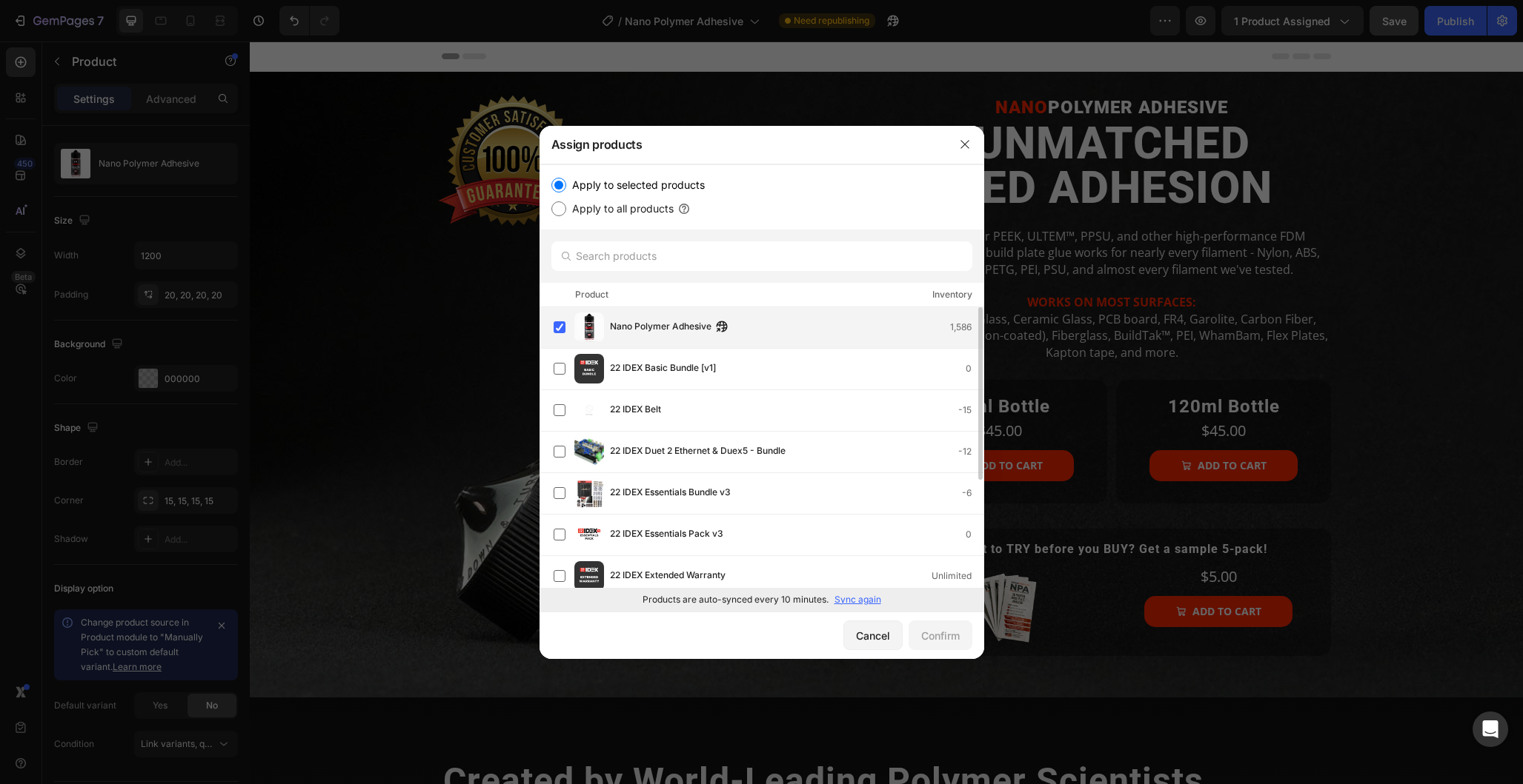
click at [635, 328] on span "Nano Polymer Adhesive" at bounding box center [661, 326] width 101 height 16
click at [635, 328] on div "Nano Polymer Adhesive Will be assigned to template applying to all products" at bounding box center [718, 327] width 217 height 33
click at [623, 263] on input "text" at bounding box center [762, 256] width 421 height 30
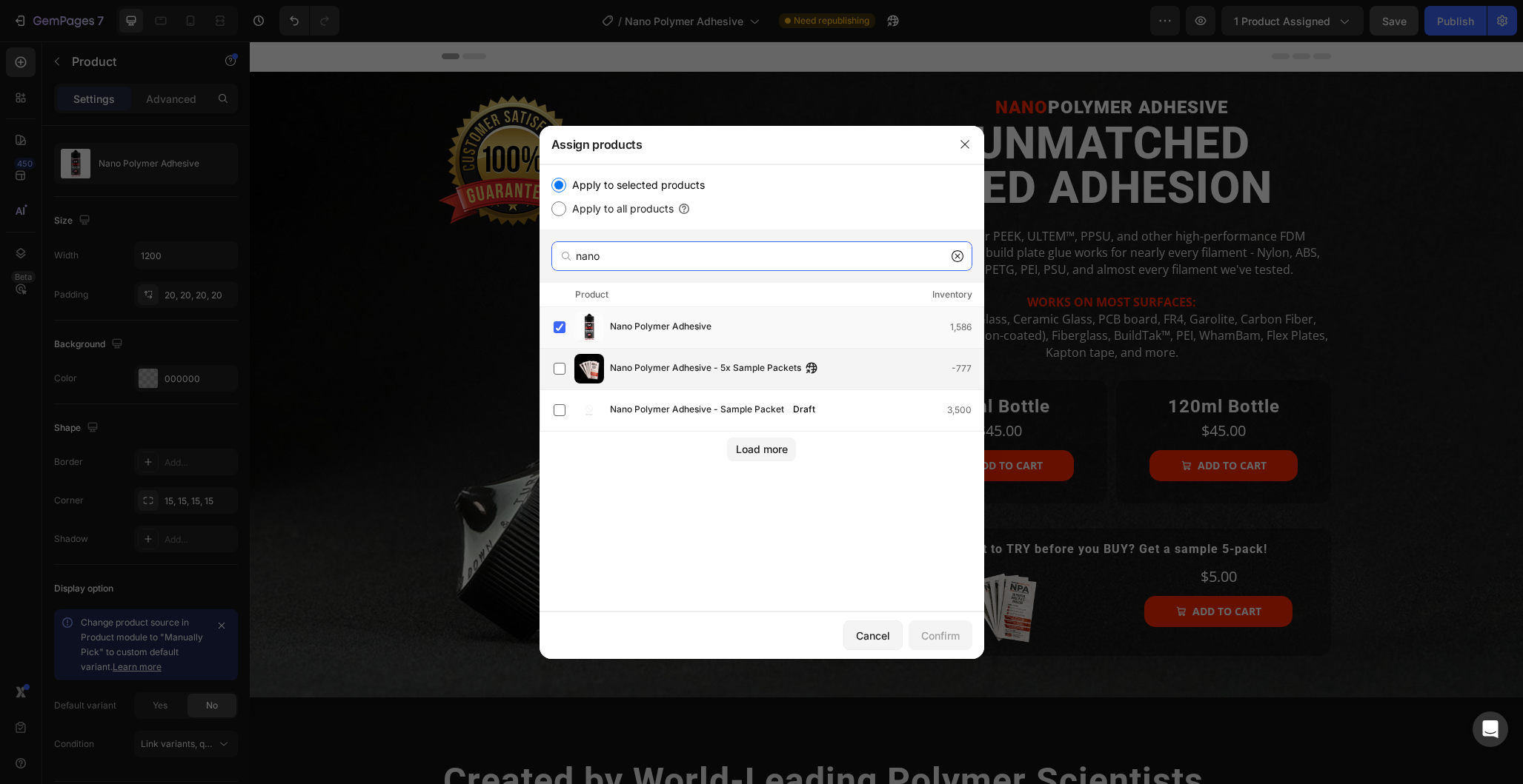
type input "nano"
click at [545, 363] on div "Nano Polymer Adhesive - 5x Sample Packets -777" at bounding box center [762, 369] width 445 height 41
click at [934, 636] on div "Confirm" at bounding box center [940, 636] width 38 height 16
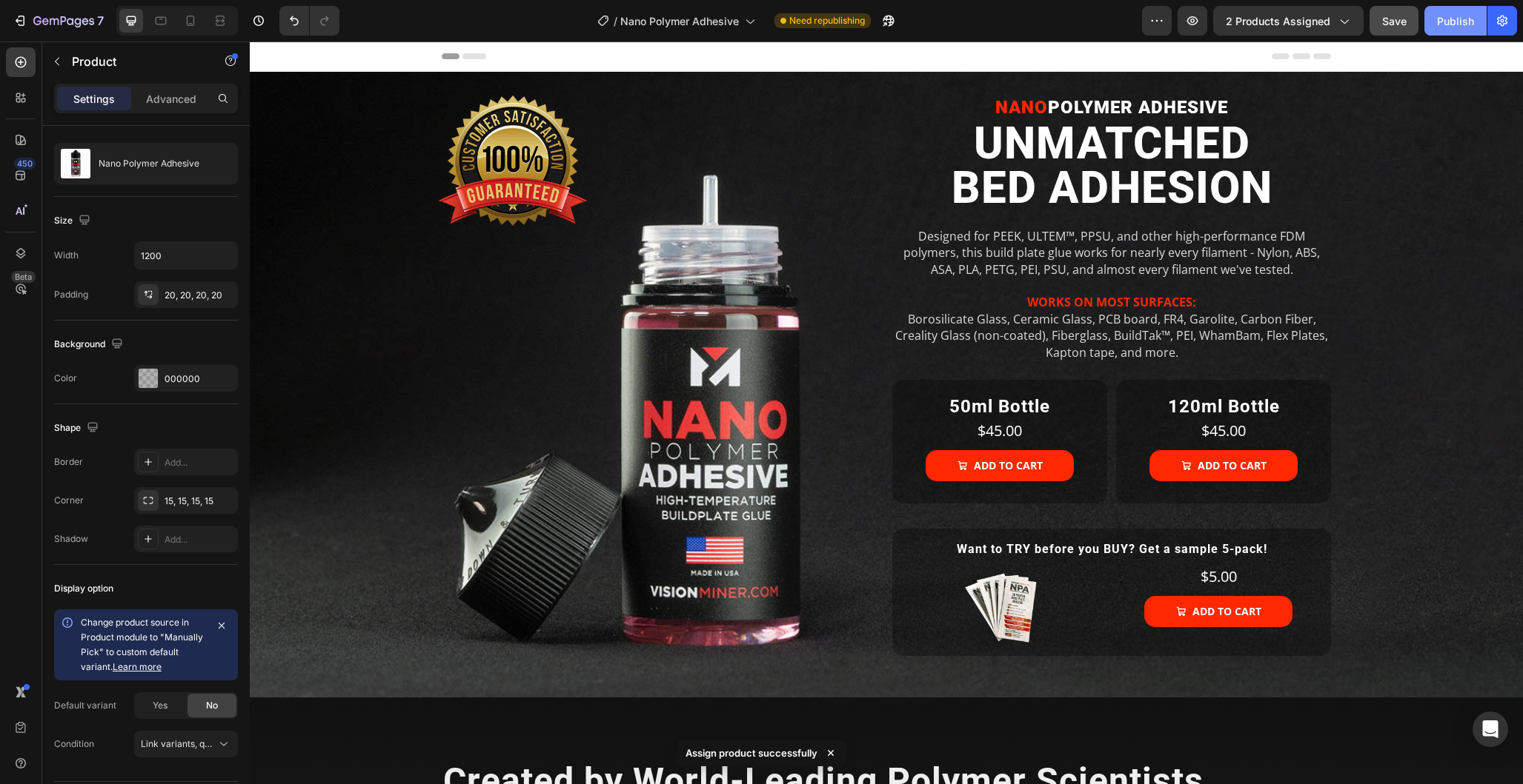
click at [1455, 30] on button "Publish" at bounding box center [1455, 21] width 62 height 30
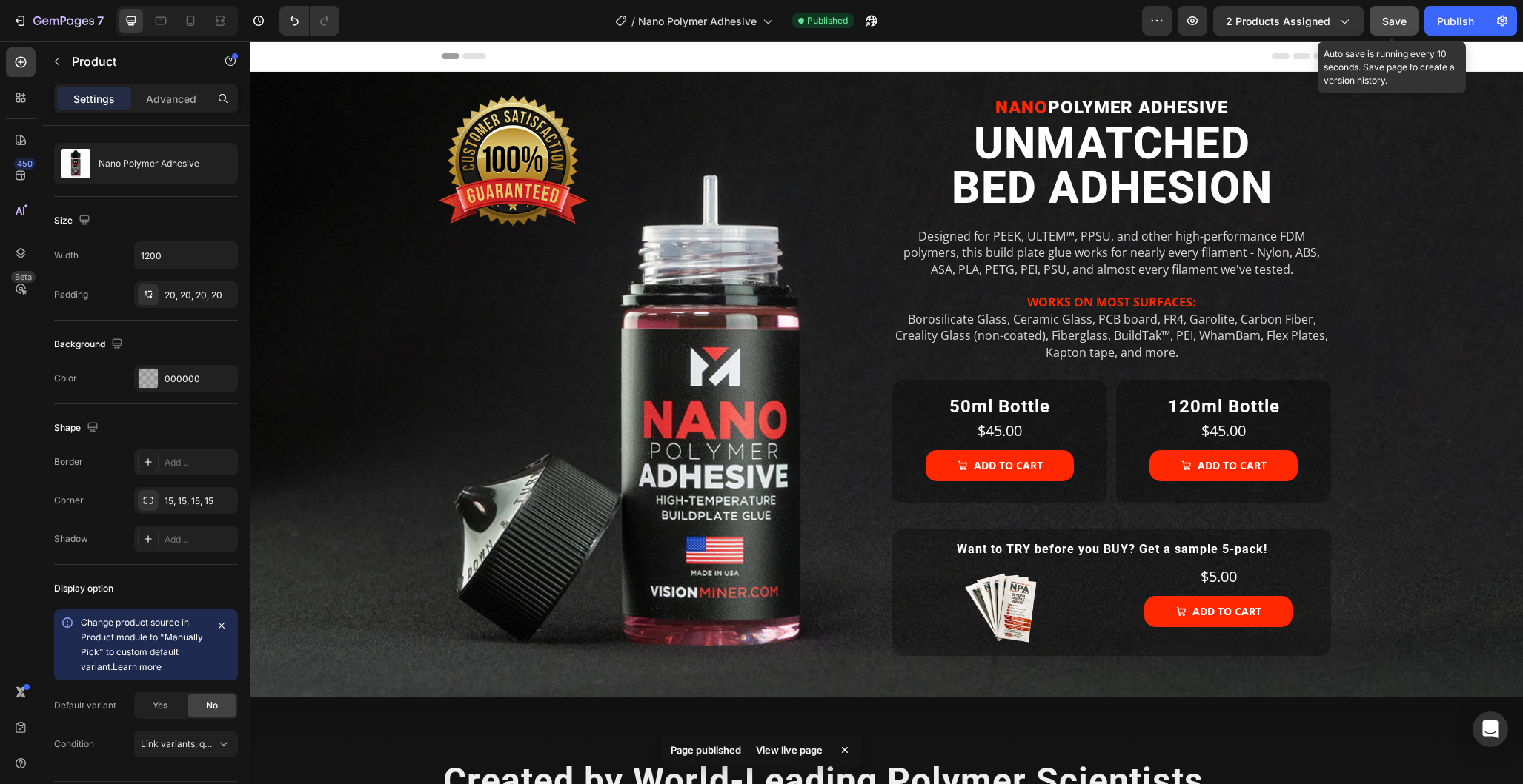
click at [1383, 20] on span "Save" at bounding box center [1394, 21] width 24 height 12
click at [1444, 21] on div "Publish" at bounding box center [1454, 21] width 37 height 16
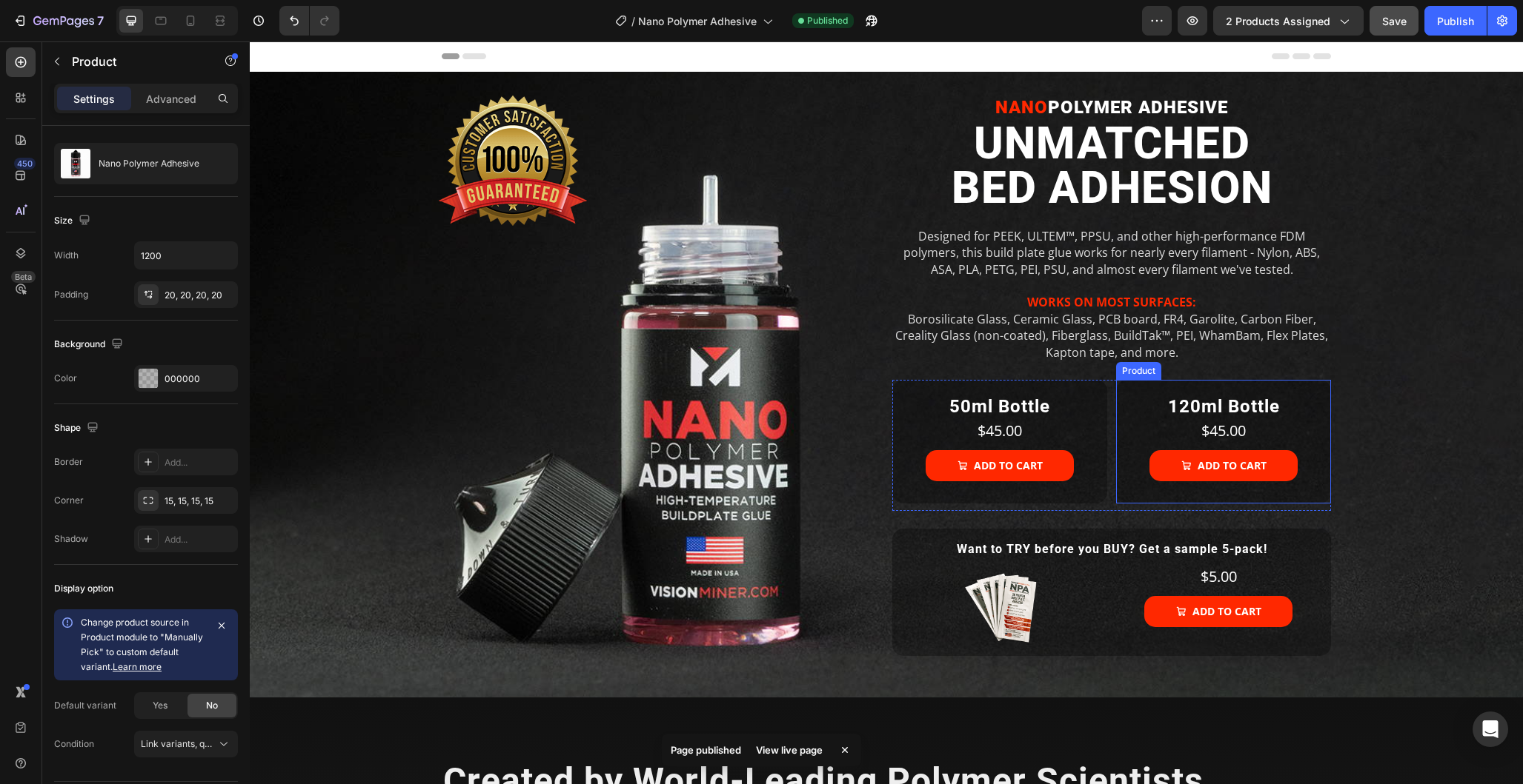
click at [1320, 390] on div "120ml Bottle Heading $45.00 Product Price Product Price Add to cart Add to Cart…" at bounding box center [1223, 442] width 215 height 124
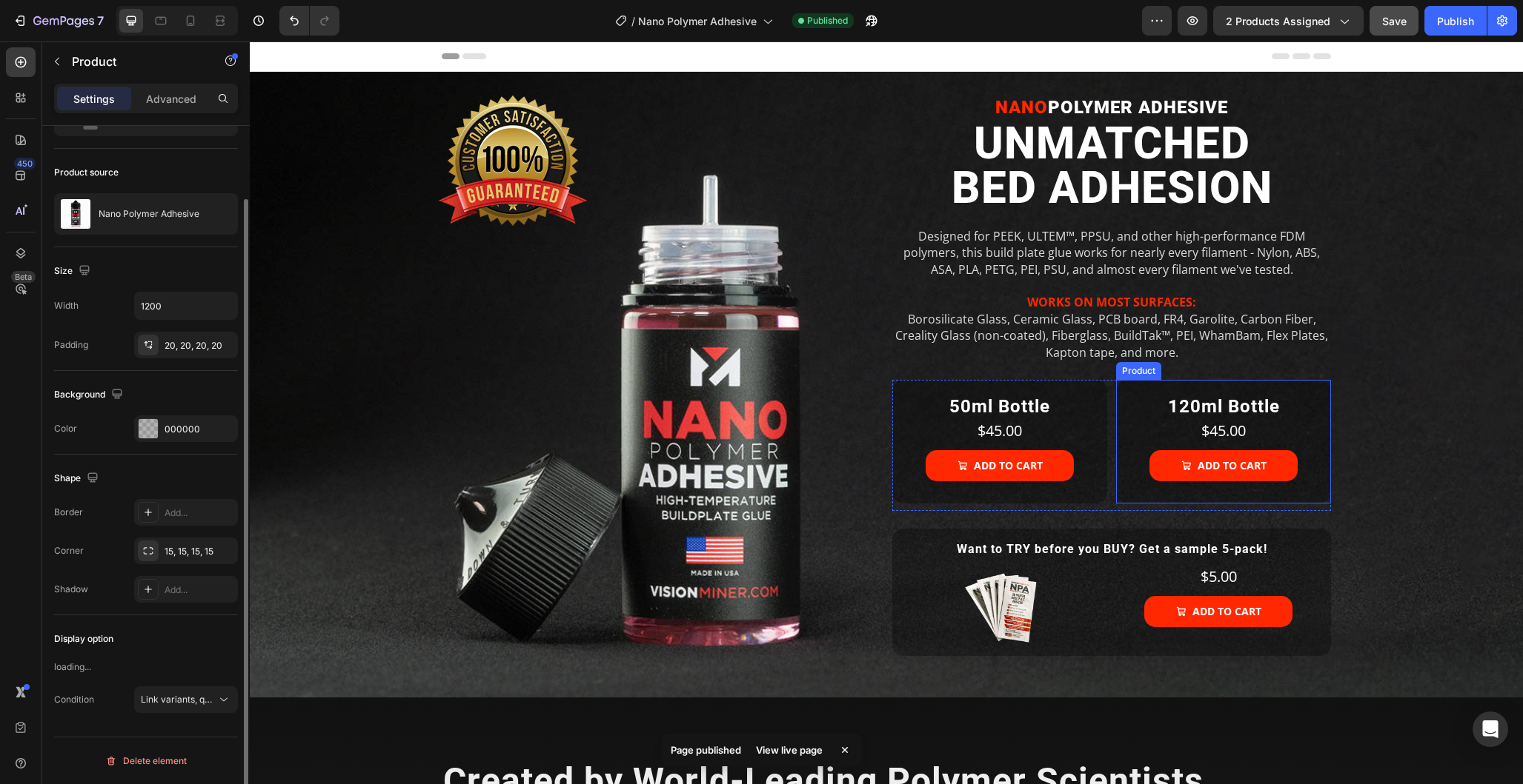
scroll to position [82, 0]
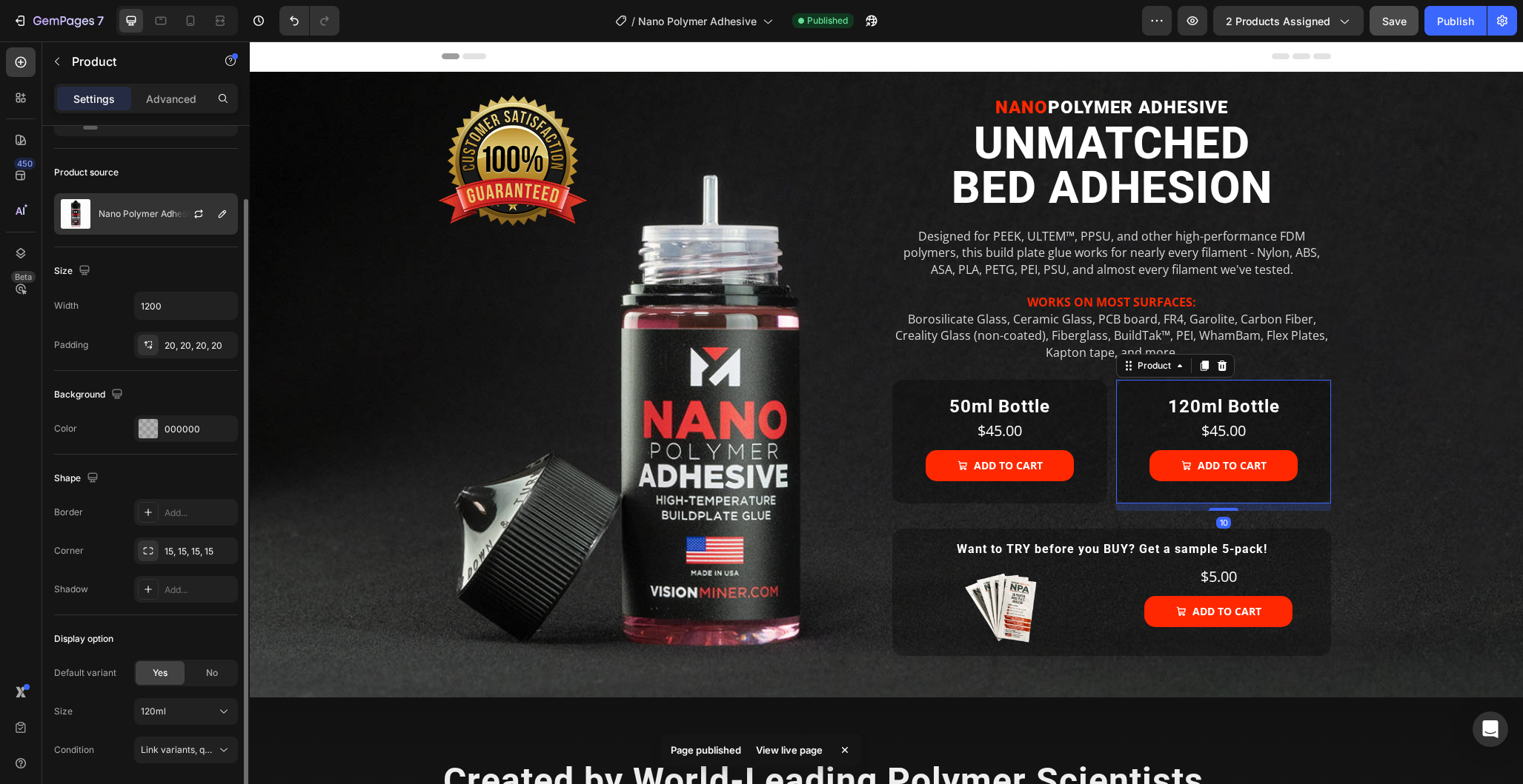
click at [172, 215] on div at bounding box center [205, 214] width 66 height 40
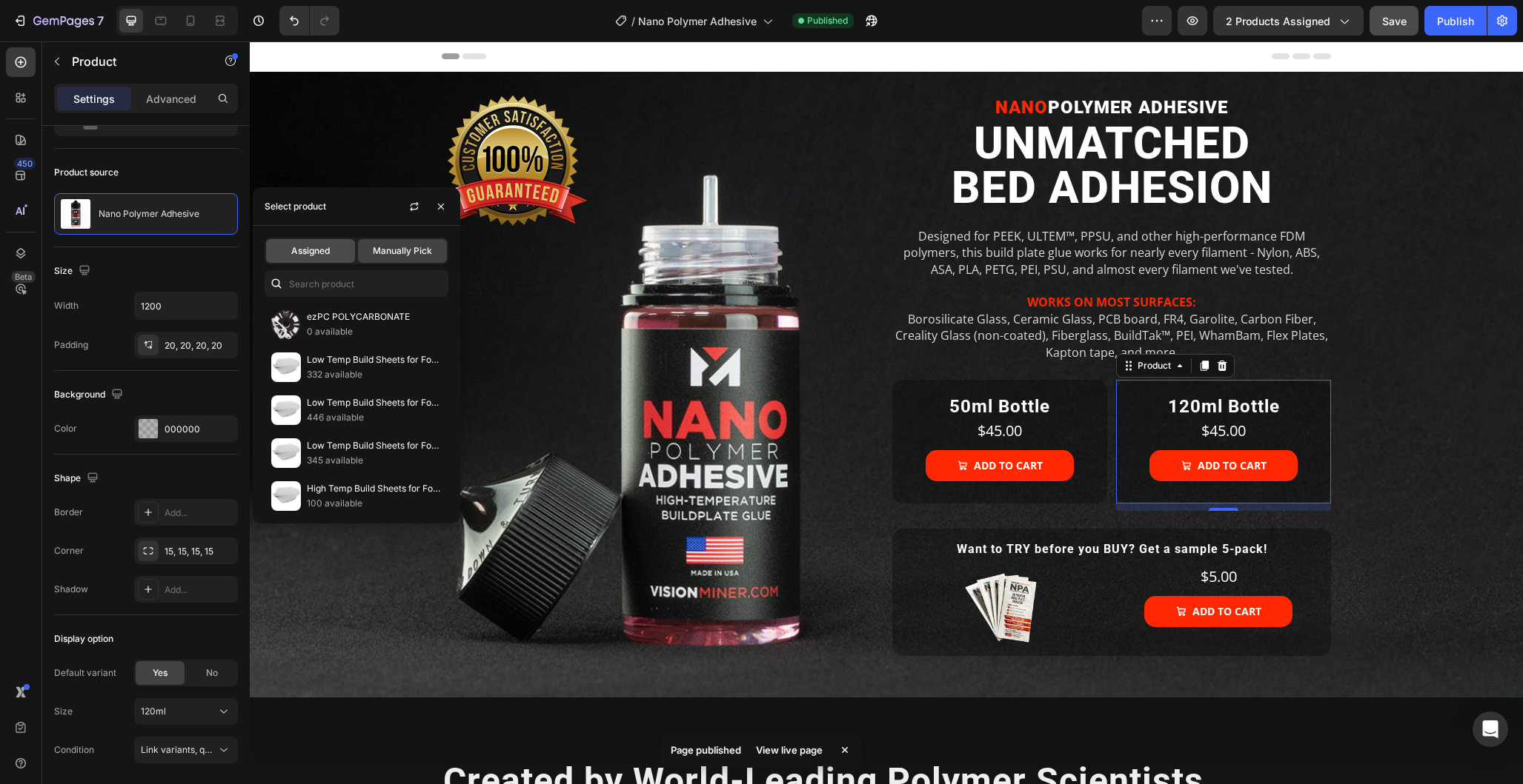
click at [336, 254] on div "Assigned" at bounding box center [311, 250] width 89 height 23
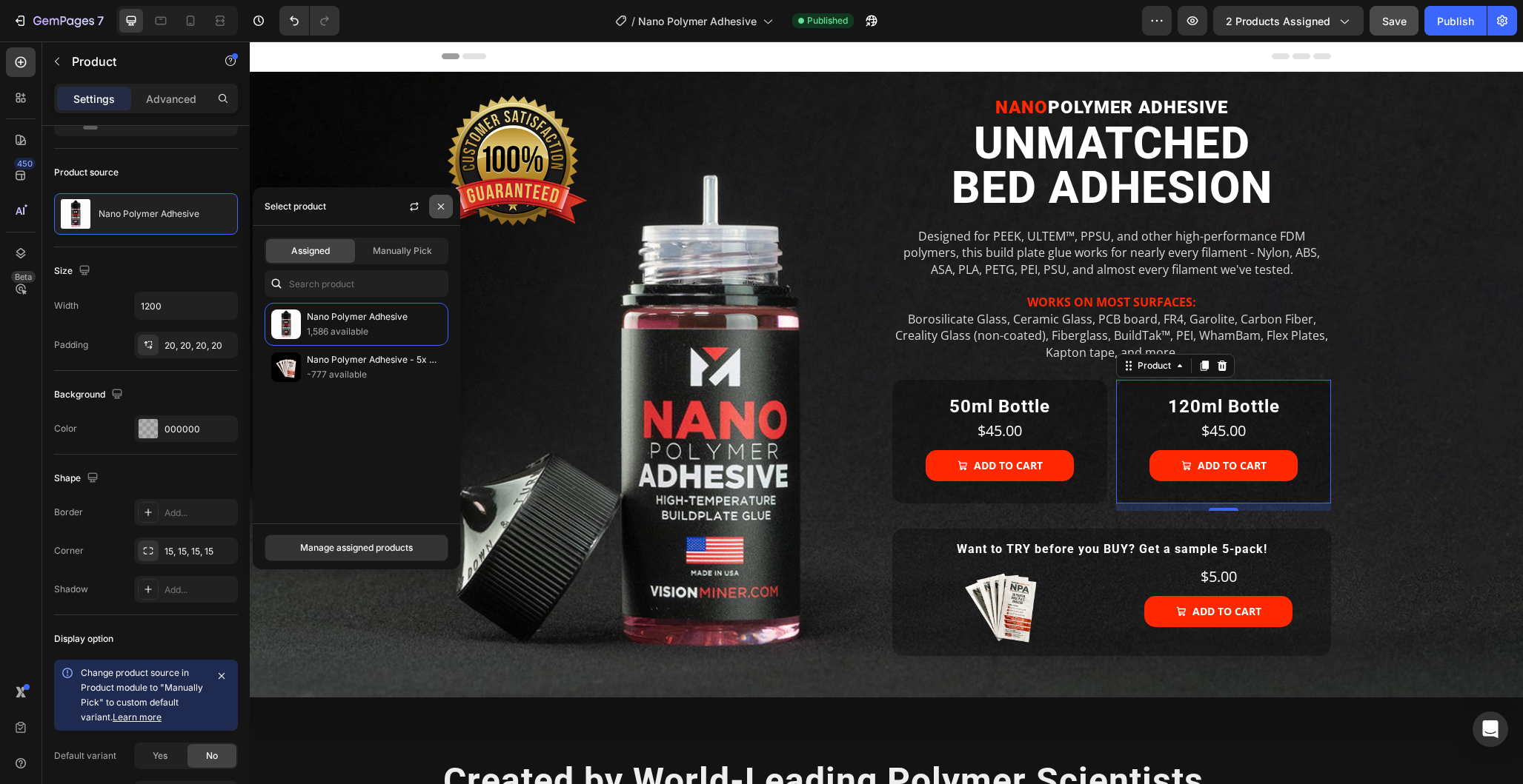
click at [450, 204] on button "button" at bounding box center [440, 206] width 23 height 23
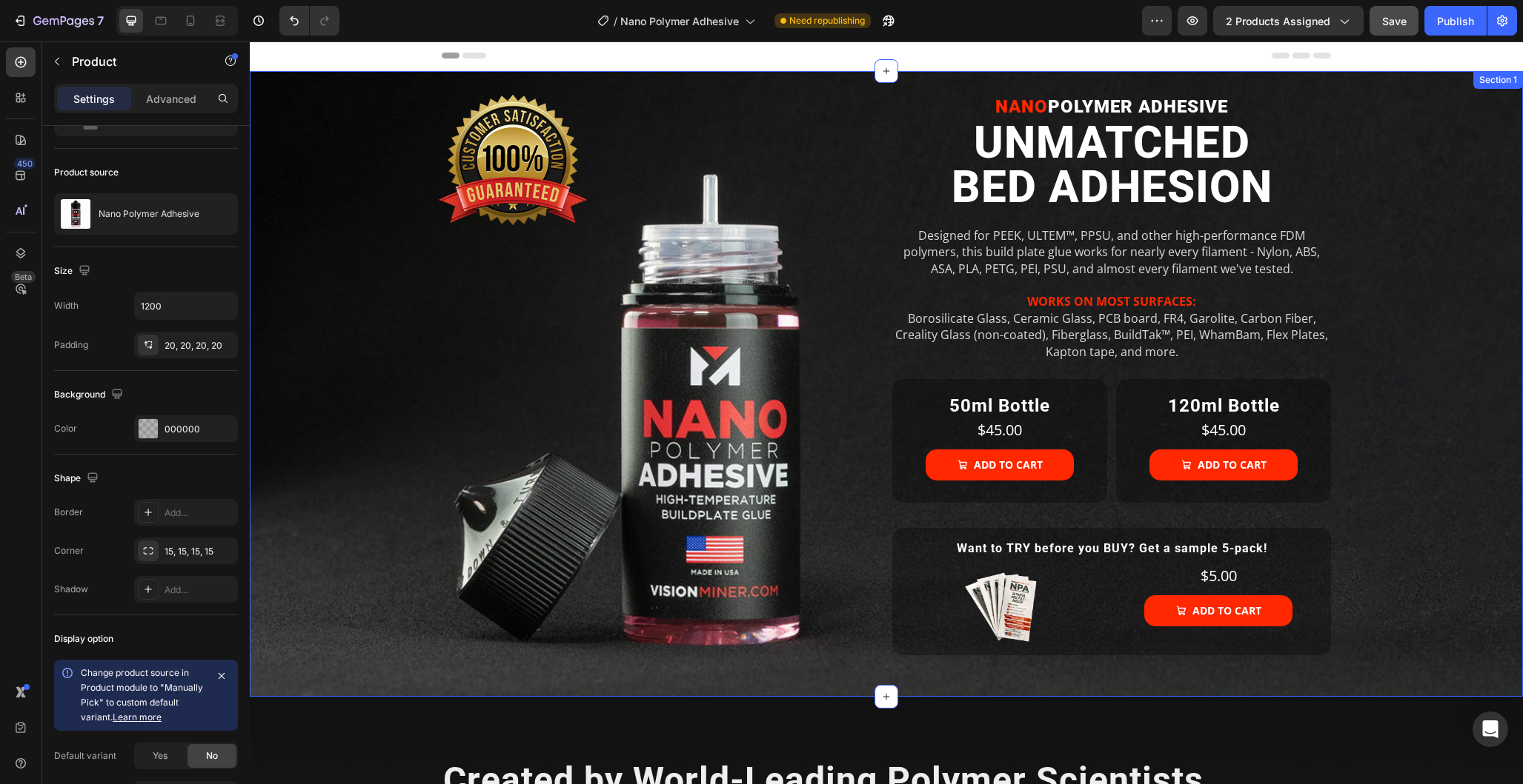
scroll to position [2, 0]
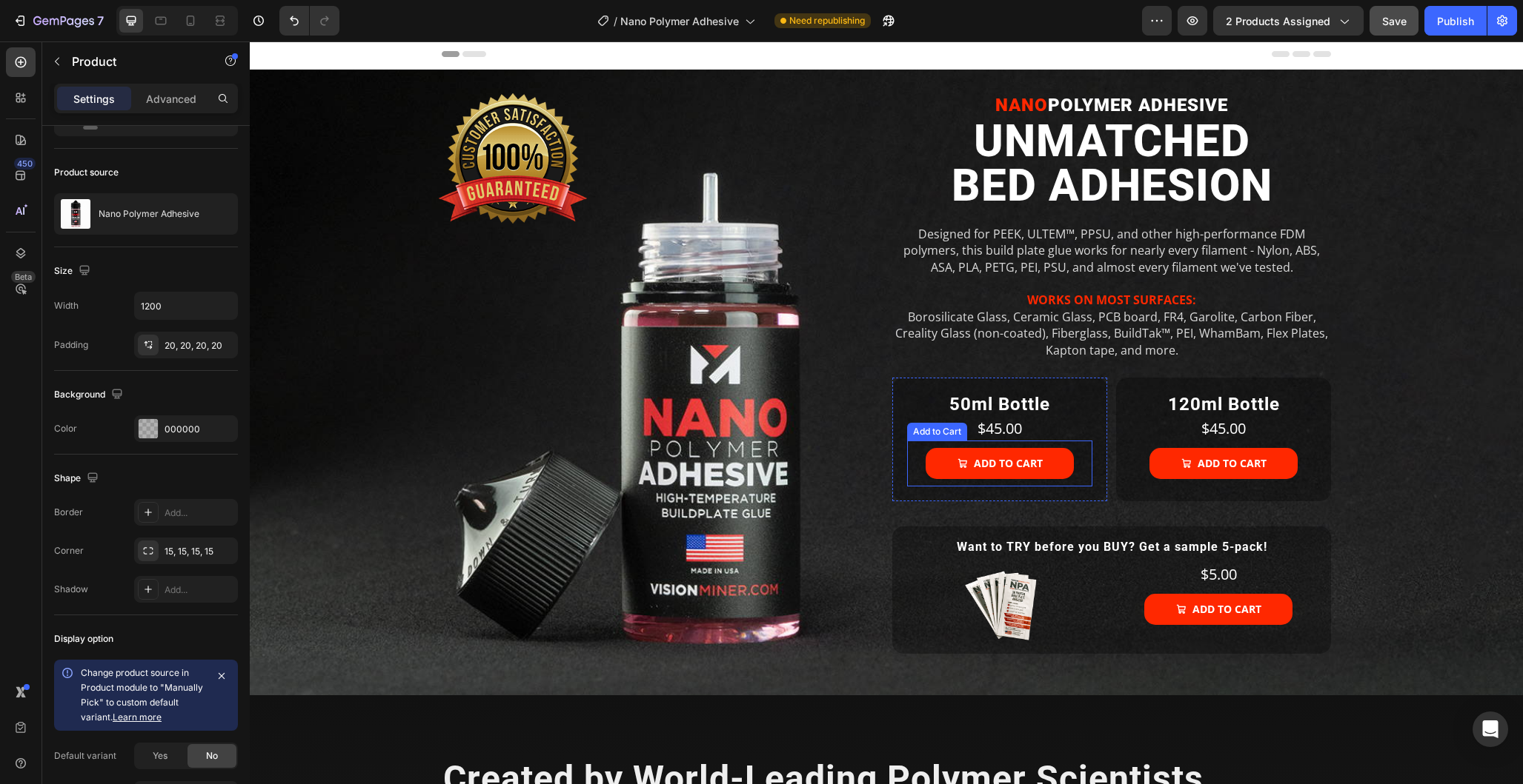
click at [1086, 467] on div "Add to cart Add to Cart" at bounding box center [999, 463] width 185 height 46
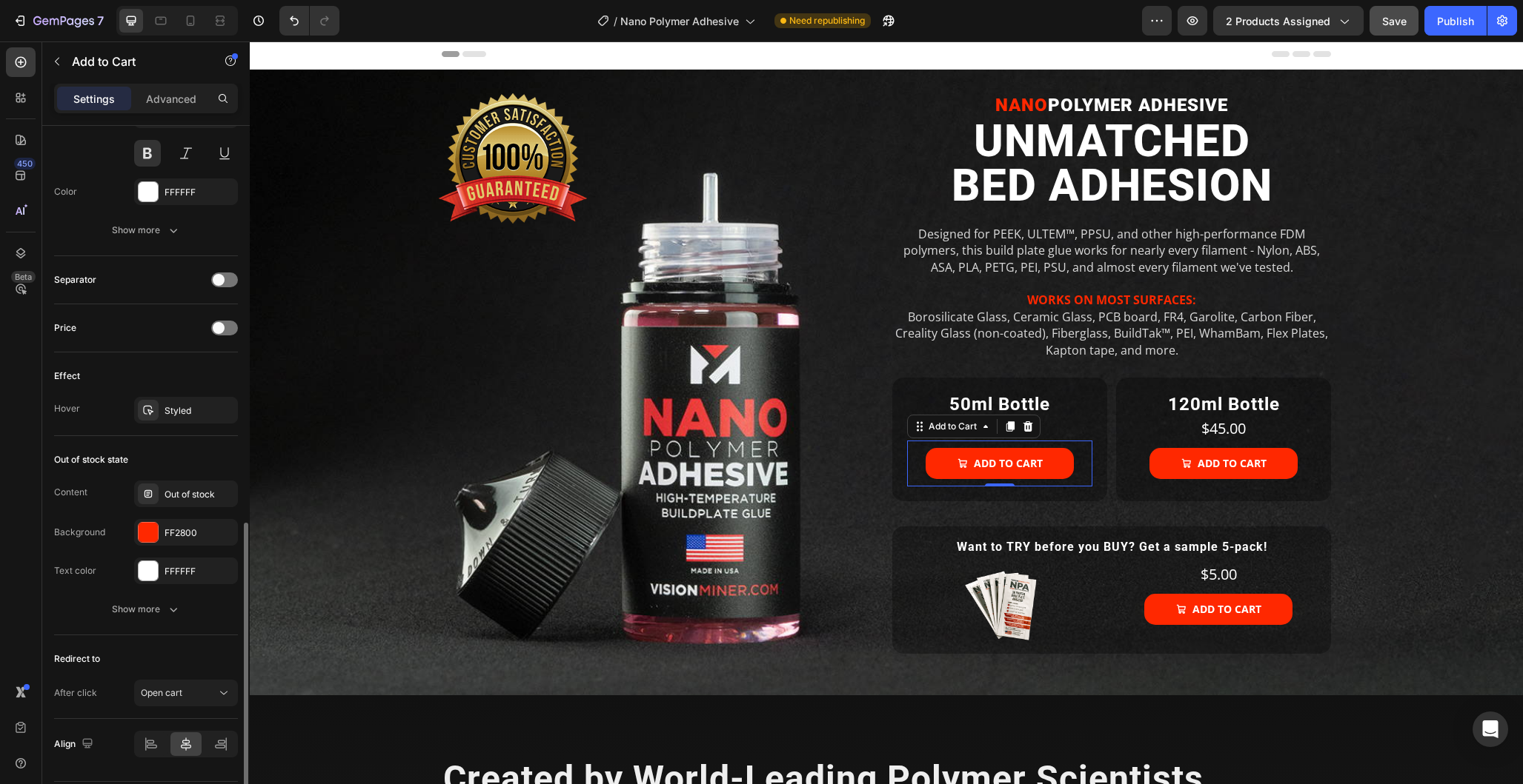
scroll to position [1003, 0]
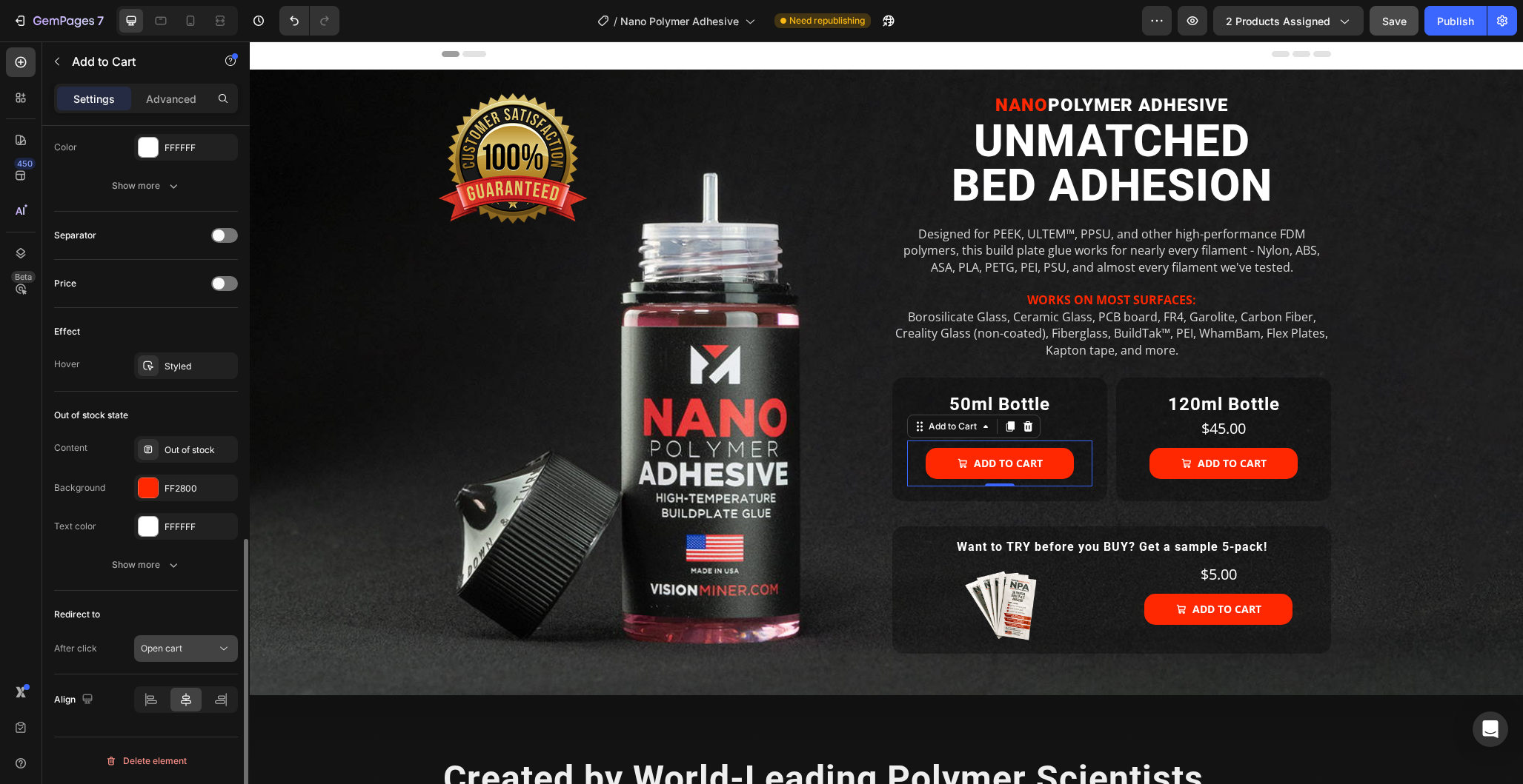
click at [221, 654] on icon at bounding box center [224, 649] width 15 height 15
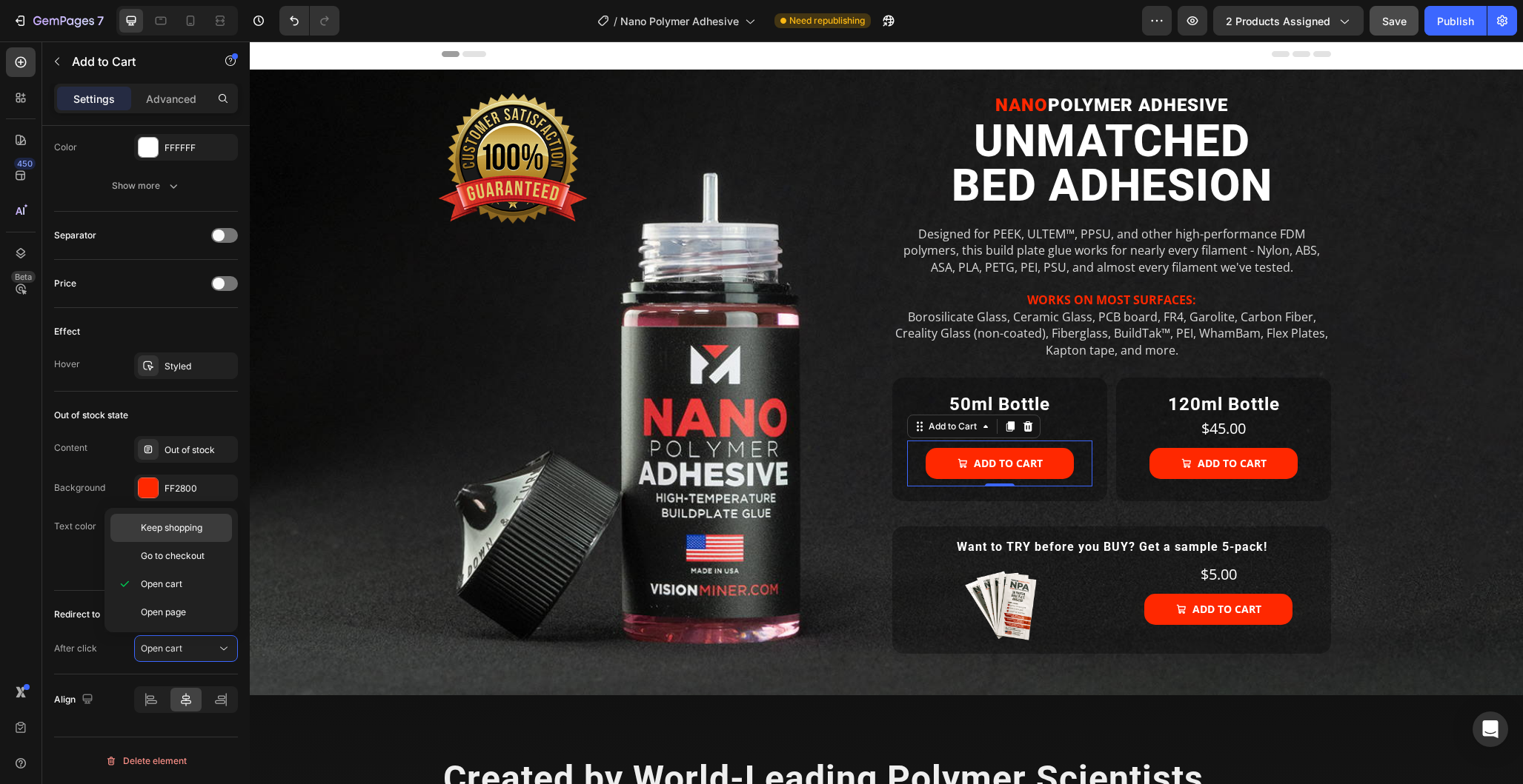
click at [196, 531] on span "Keep shopping" at bounding box center [172, 528] width 62 height 13
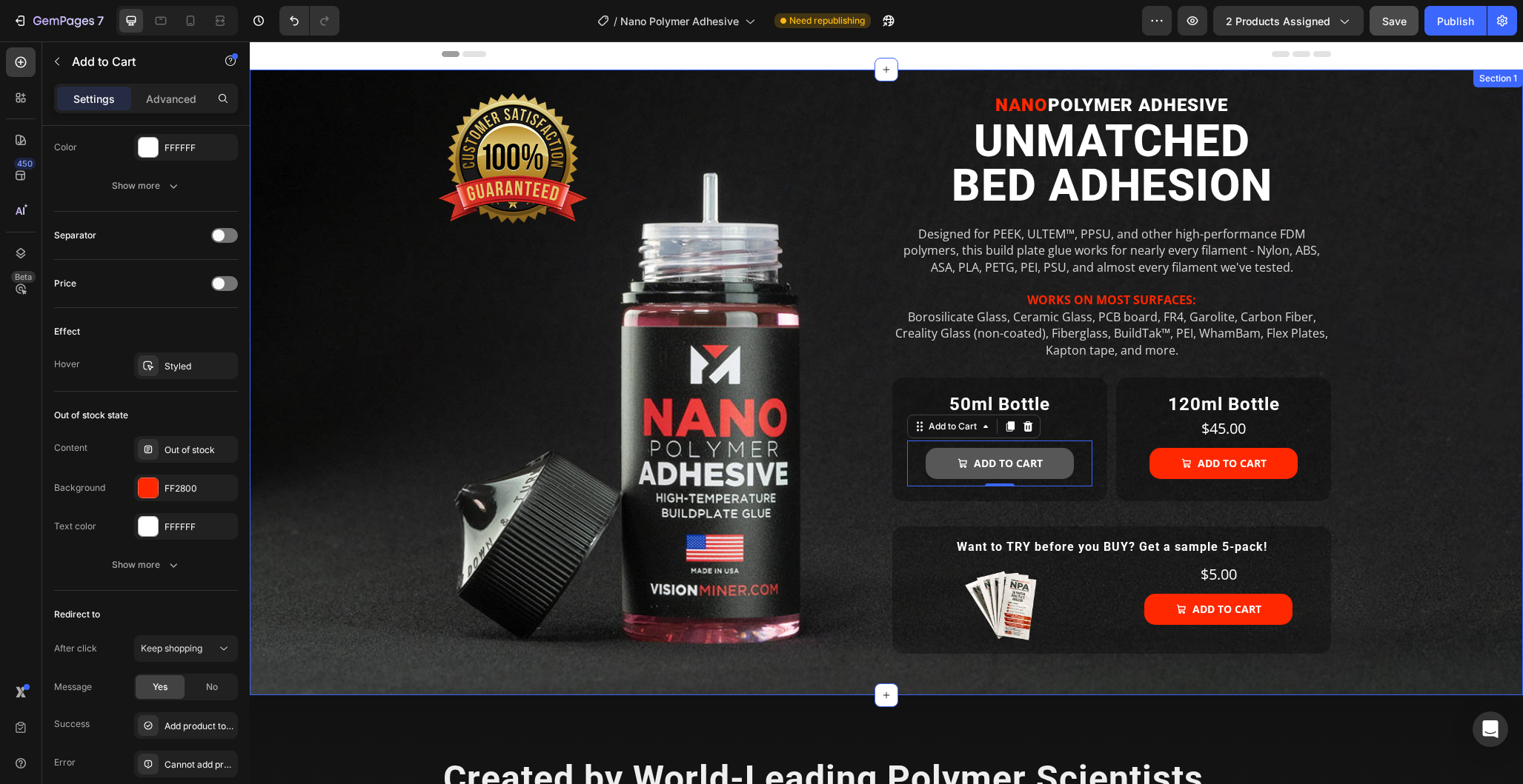
drag, startPoint x: 1450, startPoint y: 489, endPoint x: 970, endPoint y: 475, distance: 480.2
click at [1449, 489] on div "Image NANO POLYMER ADHESIVE Heading UNMATCHED BED ADHESION Heading Designed for…" at bounding box center [887, 383] width 1250 height 579
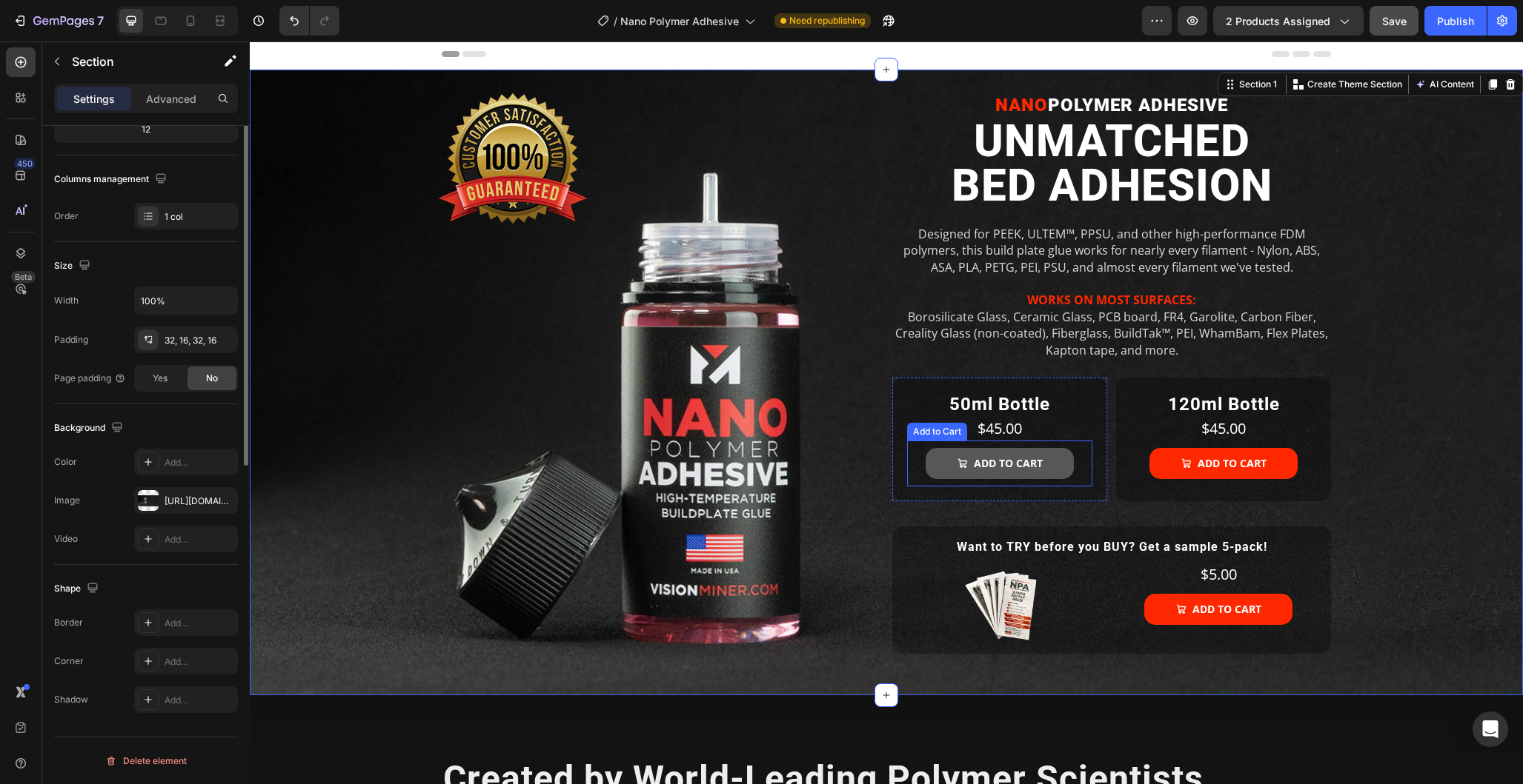
scroll to position [0, 0]
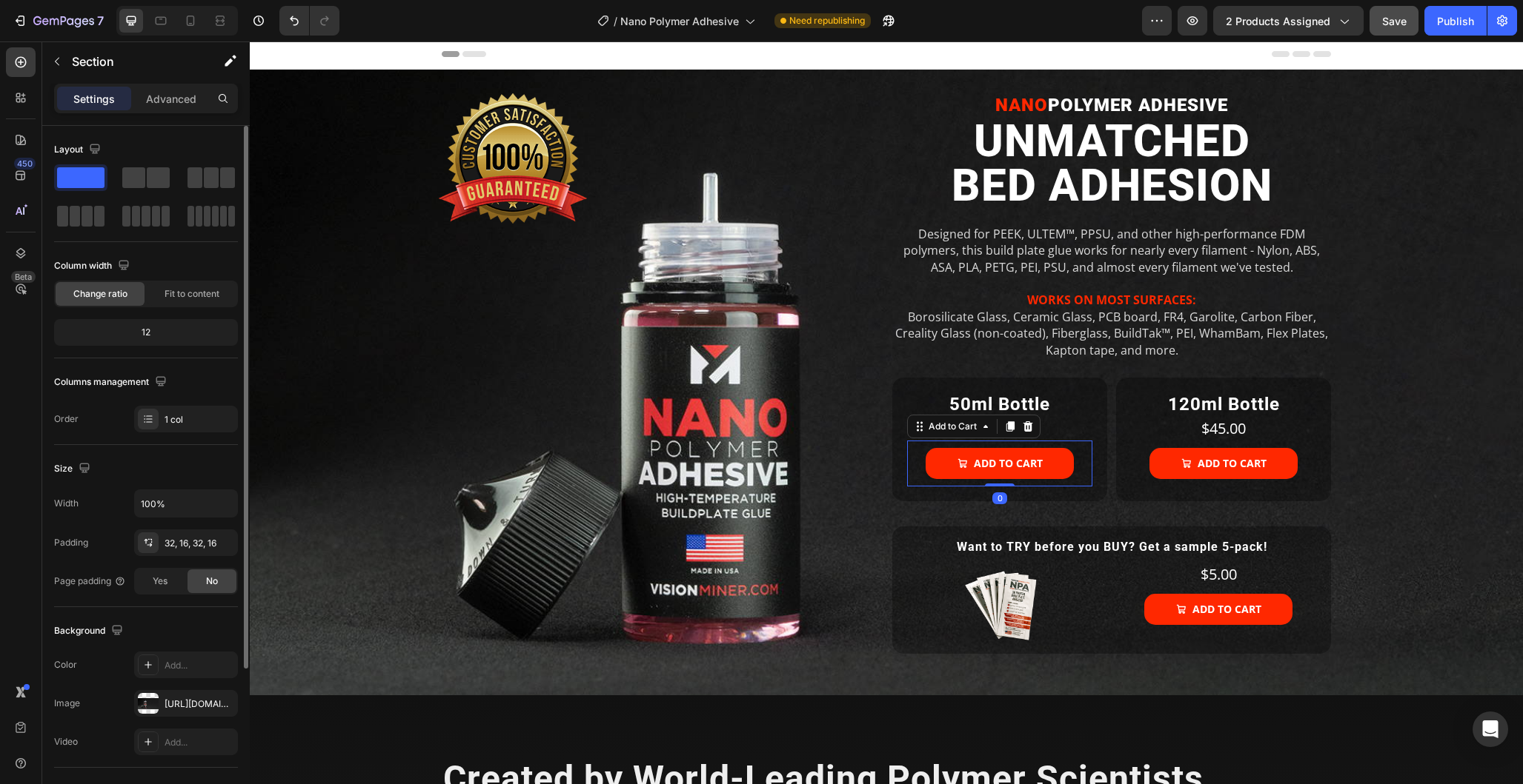
click at [1085, 468] on div "Add to cart Add to Cart 0" at bounding box center [999, 463] width 185 height 46
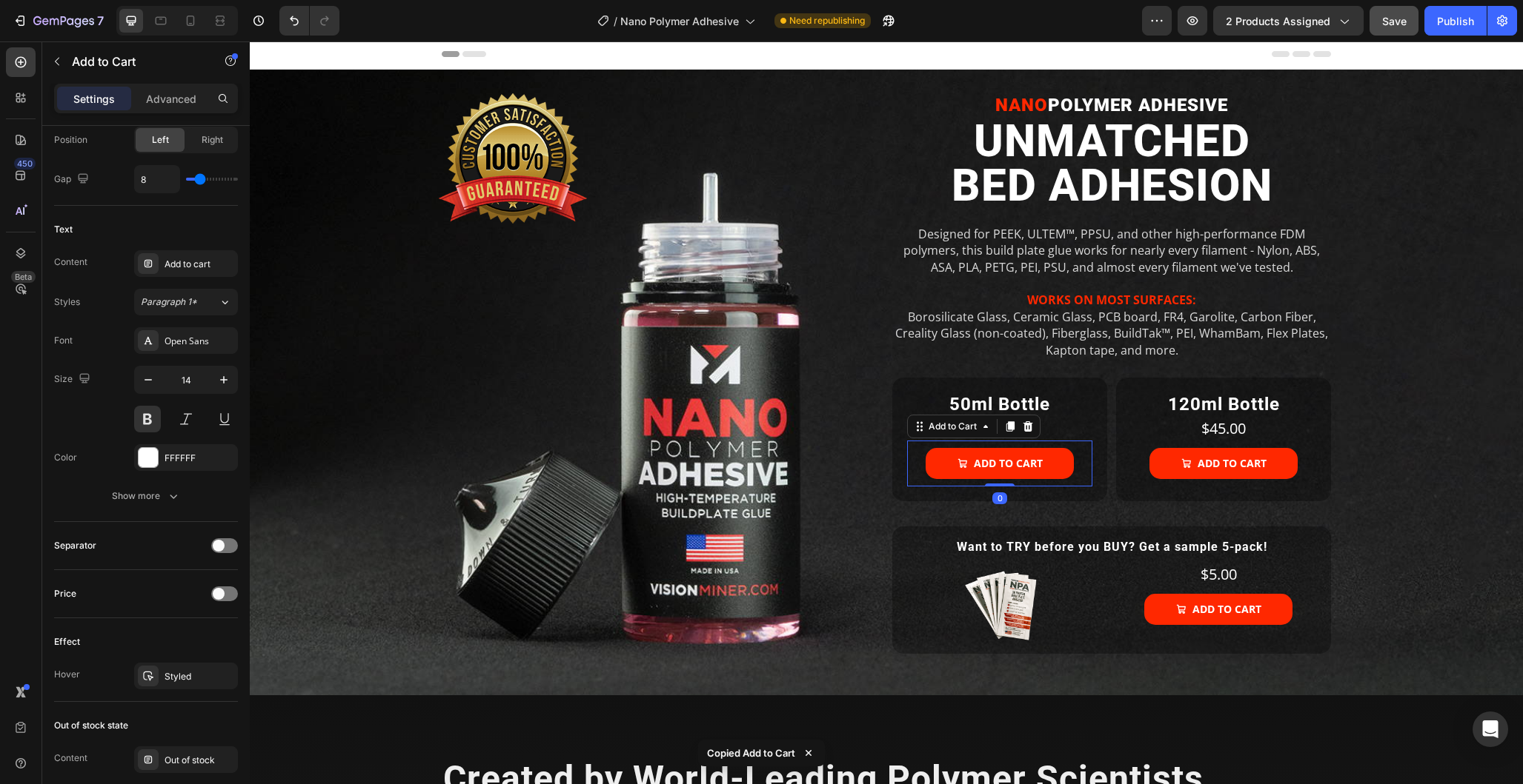
scroll to position [1119, 0]
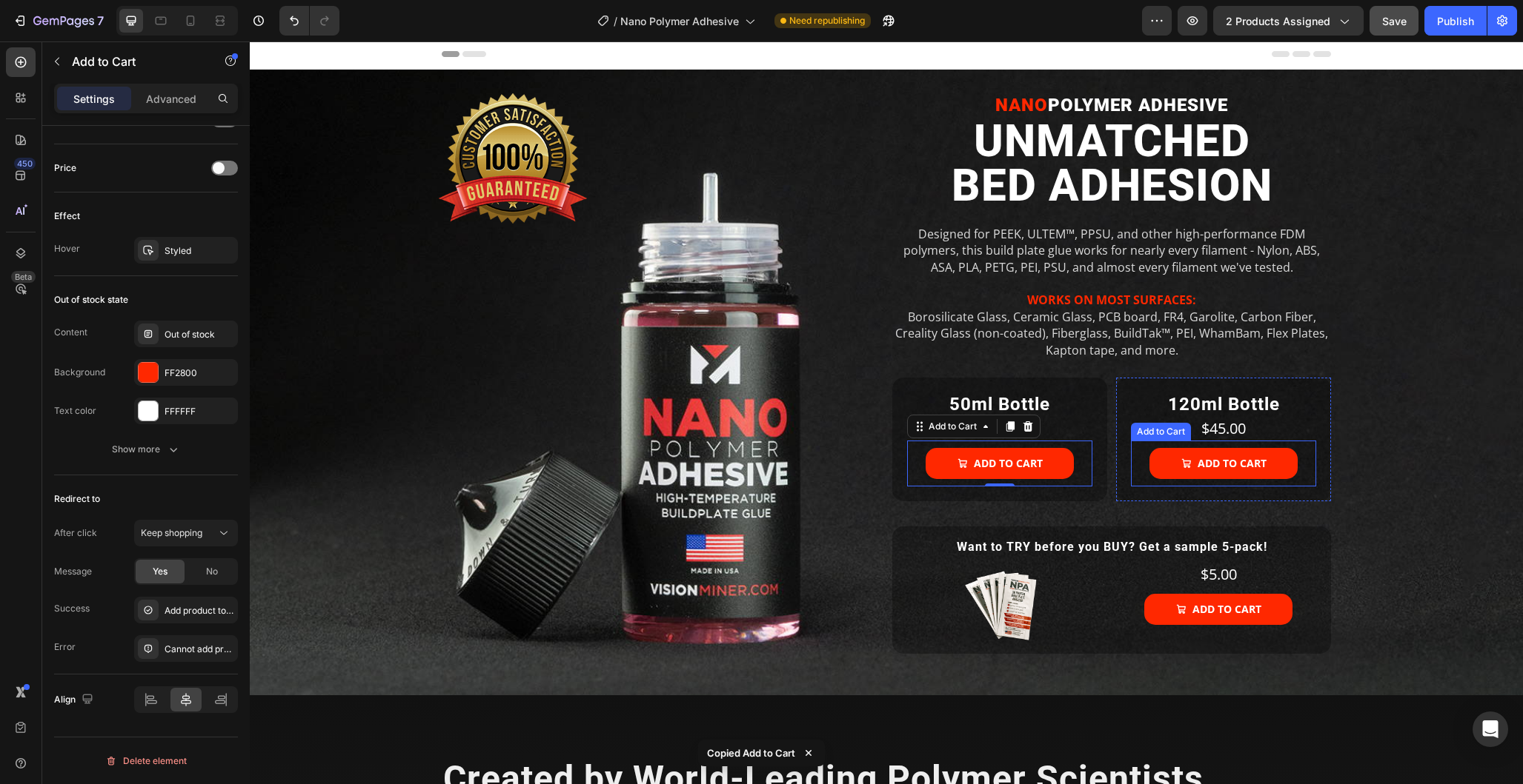
click at [1300, 471] on div "Add to cart Add to Cart" at bounding box center [1223, 463] width 185 height 46
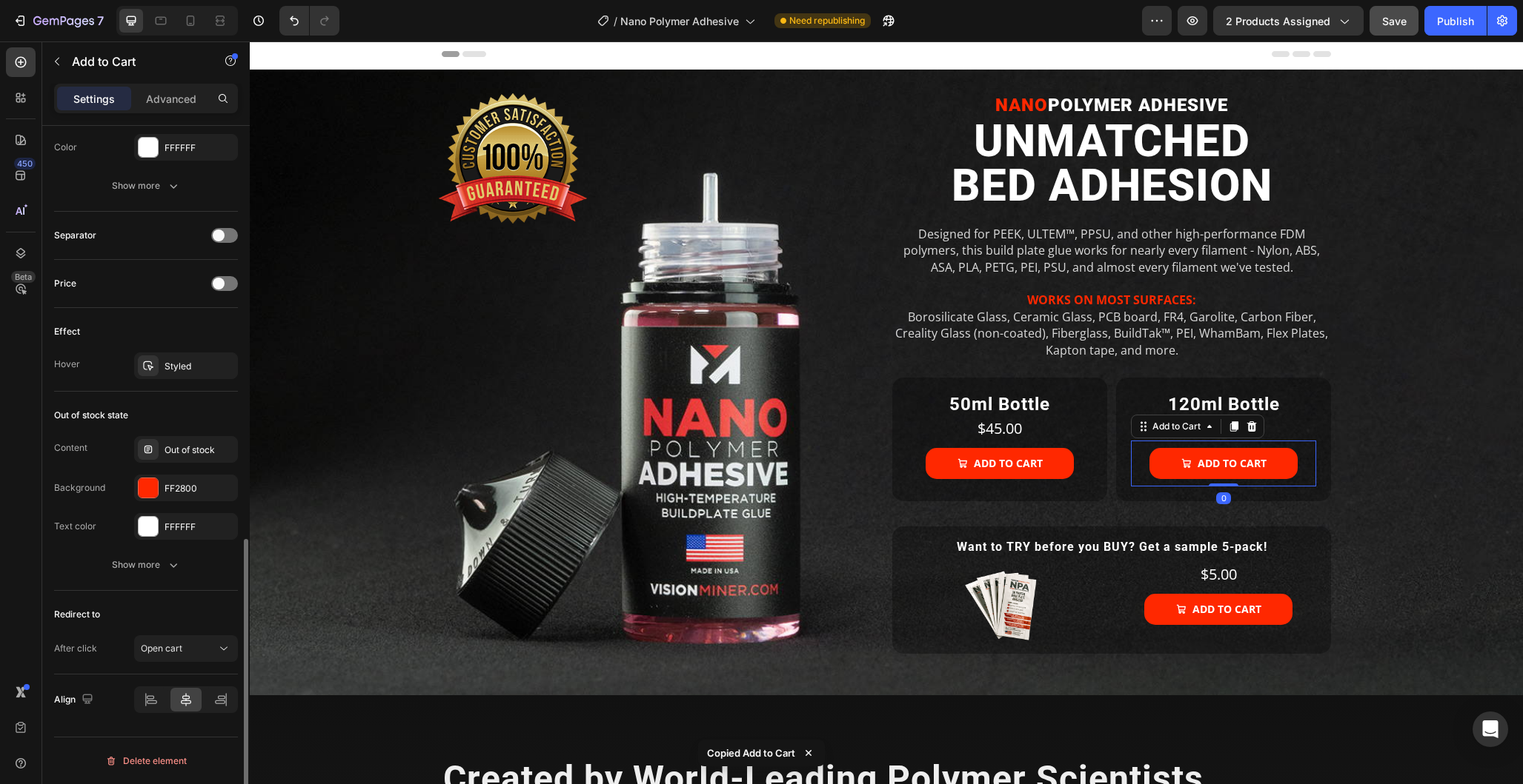
scroll to position [1003, 0]
drag, startPoint x: 206, startPoint y: 645, endPoint x: 199, endPoint y: 649, distance: 8.1
click at [206, 645] on div "Open cart" at bounding box center [178, 649] width 76 height 13
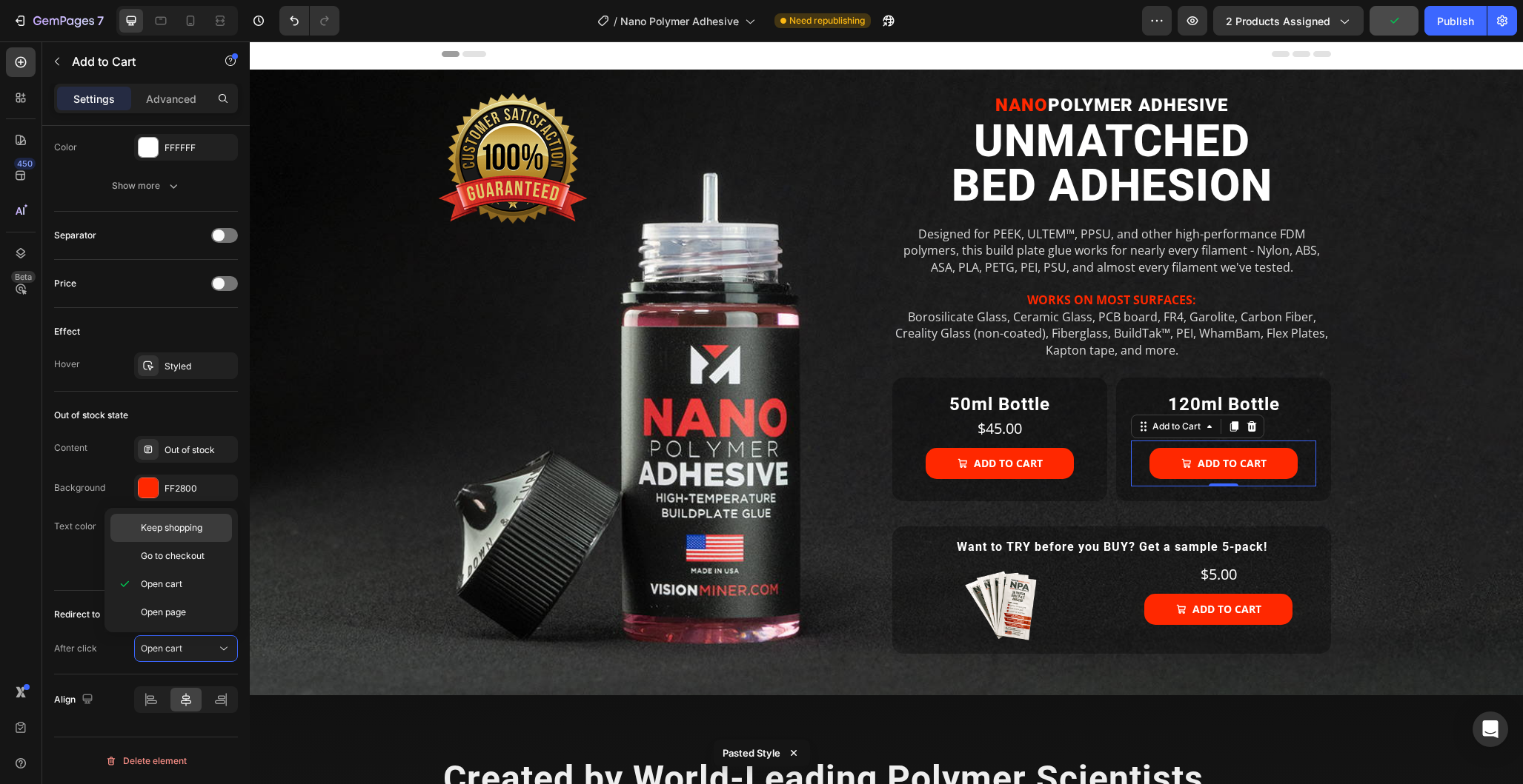
click at [199, 531] on span "Keep shopping" at bounding box center [172, 528] width 62 height 13
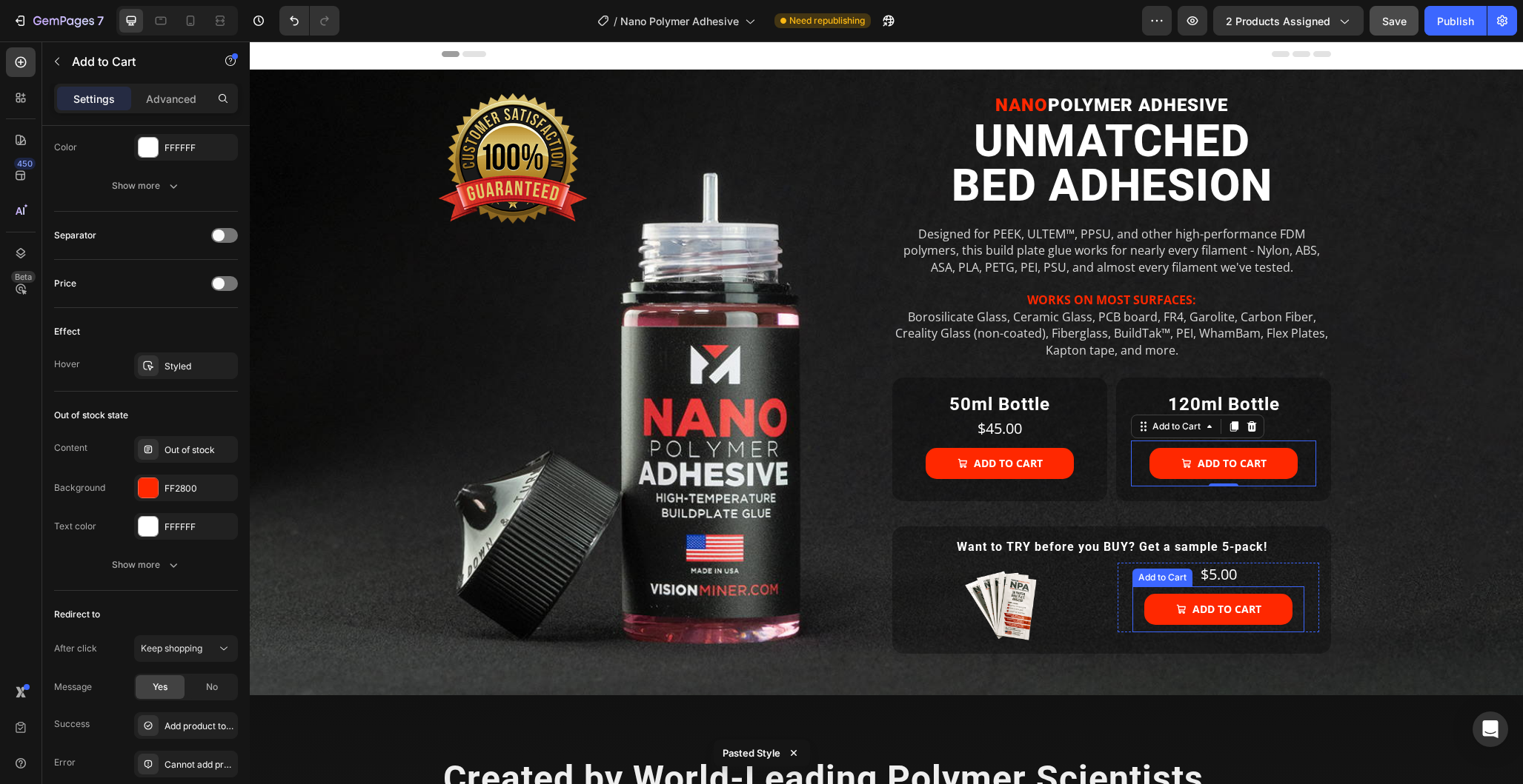
click at [1301, 618] on div "Add to cart Add to Cart" at bounding box center [1218, 610] width 172 height 46
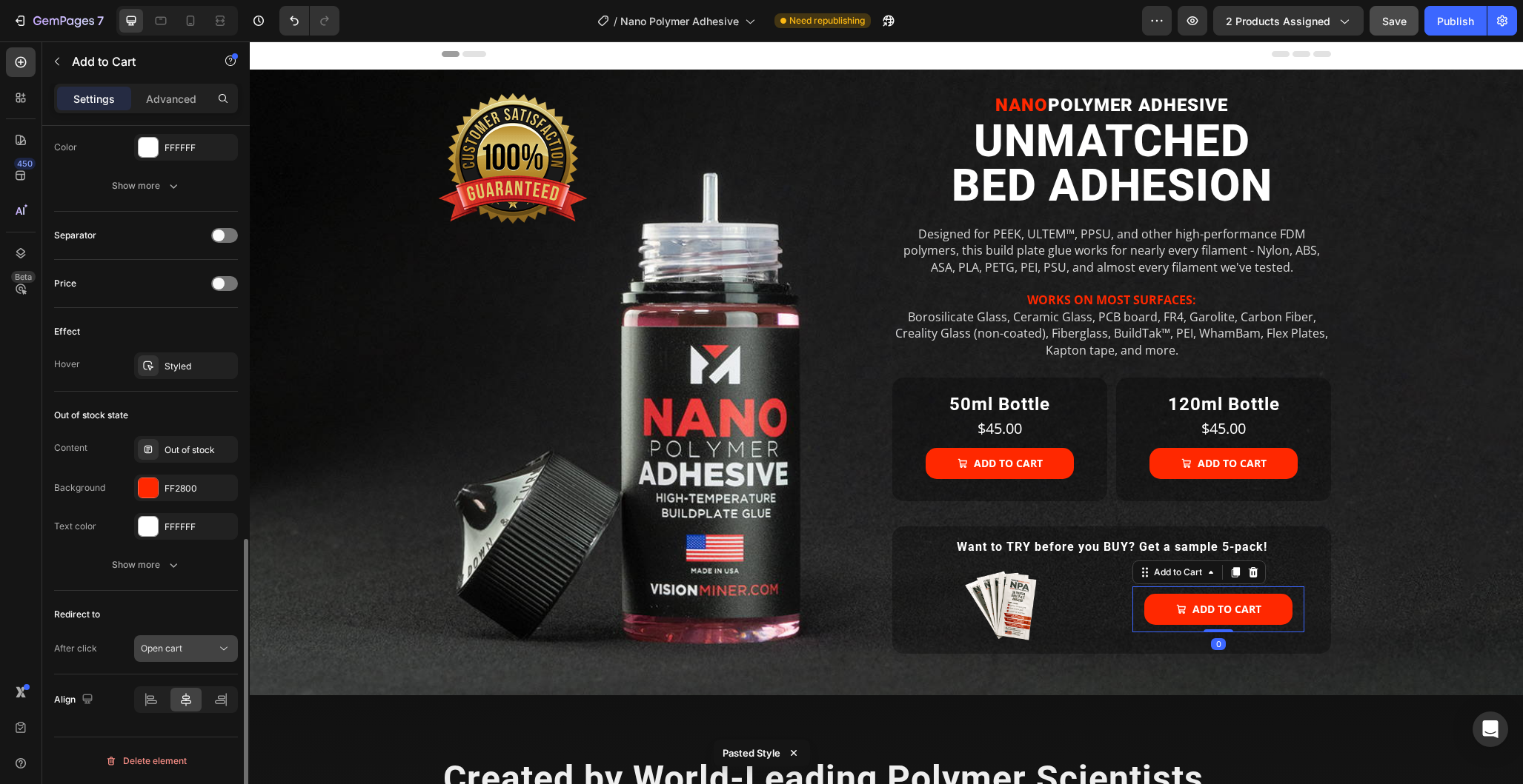
click at [222, 661] on button "Open cart" at bounding box center [186, 649] width 104 height 26
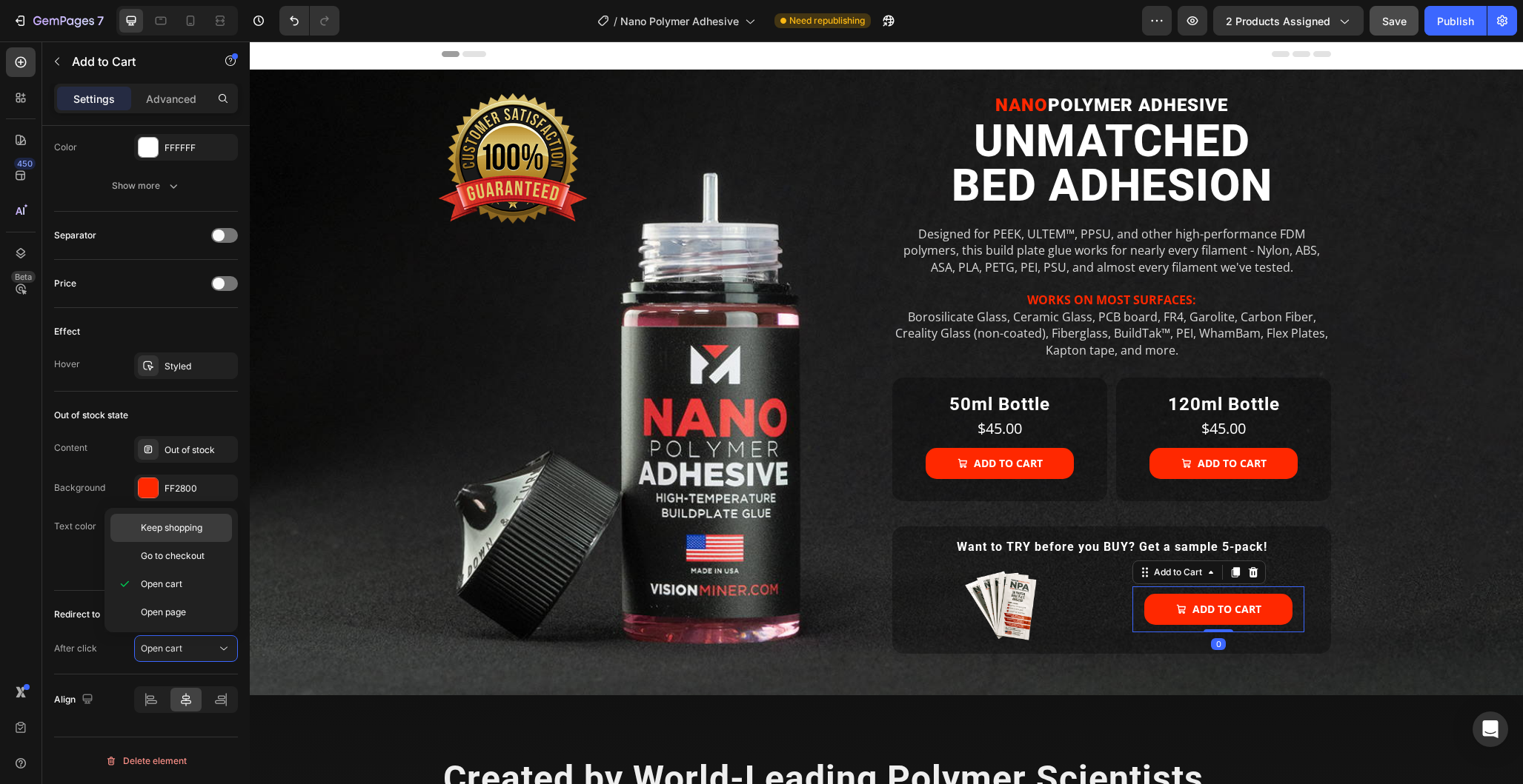
click at [200, 527] on span "Keep shopping" at bounding box center [172, 528] width 62 height 13
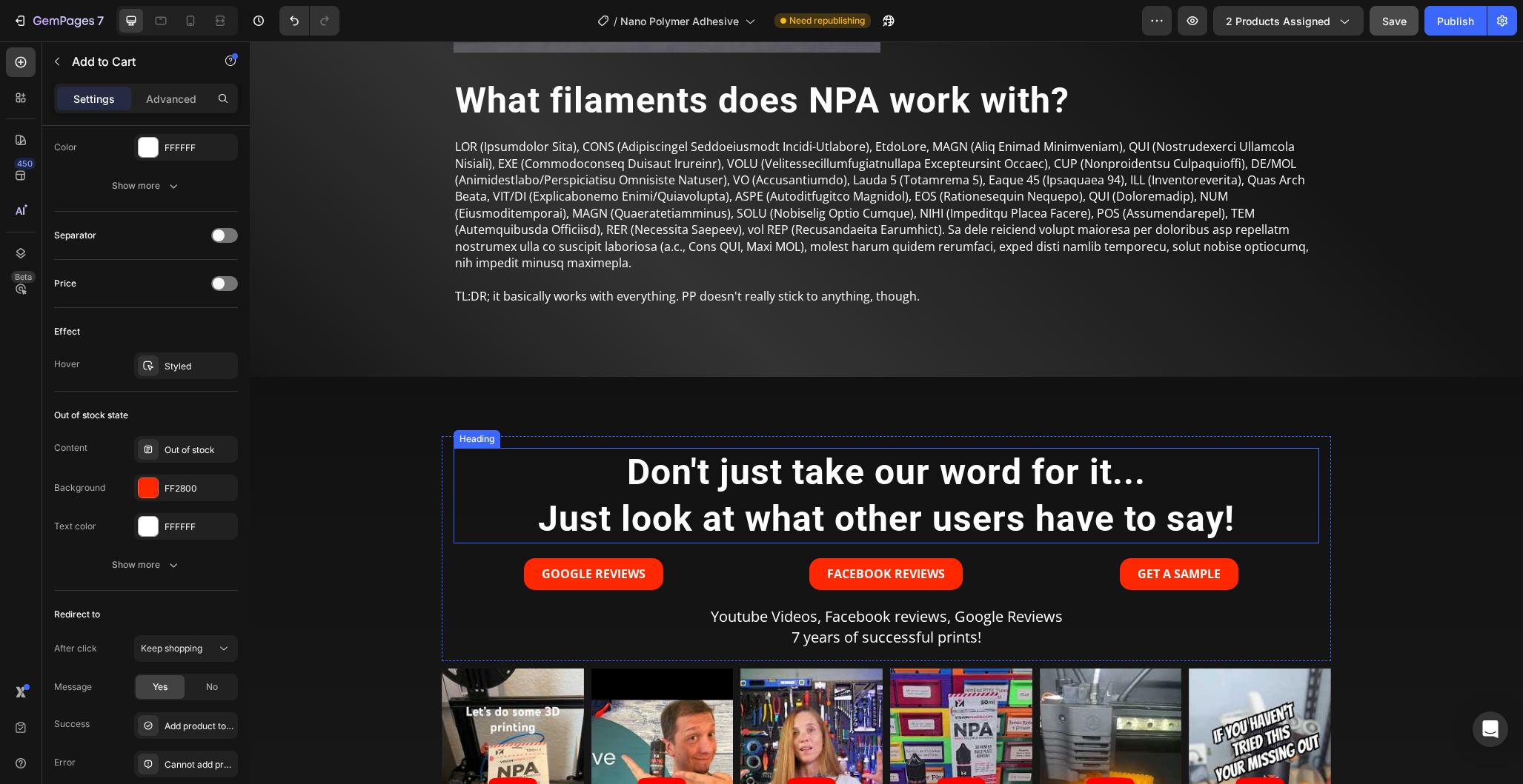
scroll to position [1657, 0]
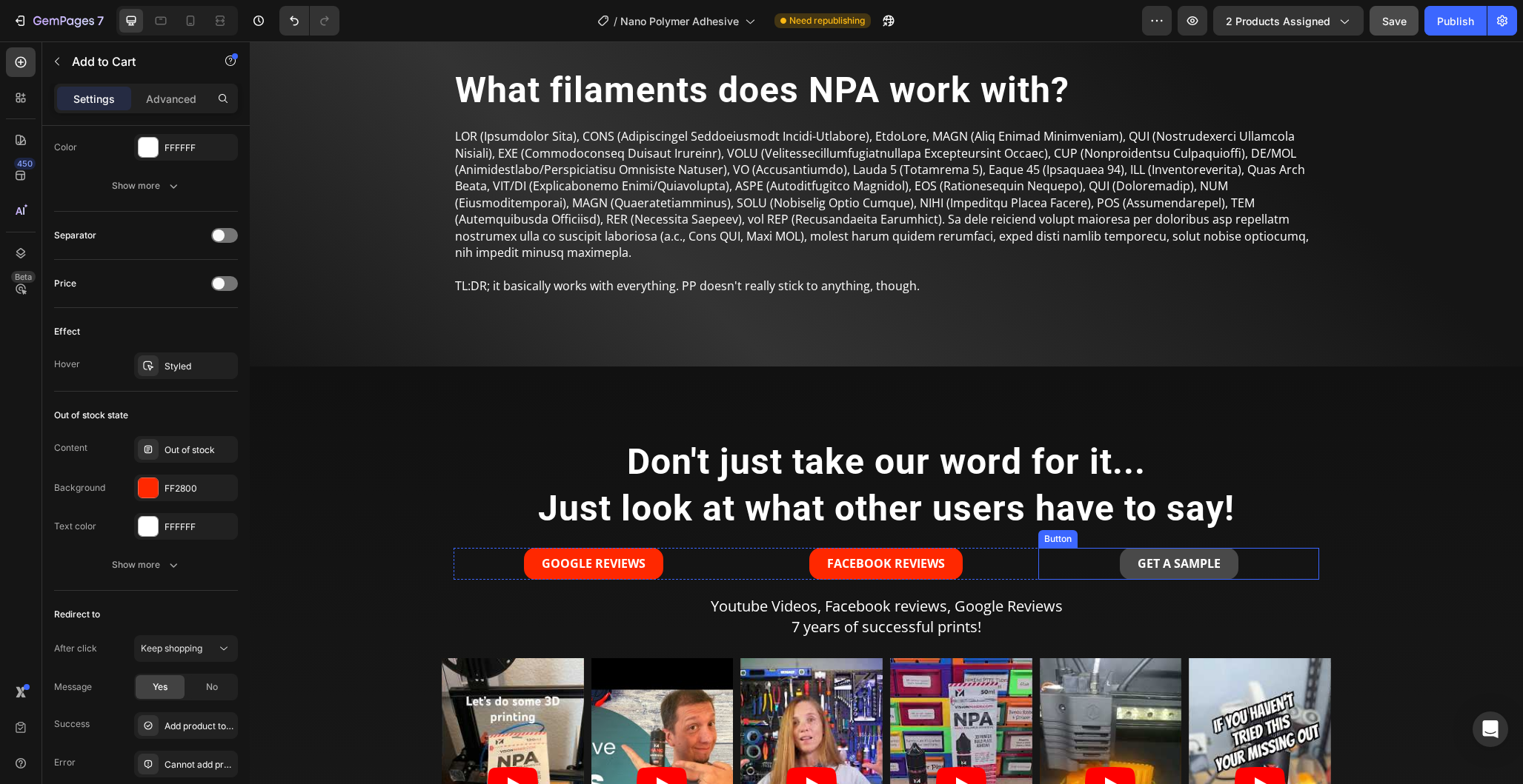
click at [1131, 549] on link "GET A SAMPLE" at bounding box center [1179, 564] width 118 height 32
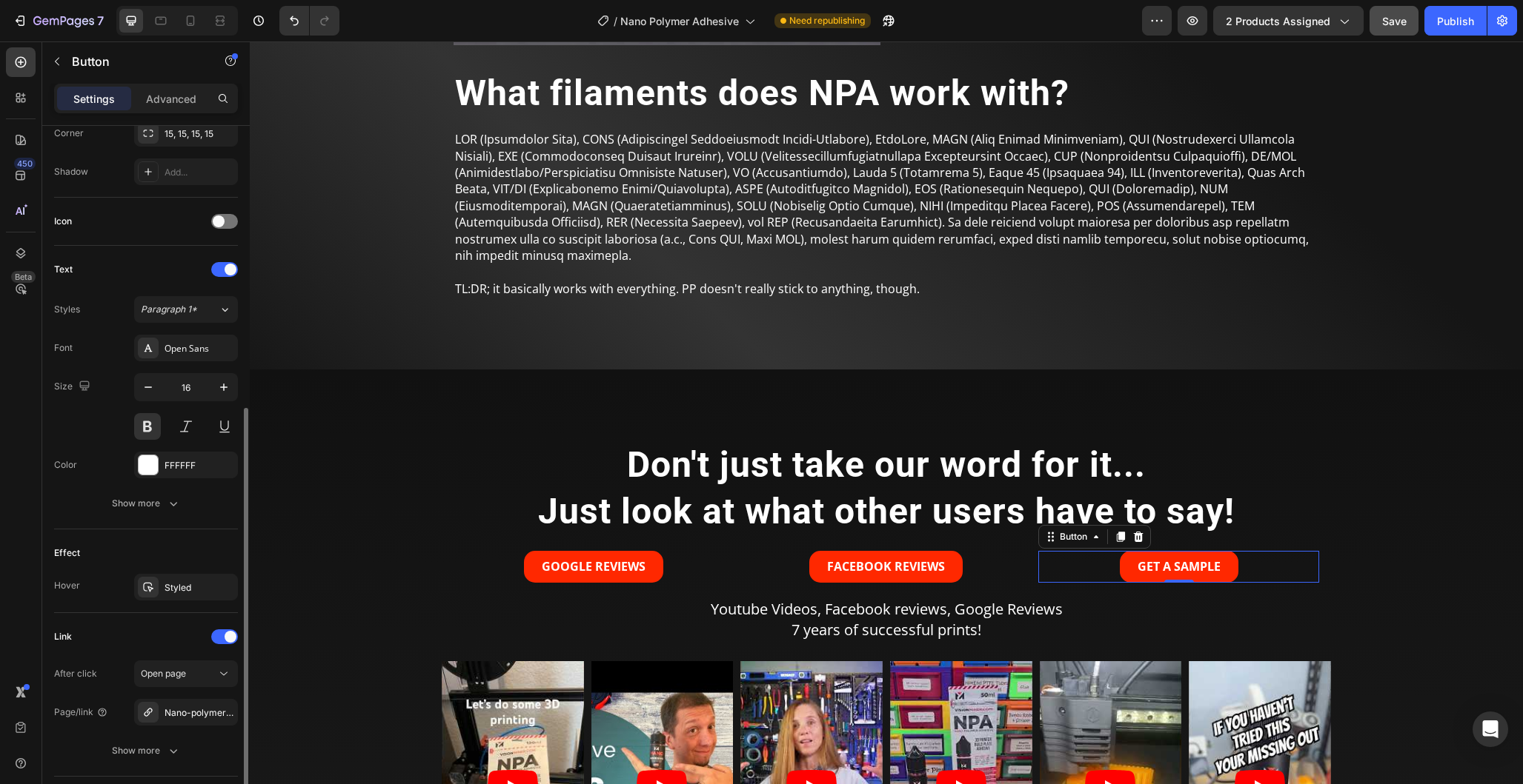
scroll to position [477, 0]
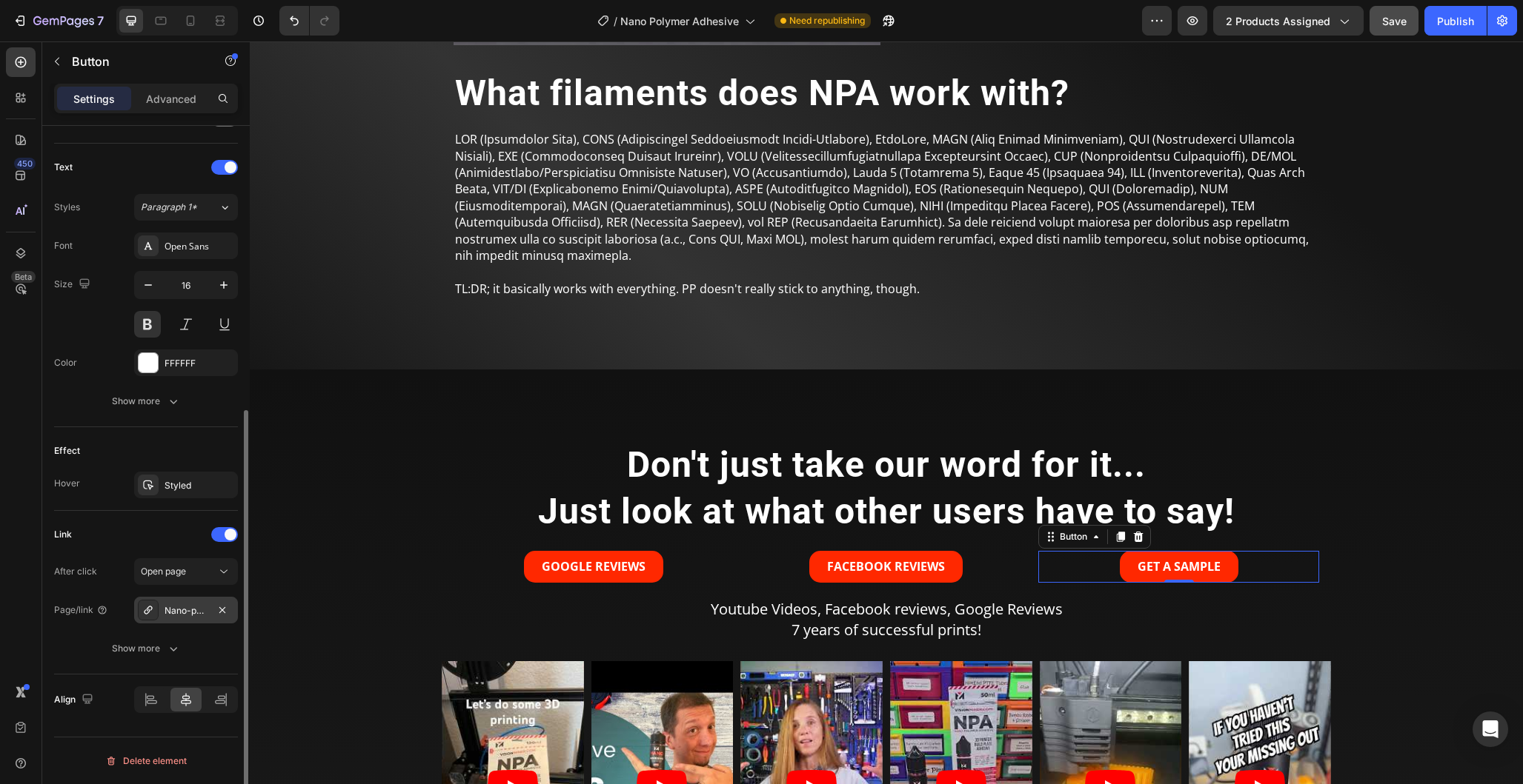
click at [178, 611] on div "Nano-polymer-adhesive-sample" at bounding box center [186, 611] width 43 height 13
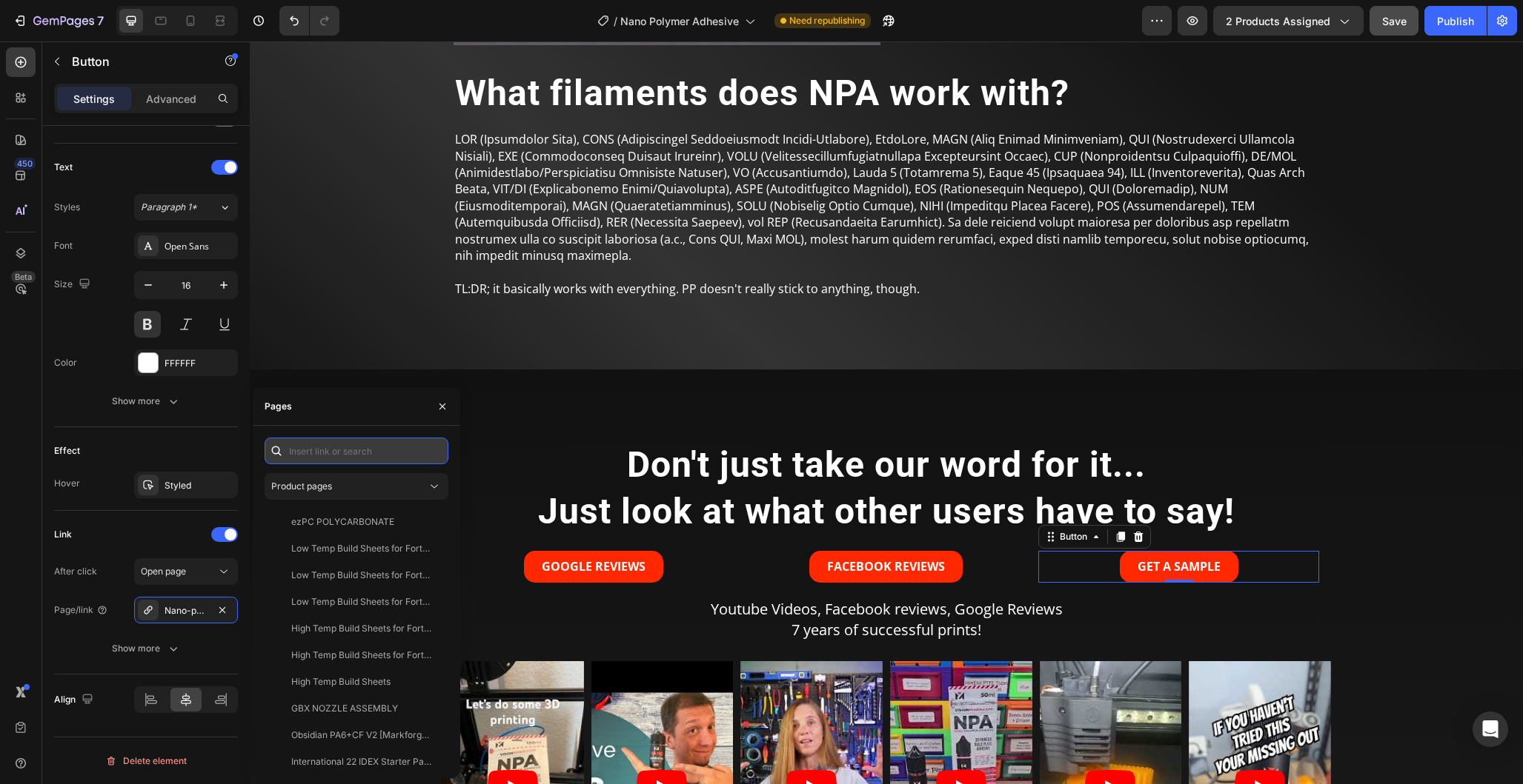
click at [335, 457] on input "text" at bounding box center [357, 451] width 184 height 26
type input "sampl"
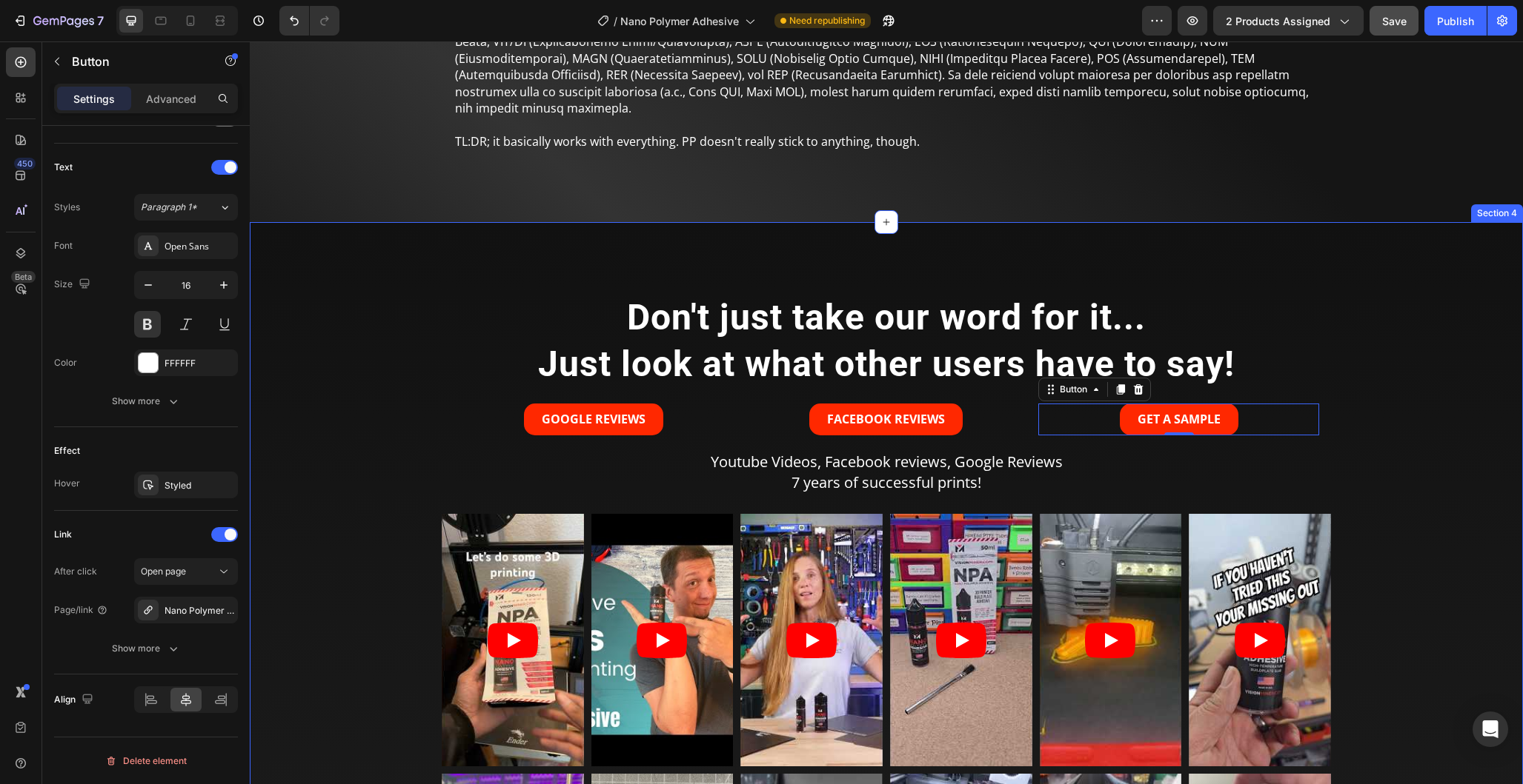
scroll to position [1800, 0]
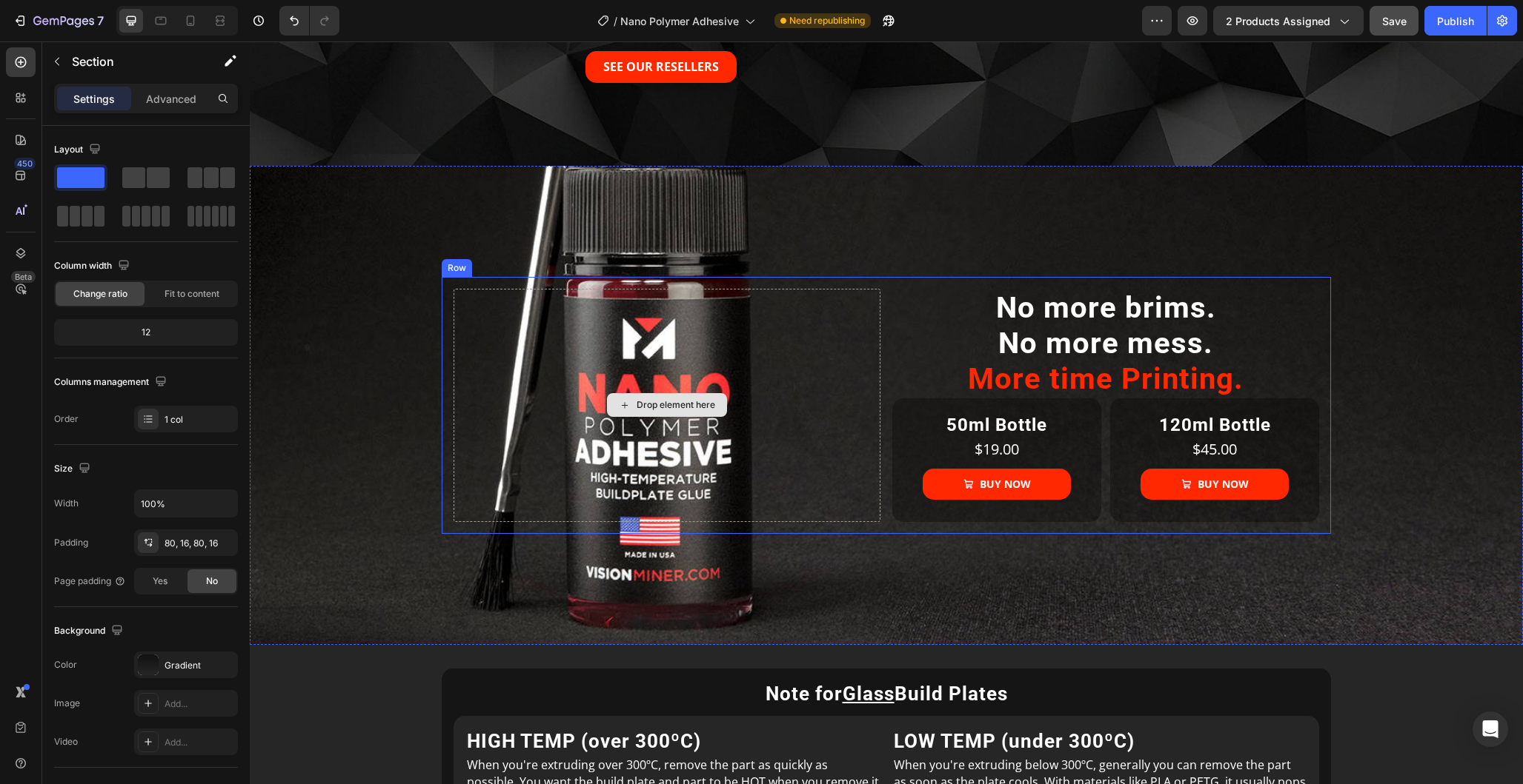
scroll to position [3542, 0]
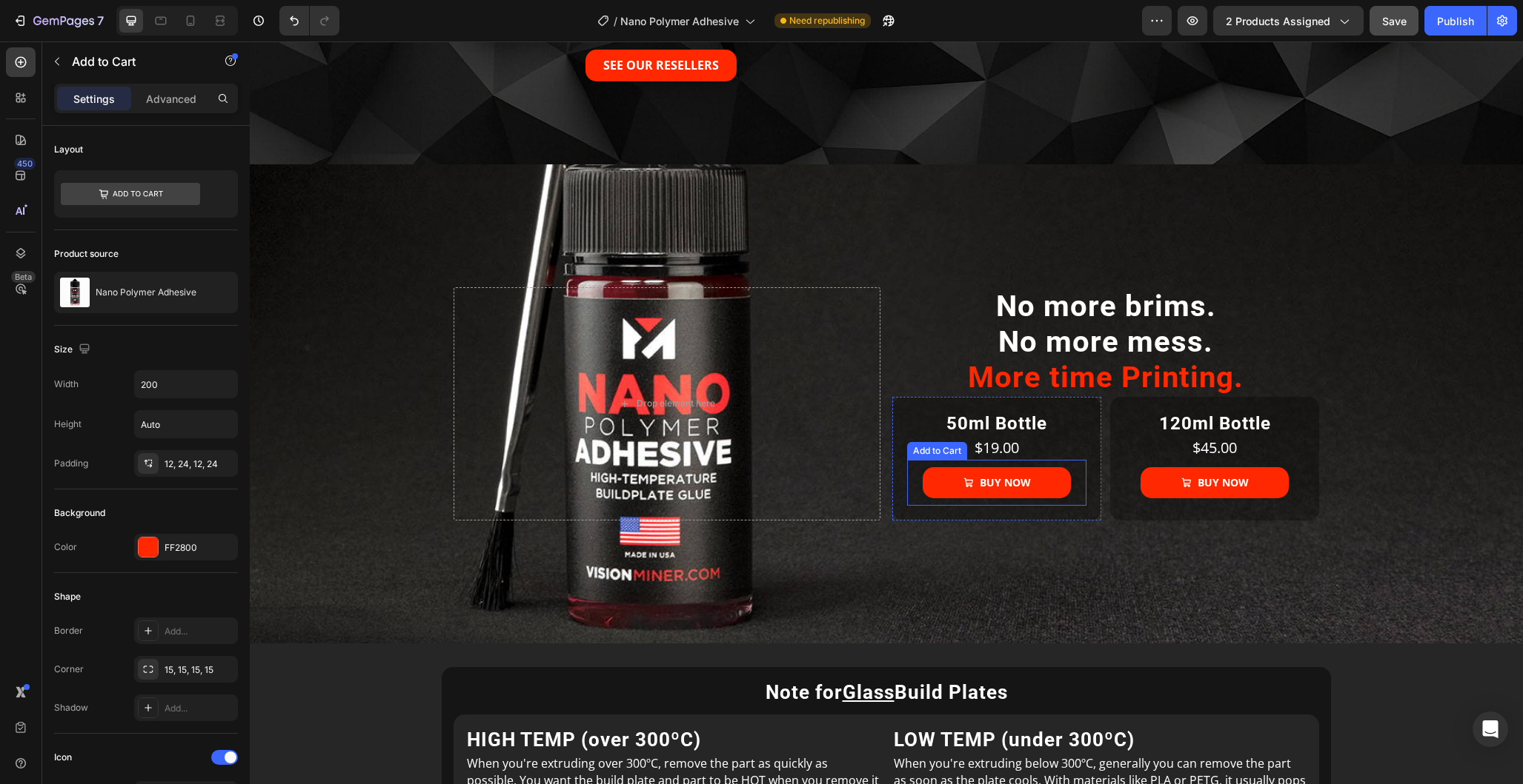
click at [1077, 505] on div "BUY NOW Add to Cart" at bounding box center [997, 482] width 179 height 46
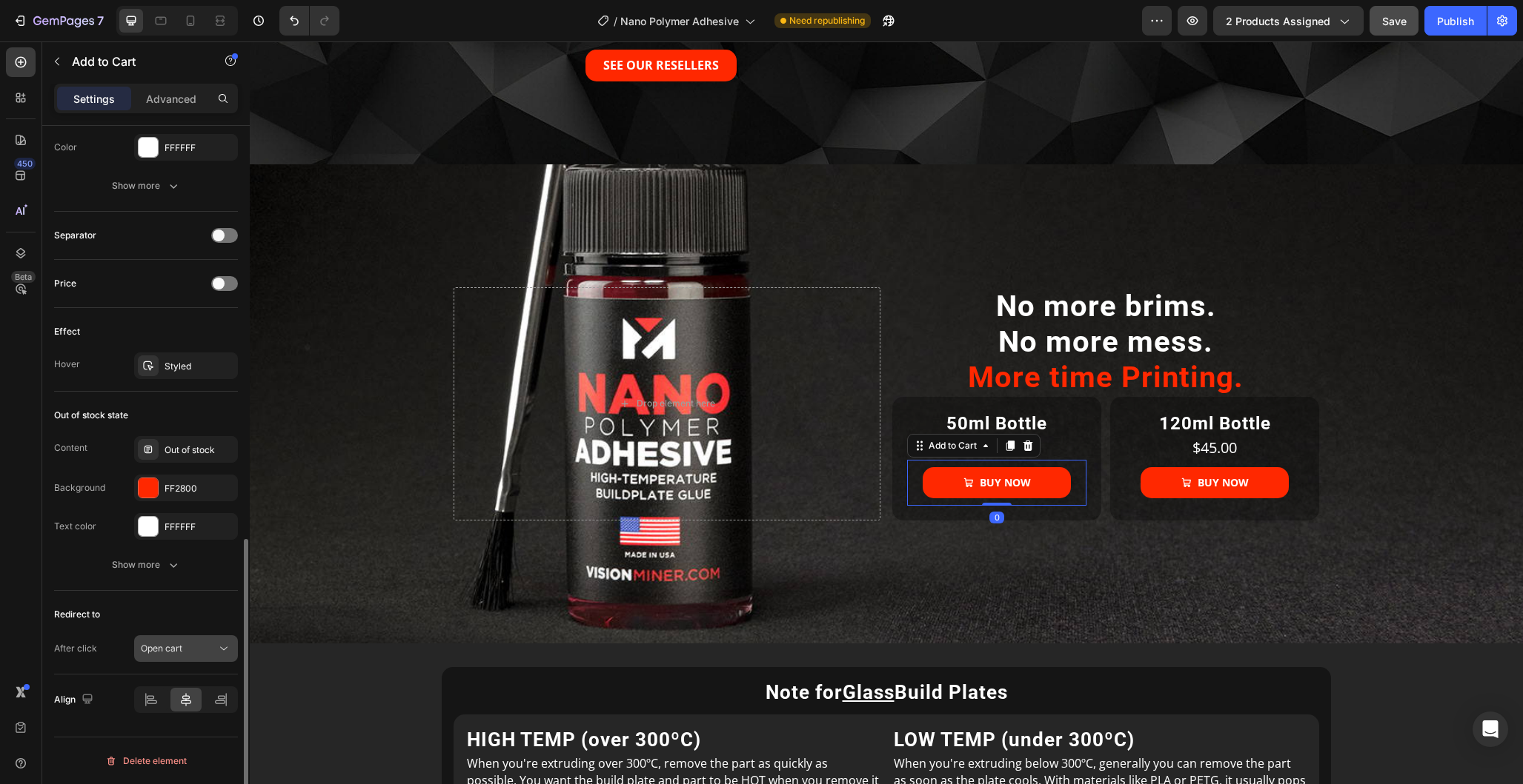
click at [217, 641] on button "Open cart" at bounding box center [186, 649] width 104 height 26
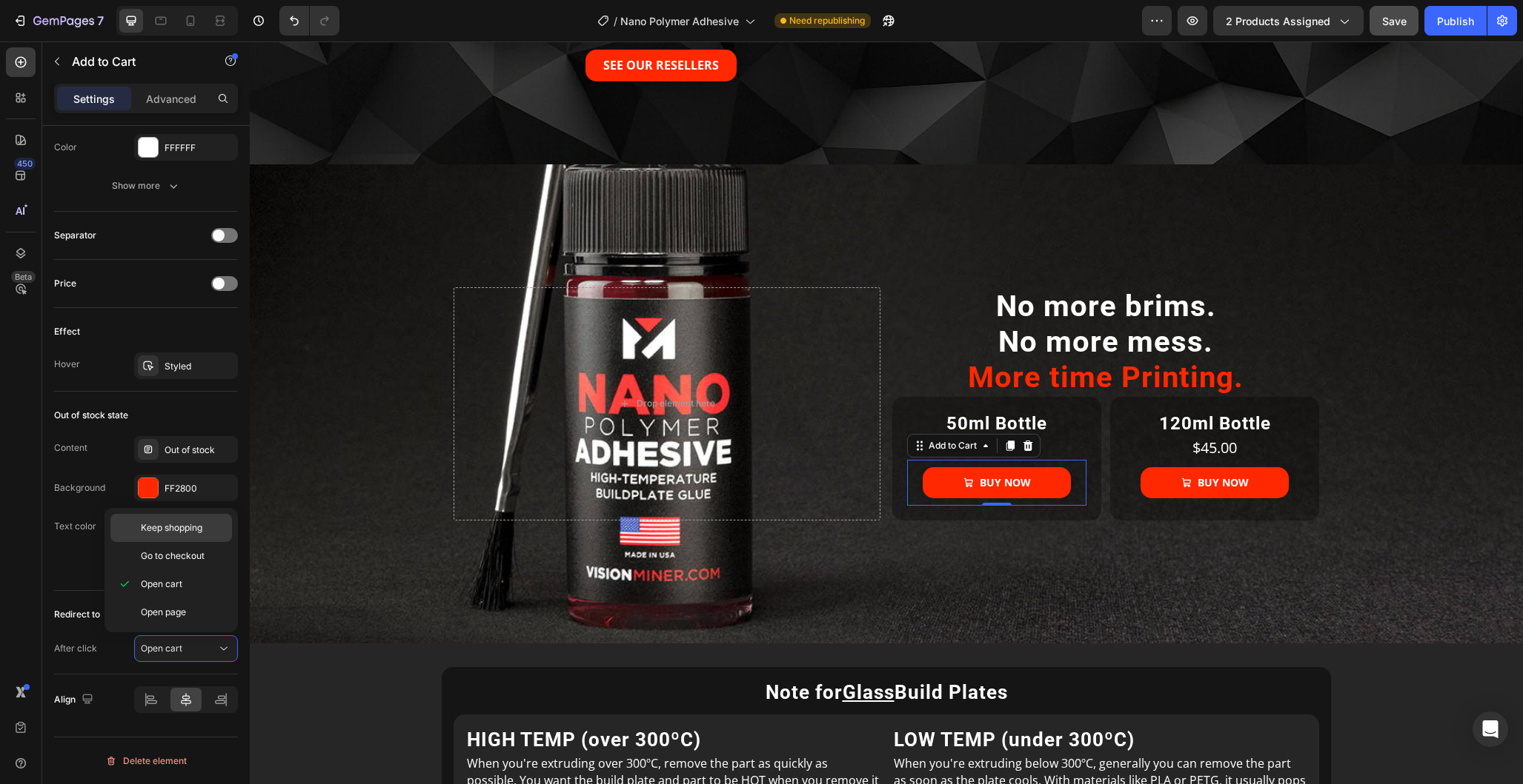
click at [199, 526] on span "Keep shopping" at bounding box center [172, 528] width 62 height 13
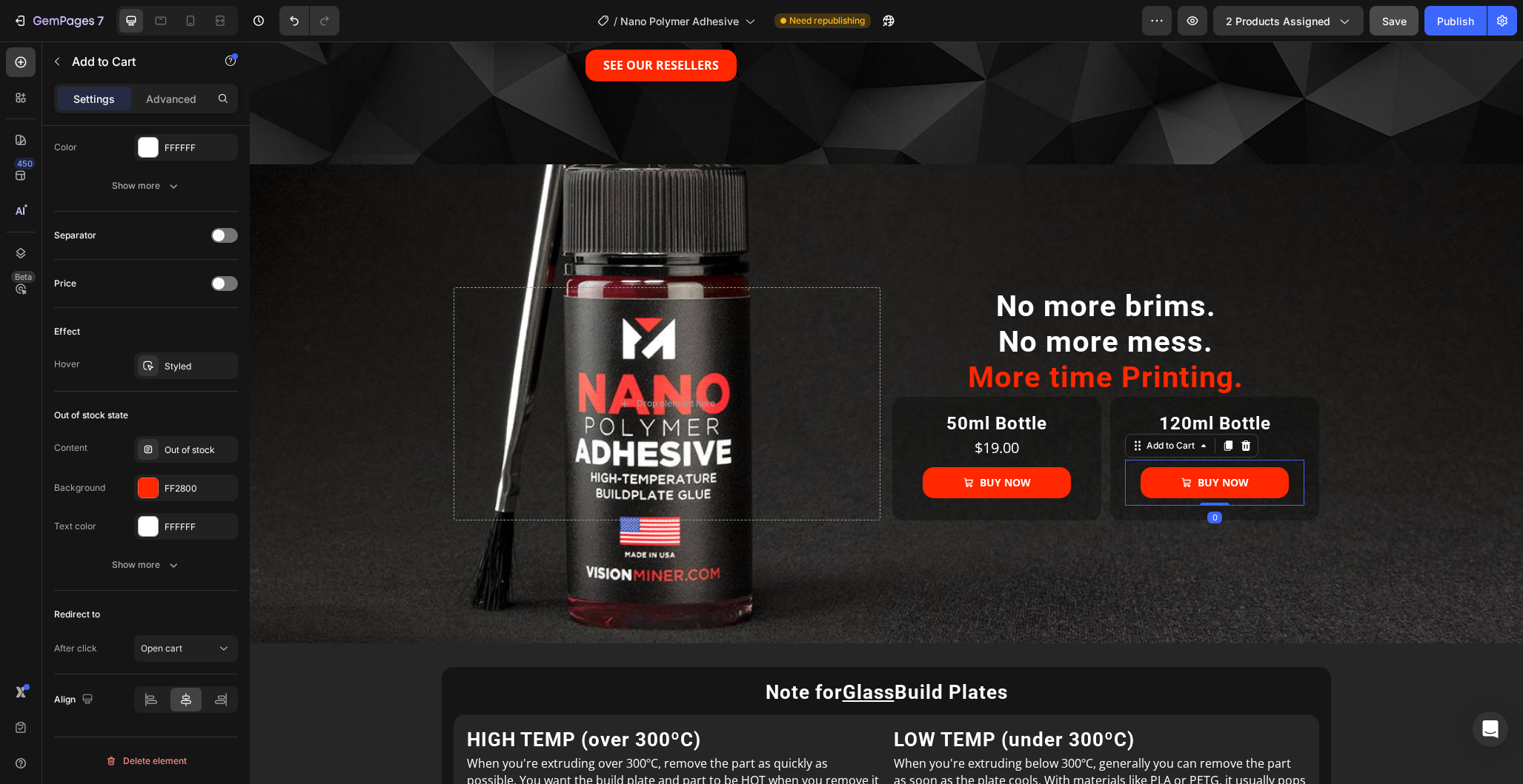
click at [1299, 505] on div "BUY NOW Add to Cart 0" at bounding box center [1214, 482] width 179 height 46
click at [199, 642] on div "Open cart" at bounding box center [178, 649] width 76 height 13
click at [190, 533] on span "Keep shopping" at bounding box center [172, 528] width 62 height 13
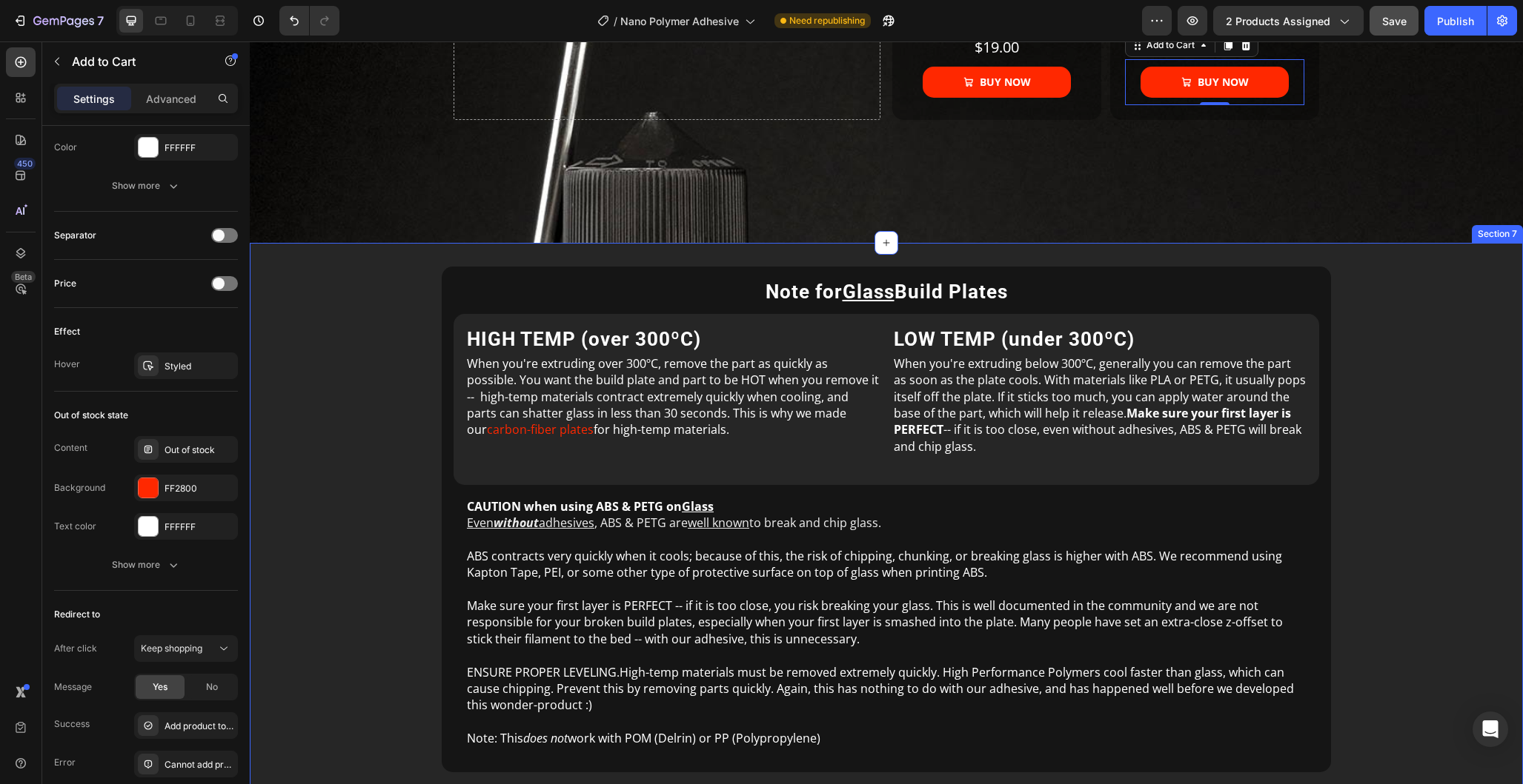
scroll to position [4249, 0]
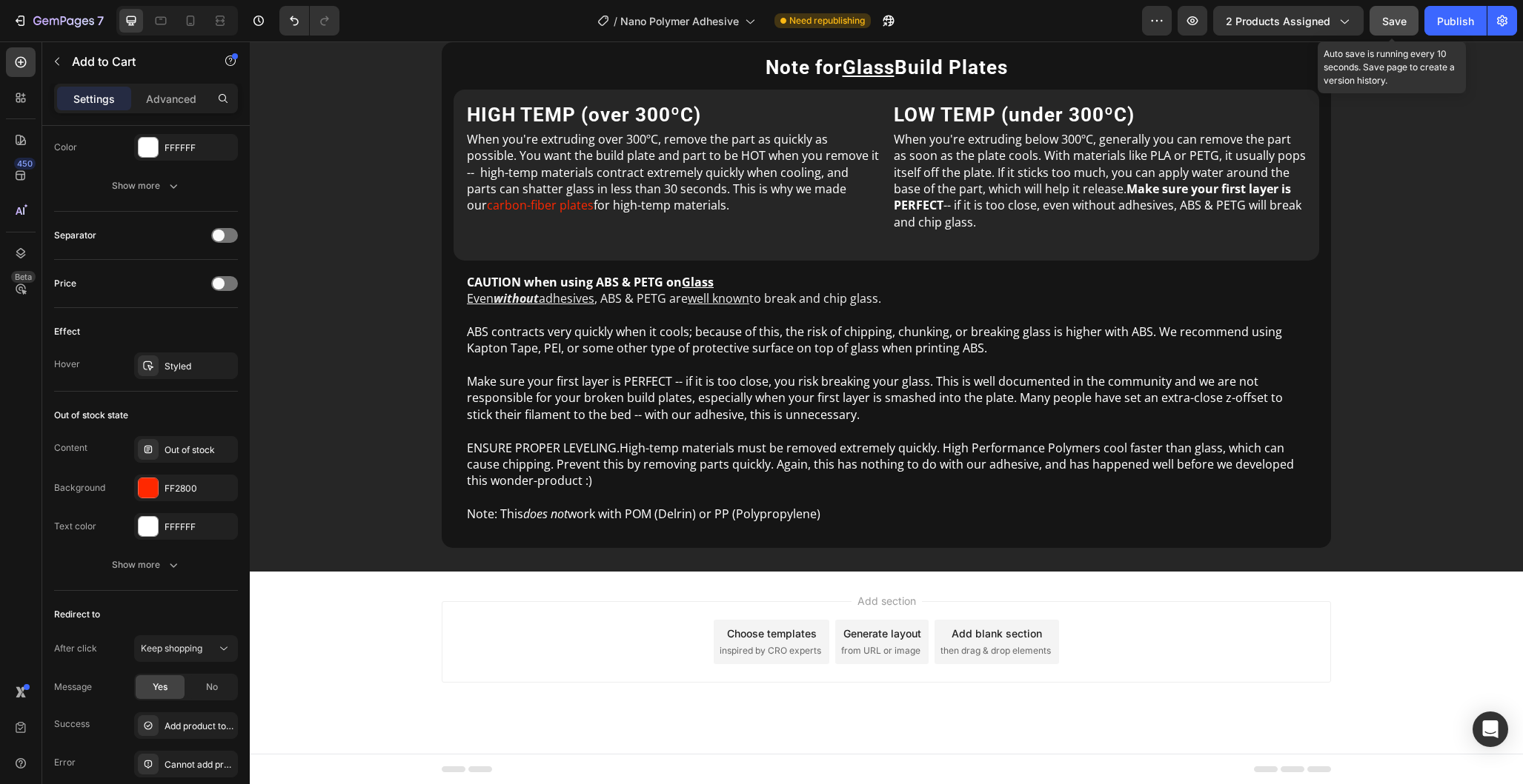
click at [1385, 32] on button "Save" at bounding box center [1394, 21] width 49 height 30
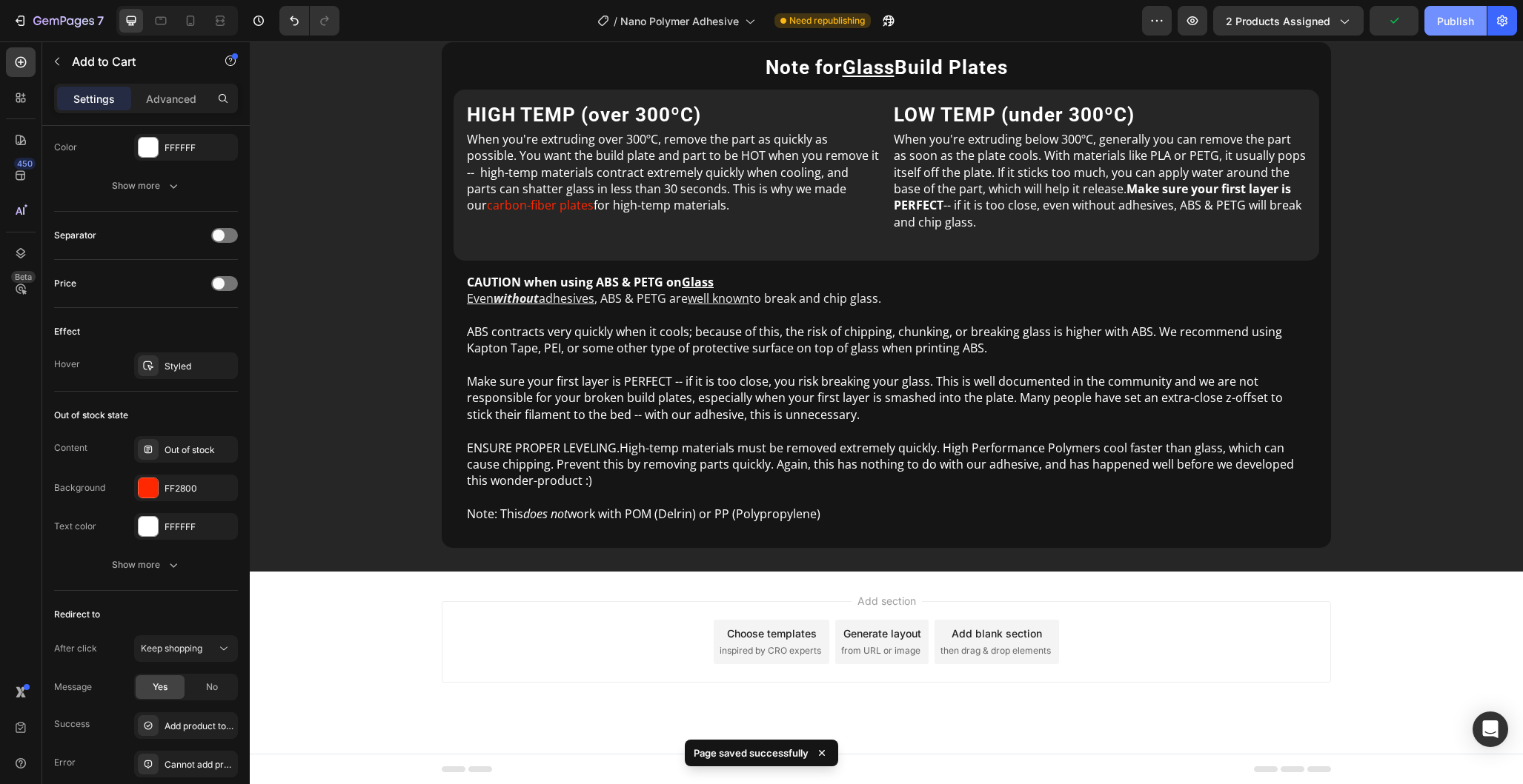
click at [1458, 24] on div "Publish" at bounding box center [1454, 21] width 37 height 16
